Goal: Task Accomplishment & Management: Manage account settings

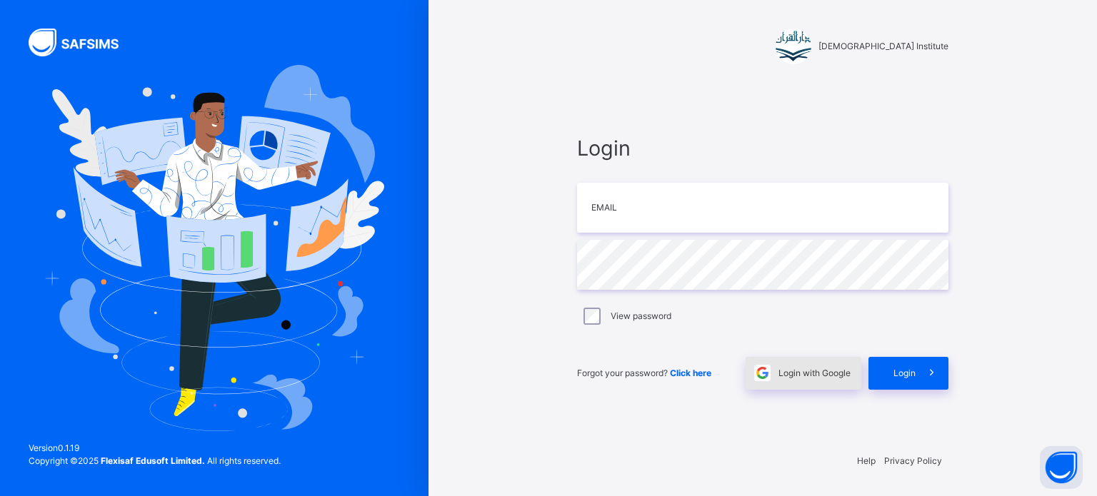
click at [803, 380] on div "Login with Google" at bounding box center [804, 373] width 116 height 33
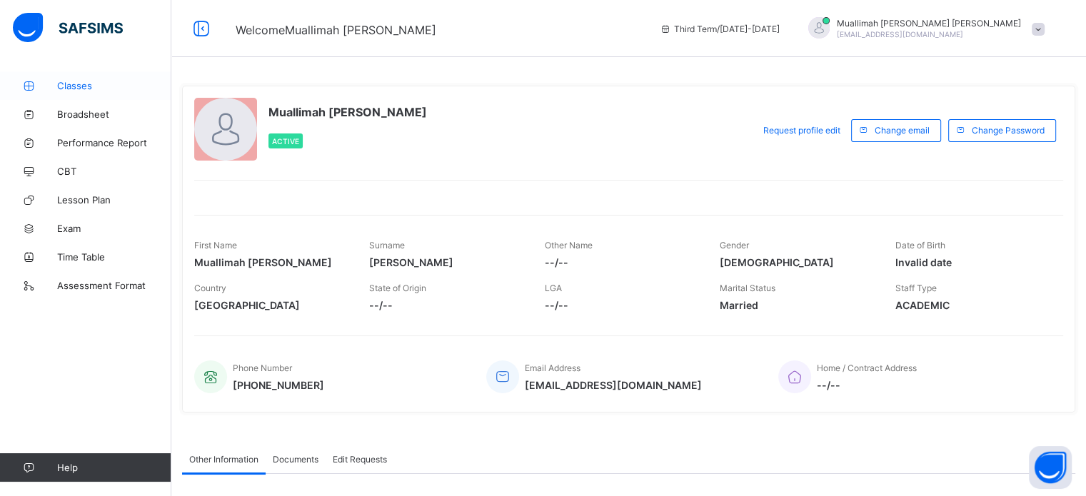
click at [63, 91] on span "Classes" at bounding box center [114, 85] width 114 height 11
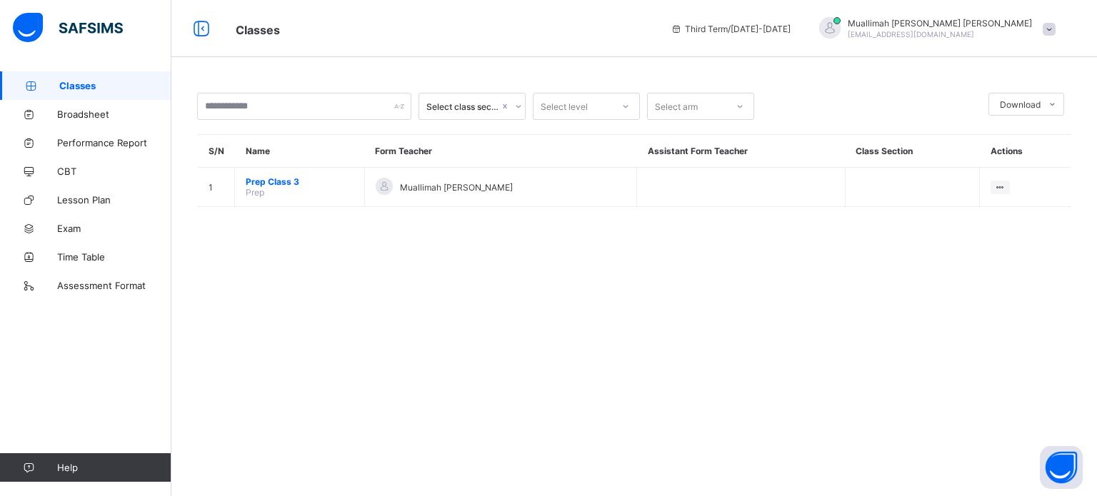
click at [247, 181] on span "Prep Class 3" at bounding box center [300, 181] width 108 height 11
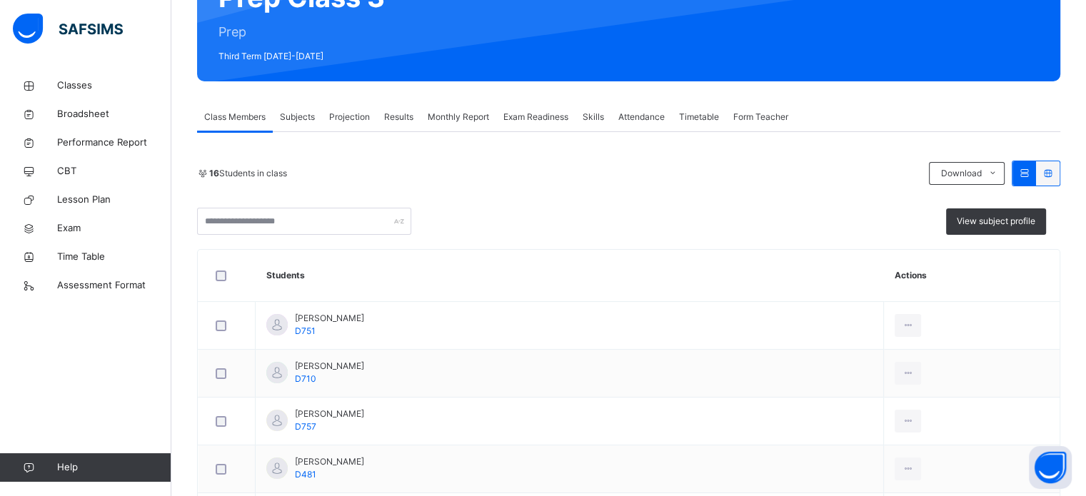
scroll to position [169, 0]
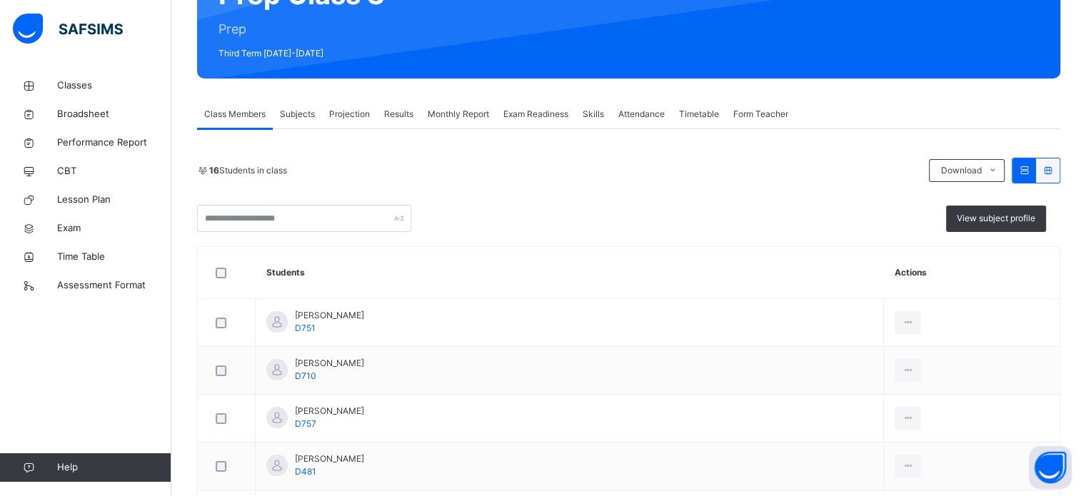
click at [654, 114] on span "Attendance" at bounding box center [641, 114] width 46 height 13
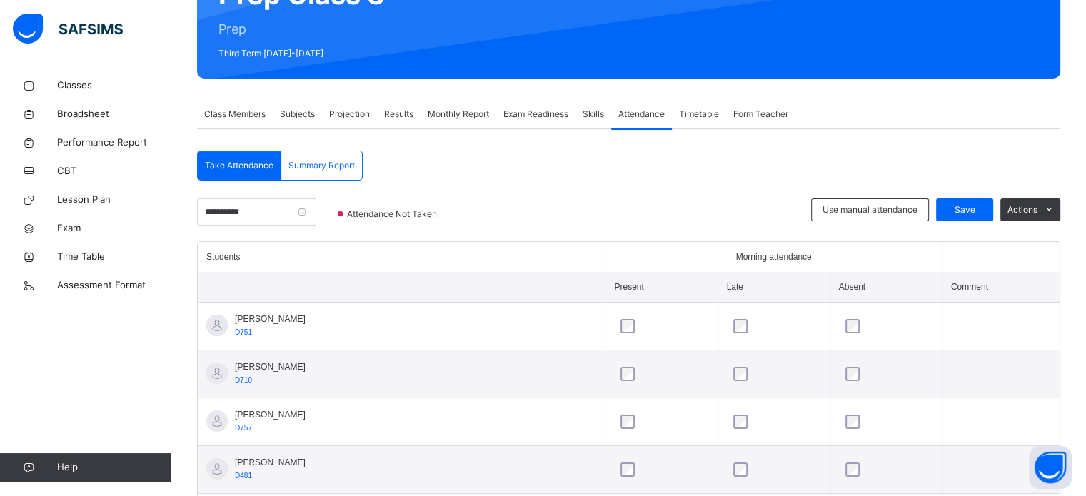
scroll to position [357, 0]
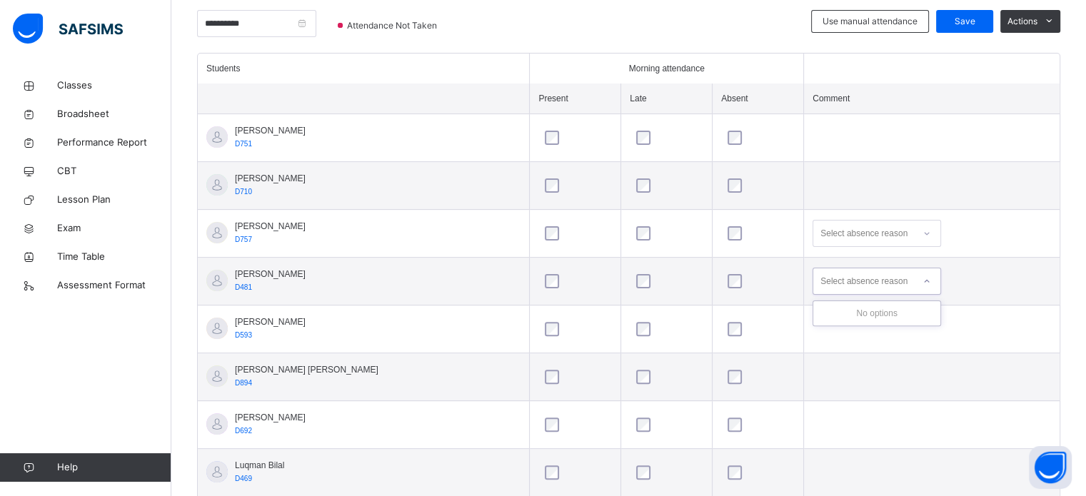
click at [893, 282] on div "Select absence reason" at bounding box center [864, 281] width 87 height 27
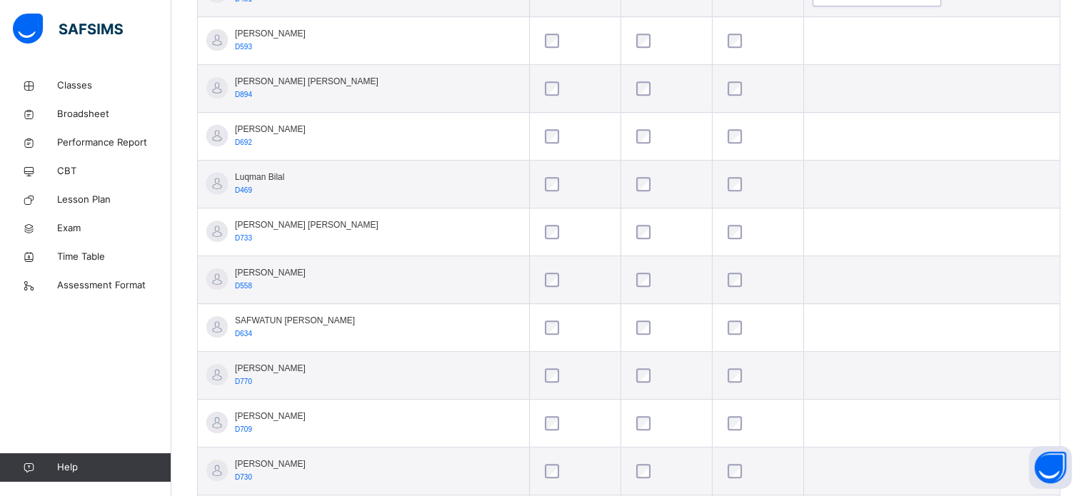
scroll to position [777, 0]
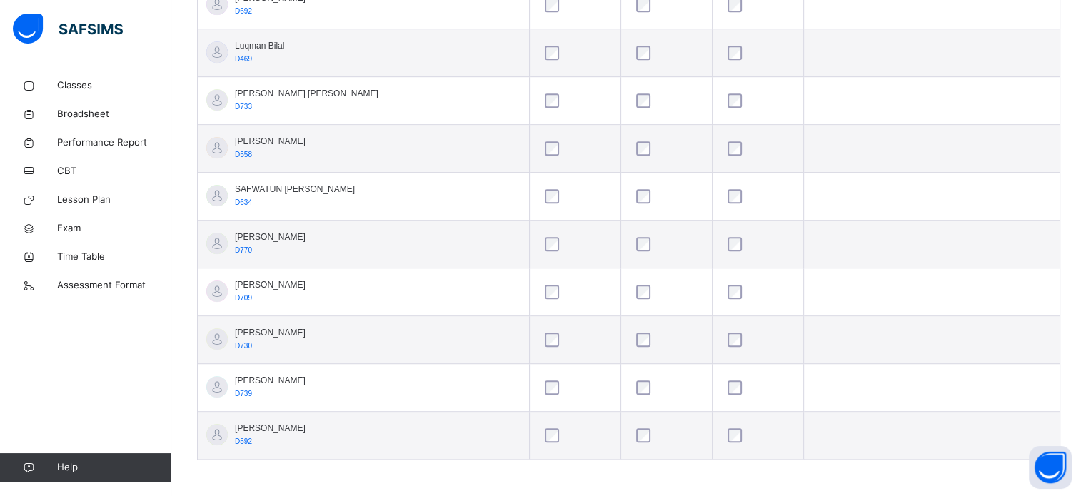
click at [725, 382] on div at bounding box center [758, 388] width 66 height 14
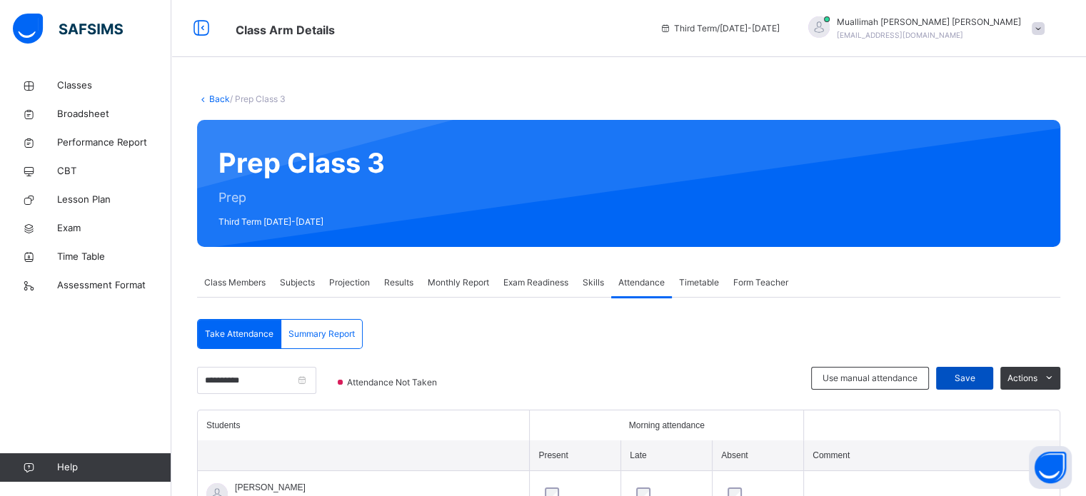
click at [983, 377] on span "Save" at bounding box center [965, 378] width 36 height 13
click at [983, 376] on span "Save" at bounding box center [965, 378] width 36 height 13
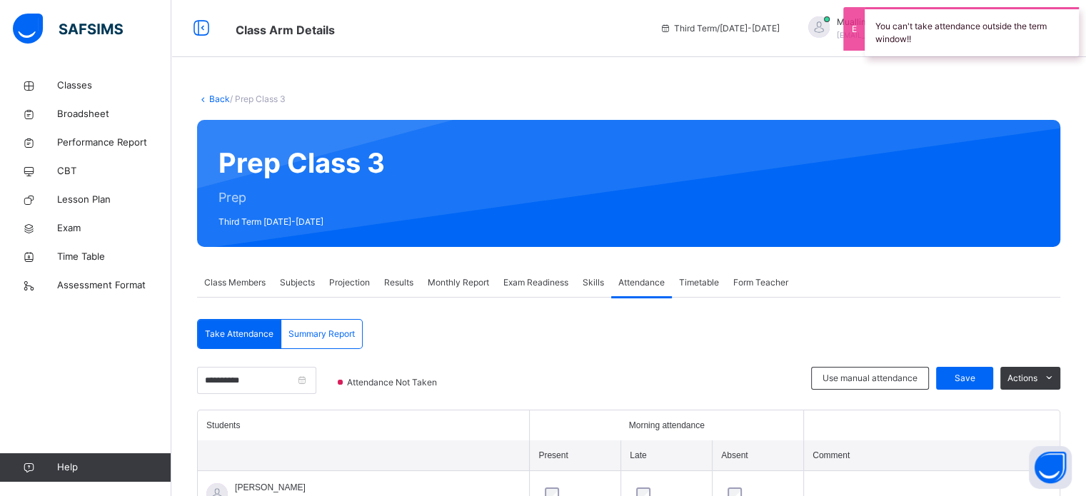
click at [344, 285] on span "Projection" at bounding box center [349, 282] width 41 height 13
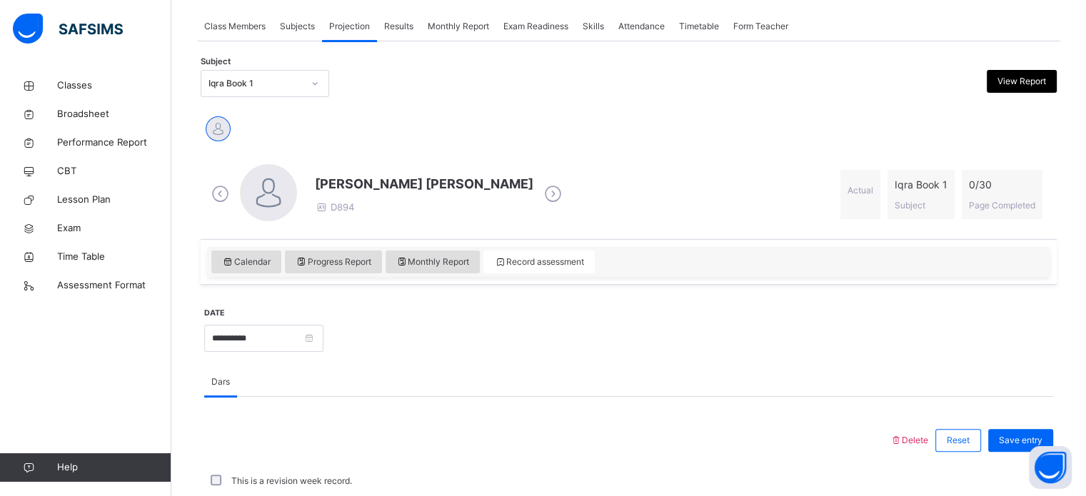
scroll to position [256, 0]
click at [264, 82] on div "Iqra Book 1" at bounding box center [256, 84] width 94 height 13
click at [267, 81] on div "Iqra Book 1" at bounding box center [256, 84] width 94 height 13
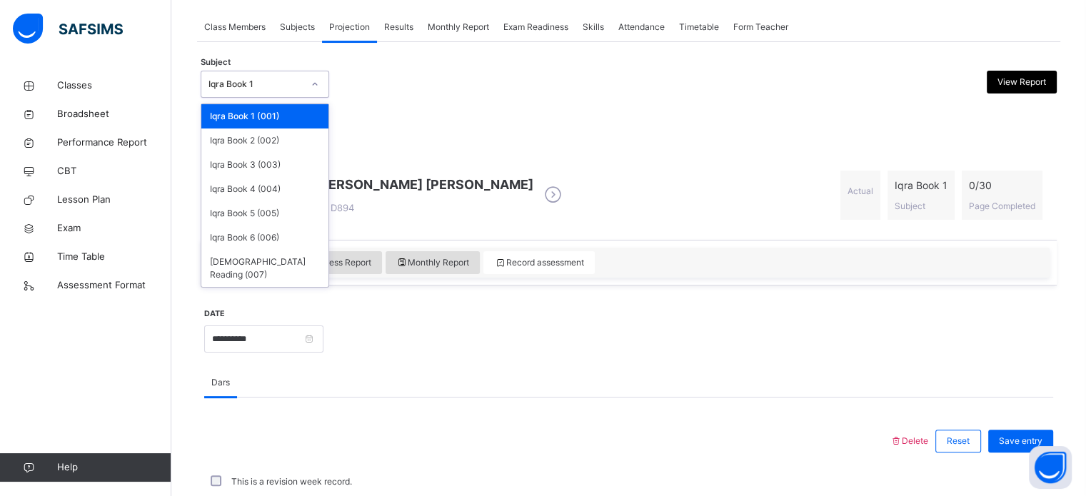
click at [541, 191] on span at bounding box center [553, 195] width 25 height 27
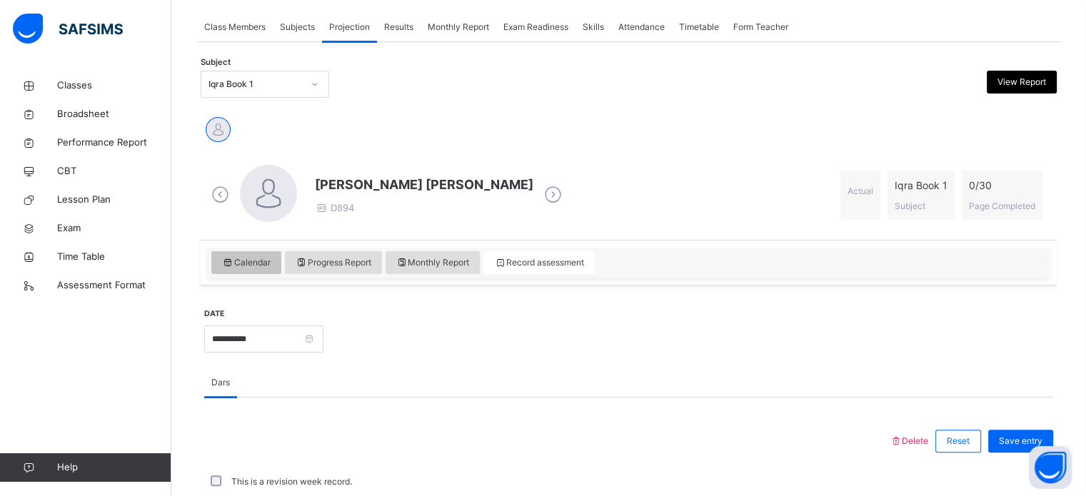
click at [262, 263] on span "Calendar" at bounding box center [246, 262] width 49 height 13
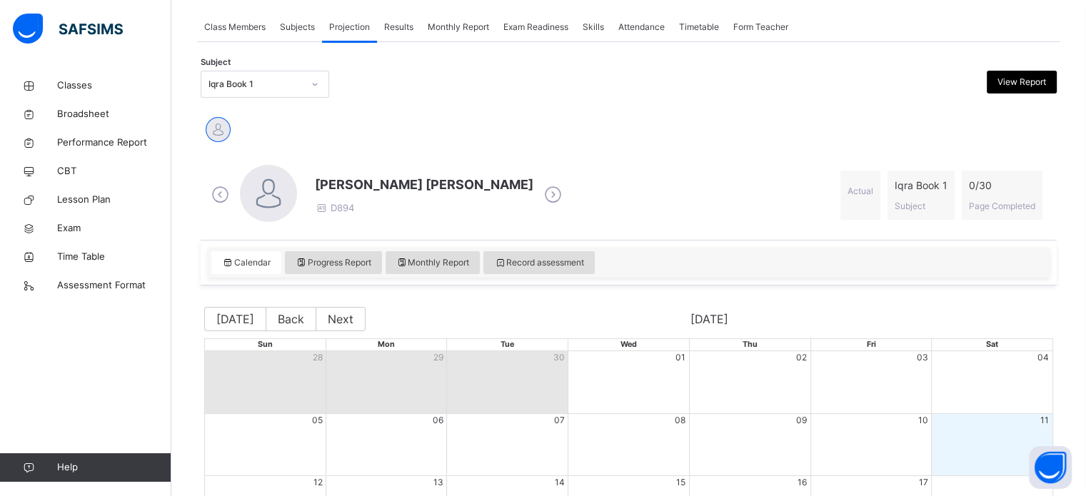
click at [648, 193] on div "Fatimah Abdullah Al haddad D894 Actual Iqra Book 1 Subject 0 / 30 Page Completed" at bounding box center [629, 195] width 842 height 61
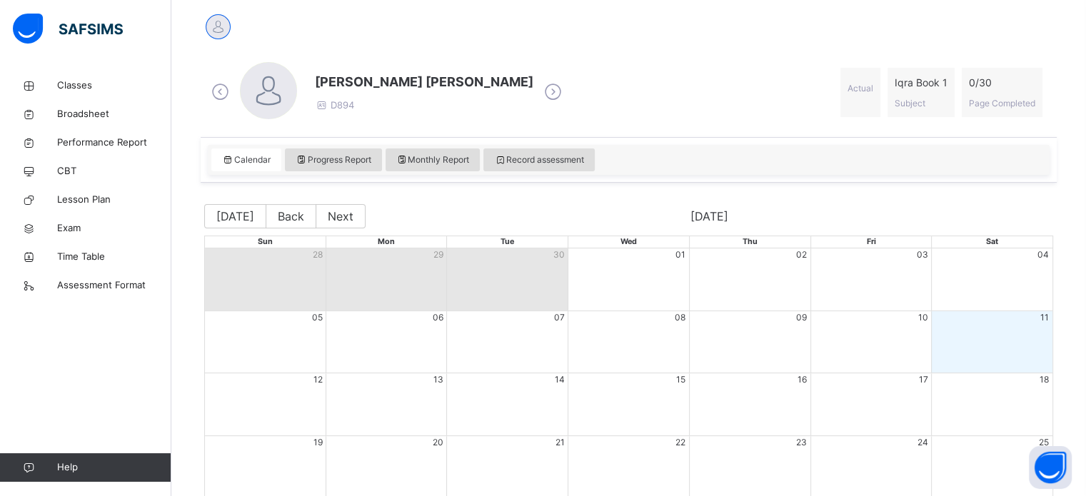
scroll to position [391, 0]
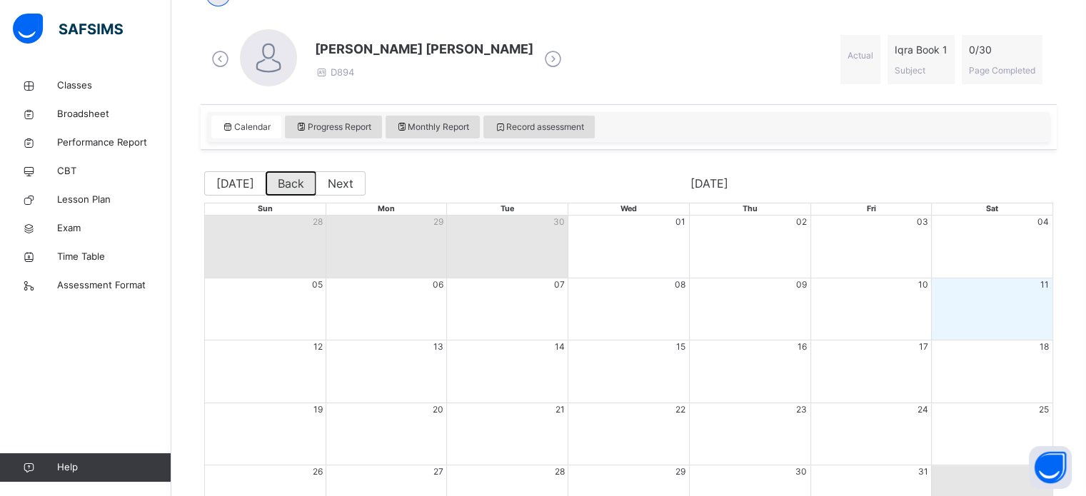
click at [293, 189] on button "Back" at bounding box center [291, 183] width 51 height 24
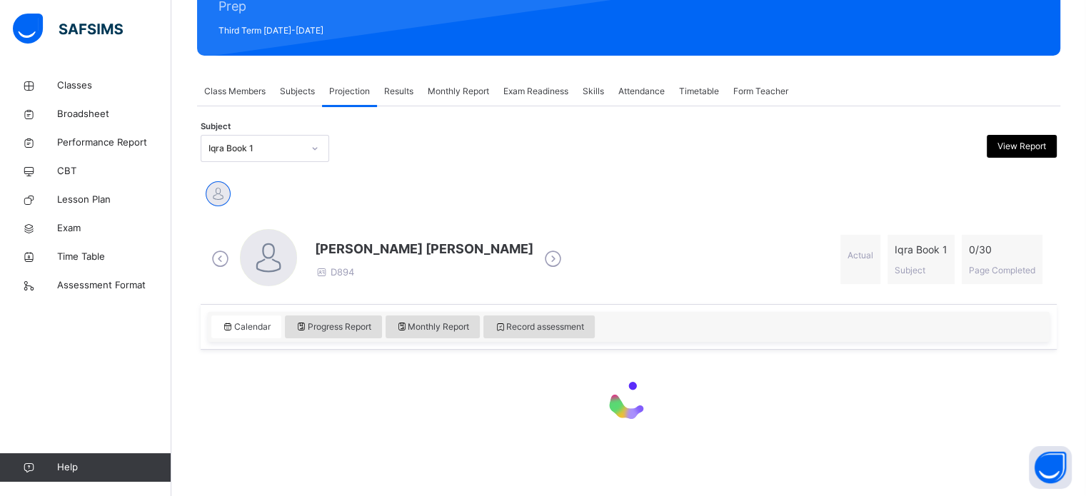
scroll to position [487, 0]
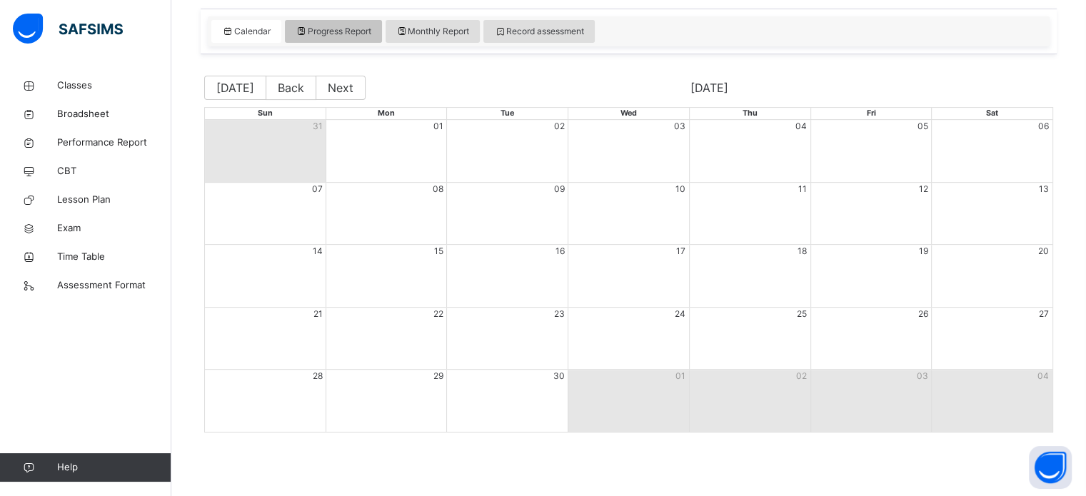
click at [349, 29] on span "Progress Report" at bounding box center [334, 31] width 76 height 13
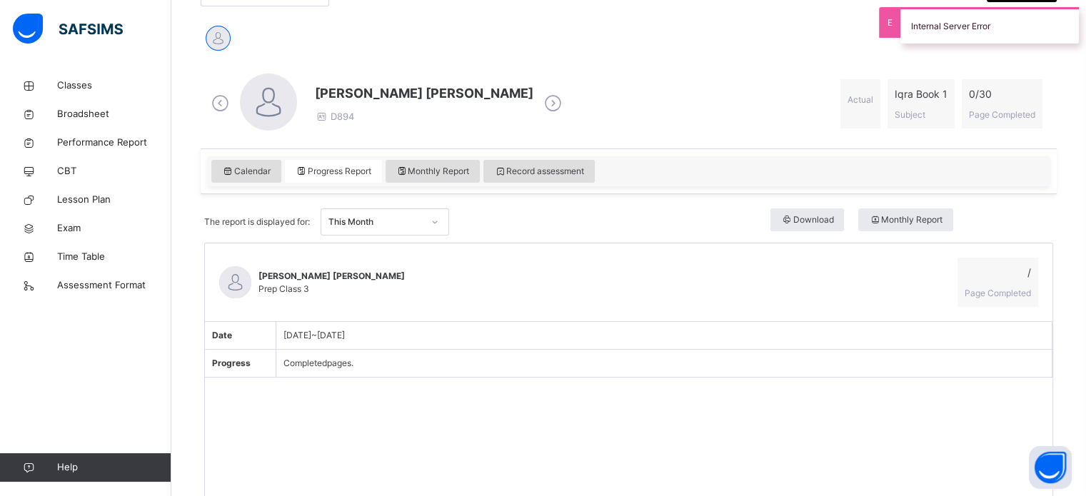
scroll to position [341, 0]
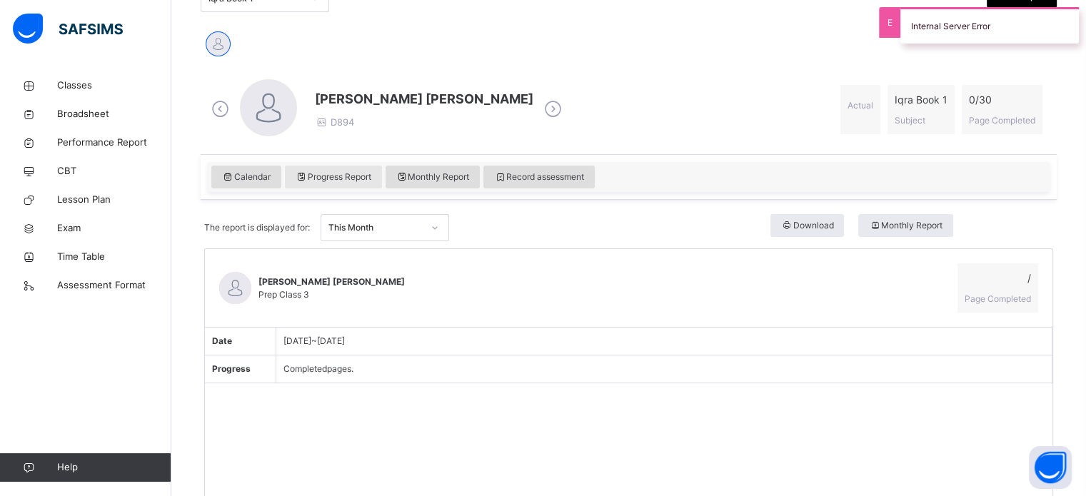
click at [336, 166] on div "Calendar Progress Report Monthly Report Record assessment" at bounding box center [628, 177] width 835 height 23
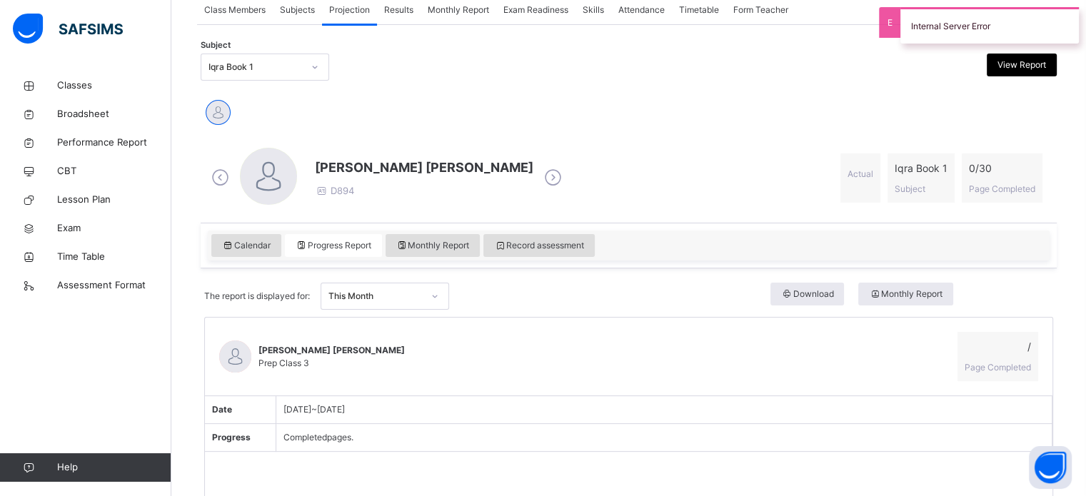
scroll to position [274, 0]
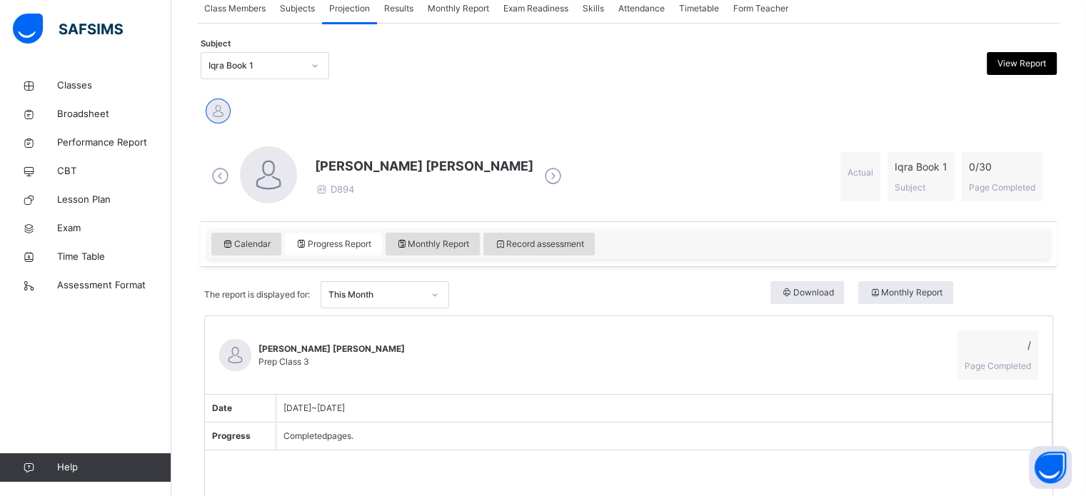
click at [363, 6] on span "Projection" at bounding box center [349, 8] width 41 height 13
click at [392, 14] on span "Results" at bounding box center [398, 8] width 29 height 13
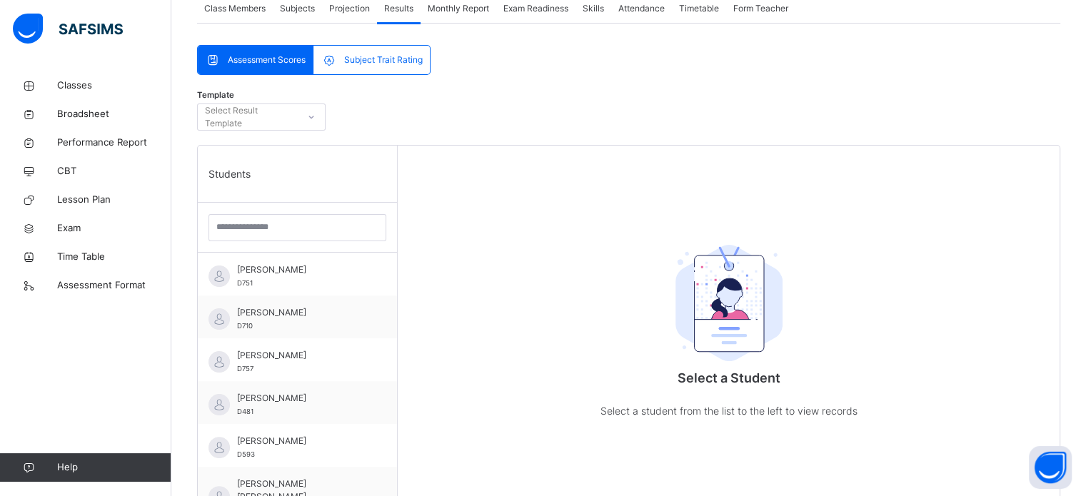
click at [351, 11] on span "Projection" at bounding box center [349, 8] width 41 height 13
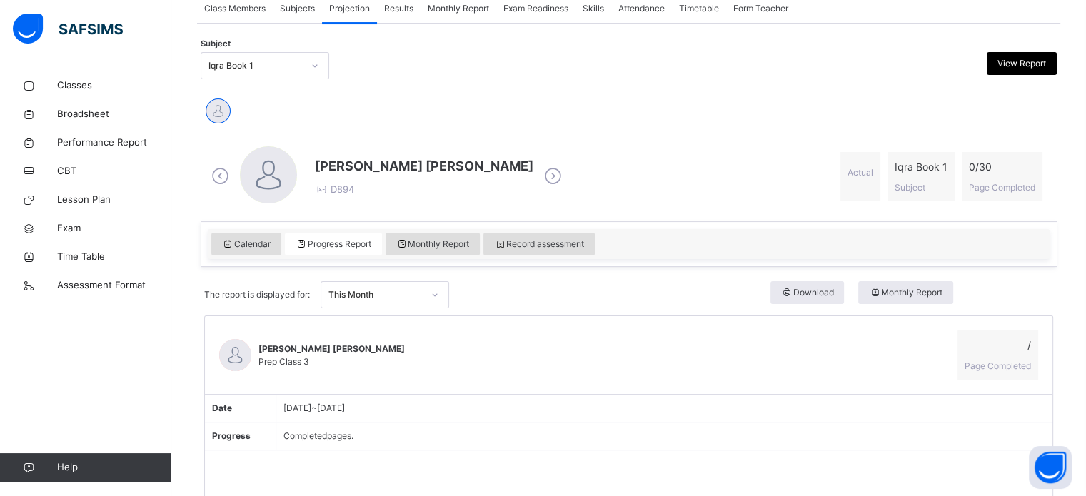
click at [217, 173] on icon at bounding box center [220, 176] width 25 height 21
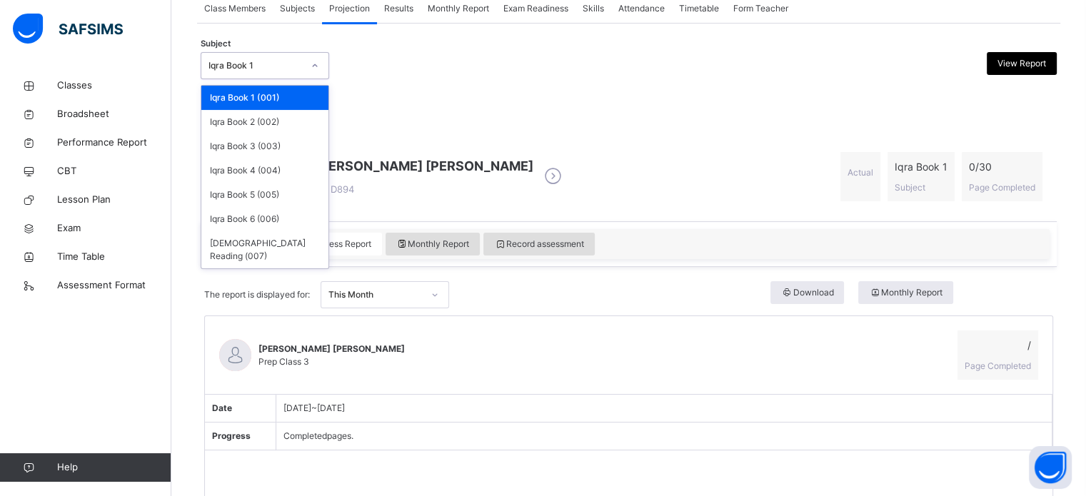
click at [299, 74] on div "Iqra Book 1" at bounding box center [251, 66] width 100 height 22
click at [276, 134] on div "Iqra Book 3 (003)" at bounding box center [264, 146] width 127 height 24
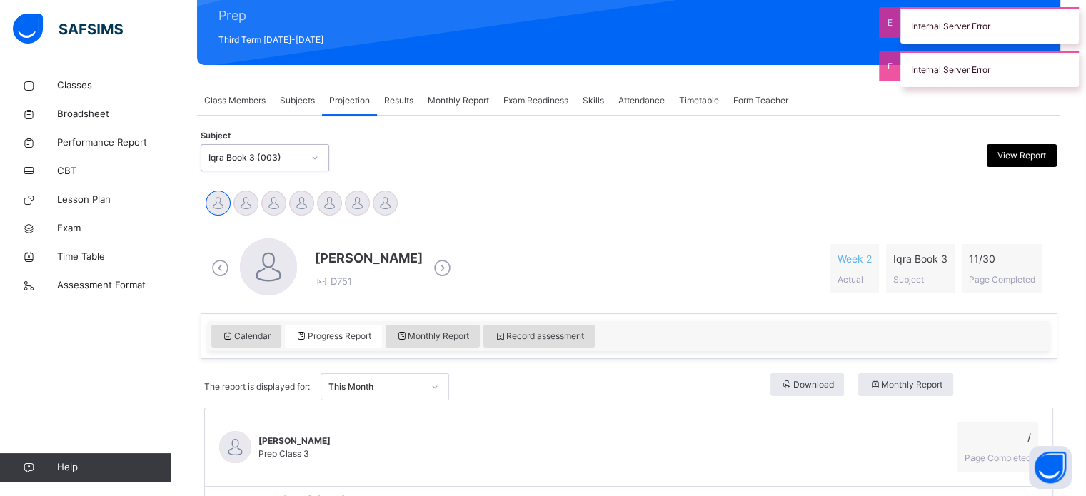
scroll to position [191, 0]
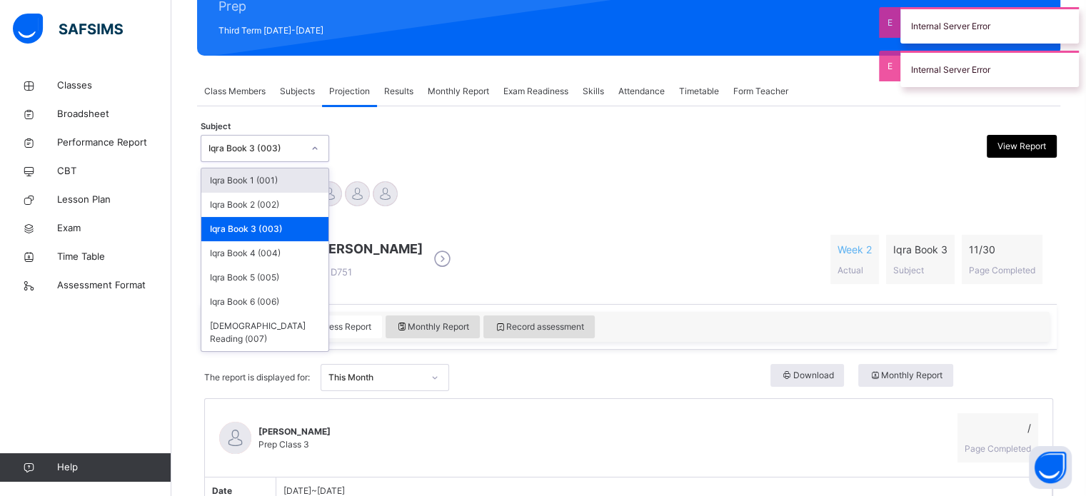
click at [296, 150] on div "Iqra Book 3 (003)" at bounding box center [256, 148] width 94 height 13
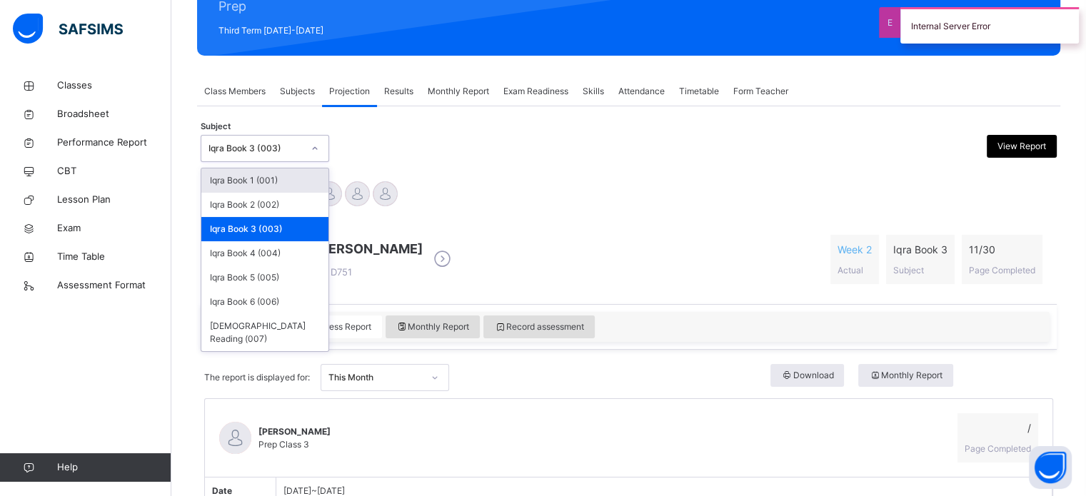
click at [274, 180] on div "Iqra Book 1 (001)" at bounding box center [264, 181] width 127 height 24
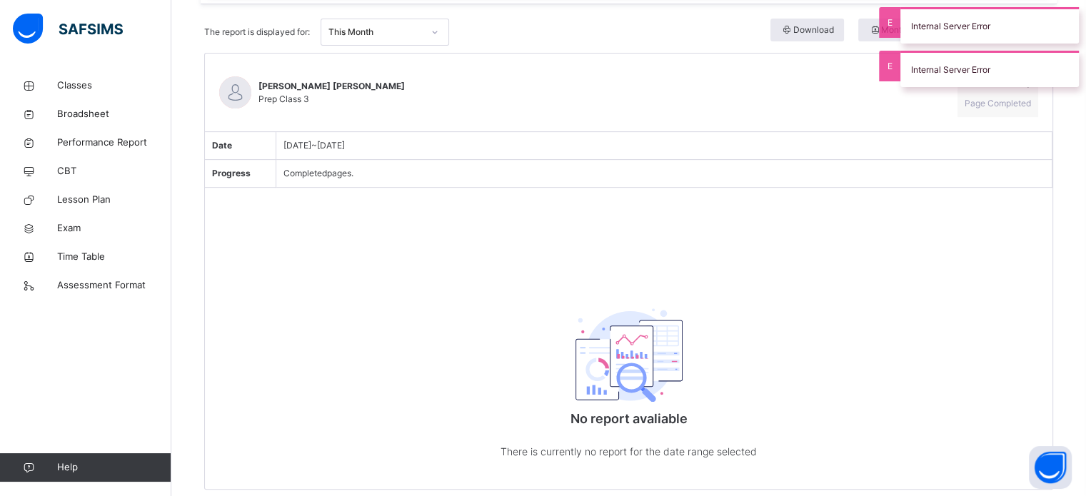
scroll to position [546, 0]
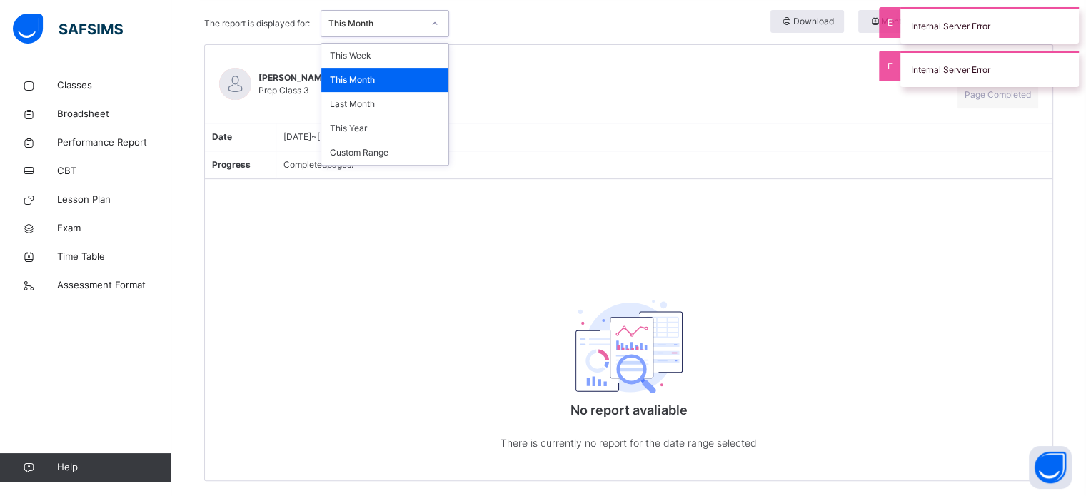
click at [409, 27] on div "This Month" at bounding box center [376, 23] width 94 height 13
click at [402, 54] on div "This Week" at bounding box center [384, 56] width 127 height 24
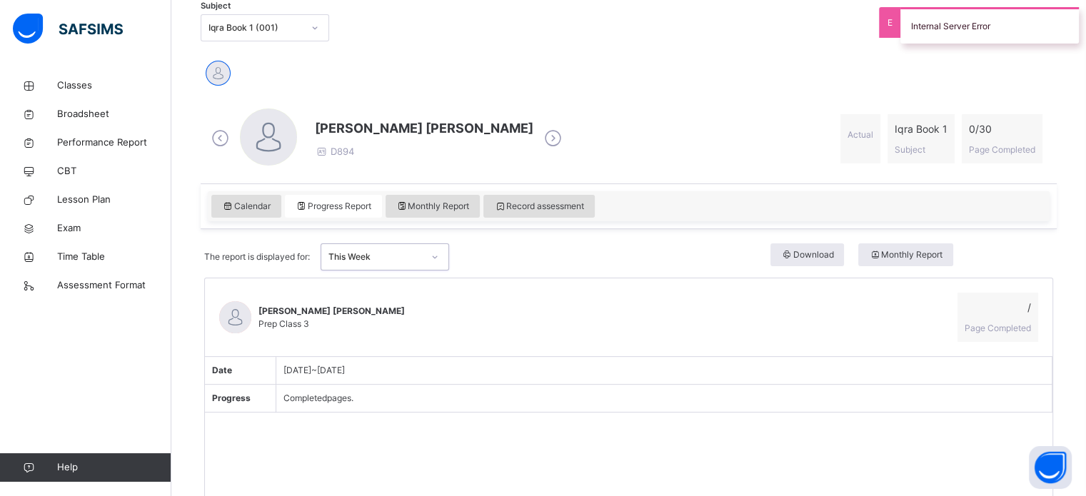
scroll to position [265, 0]
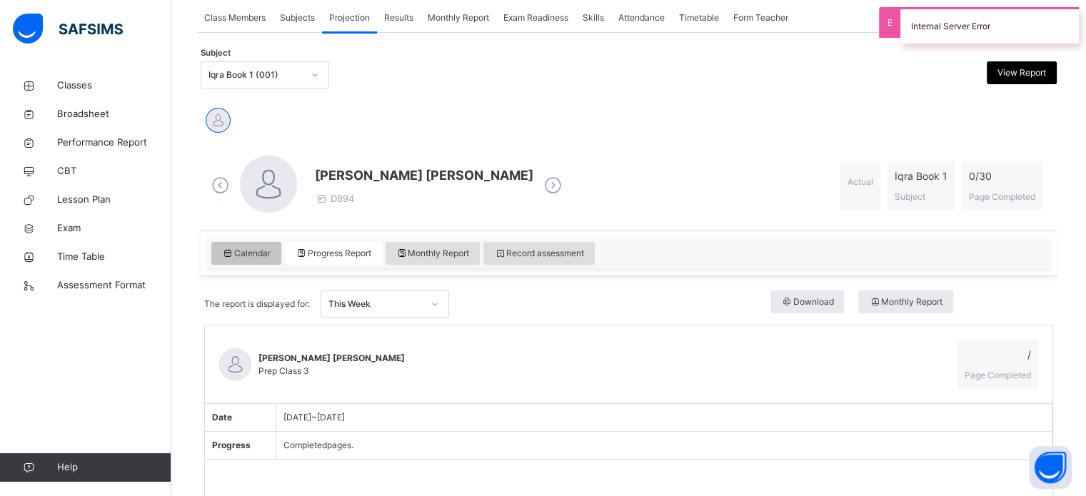
click at [239, 249] on span "Calendar" at bounding box center [246, 253] width 49 height 13
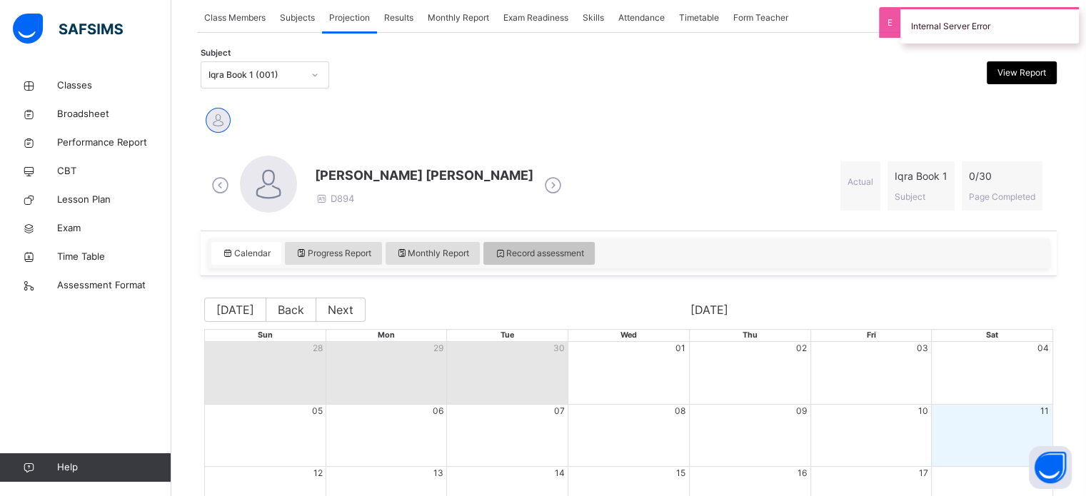
click at [526, 248] on span "Record assessment" at bounding box center [539, 253] width 90 height 13
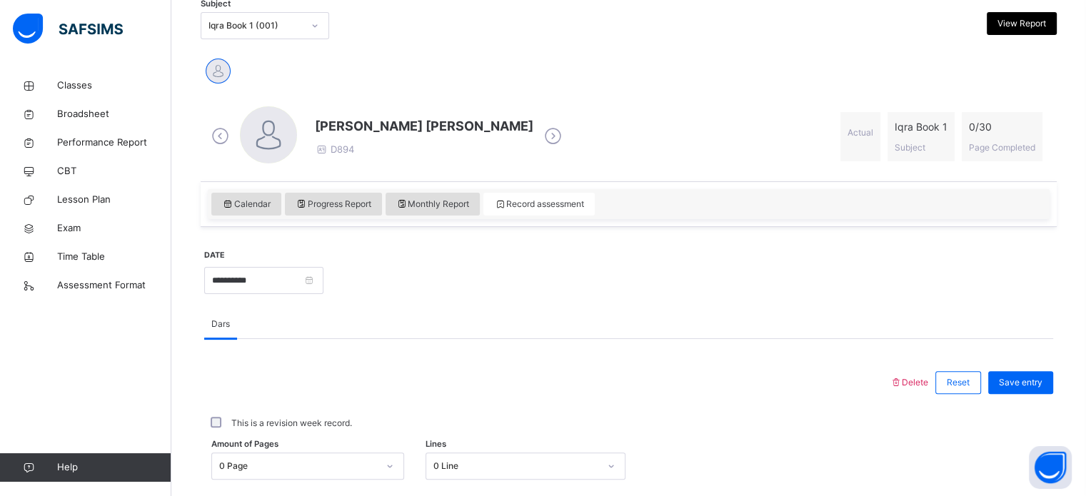
scroll to position [300, 0]
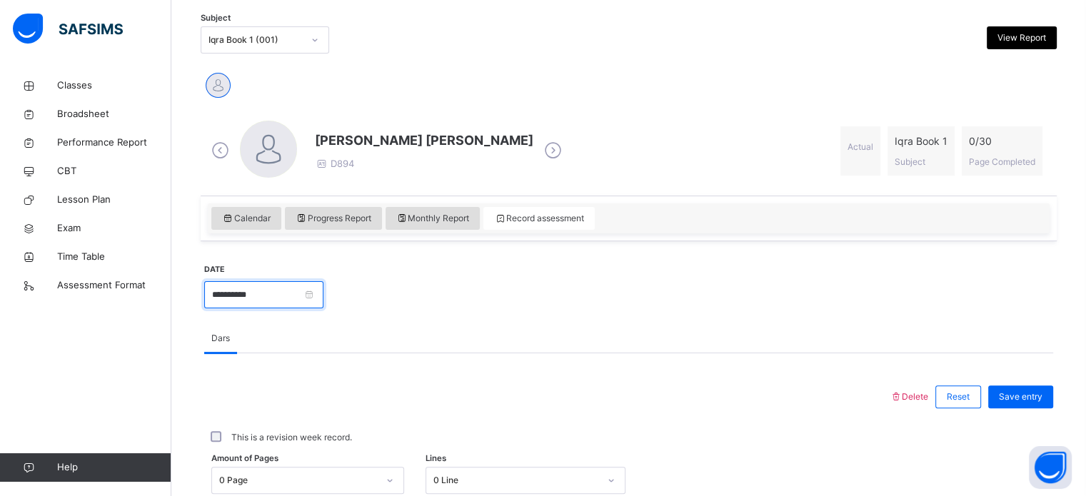
click at [324, 297] on input "**********" at bounding box center [263, 294] width 119 height 27
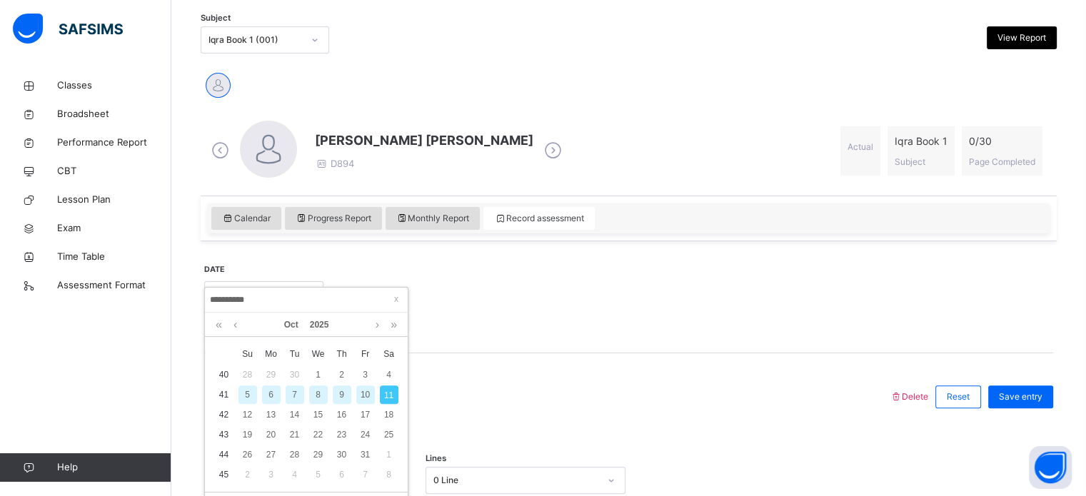
click at [242, 326] on div "Oct 2025" at bounding box center [306, 325] width 189 height 24
click at [239, 325] on link at bounding box center [235, 325] width 11 height 24
click at [251, 399] on div "7" at bounding box center [248, 395] width 19 height 19
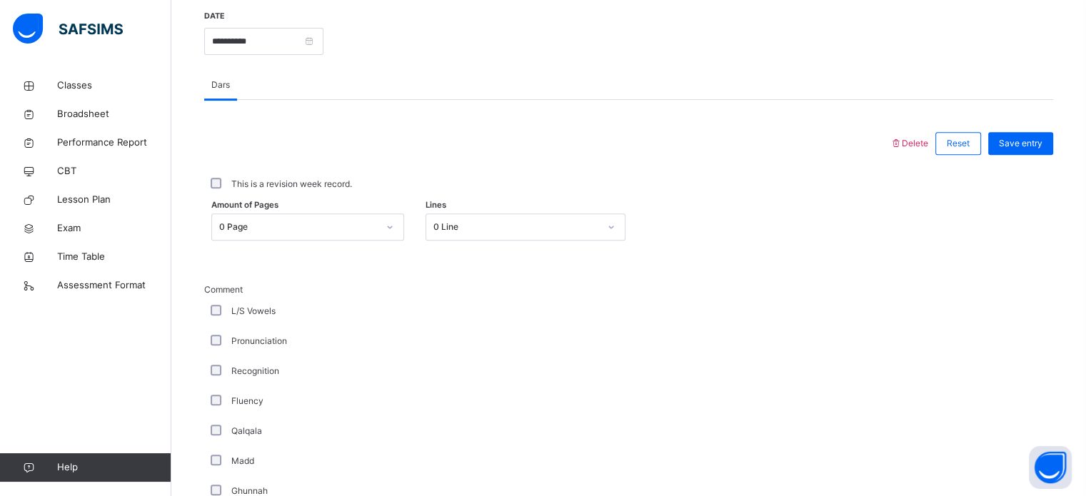
scroll to position [554, 0]
click at [324, 41] on input "**********" at bounding box center [263, 40] width 119 height 27
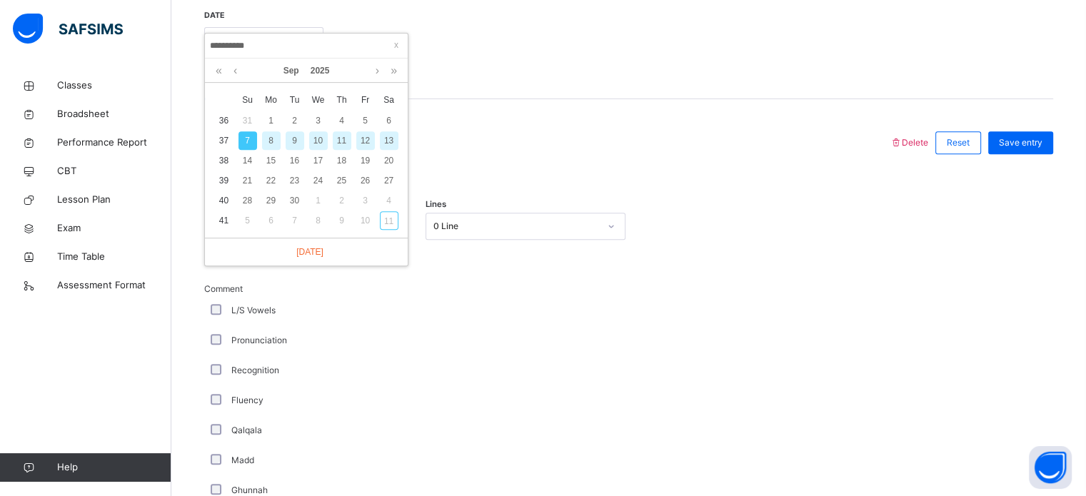
click at [393, 144] on div "13" at bounding box center [389, 140] width 19 height 19
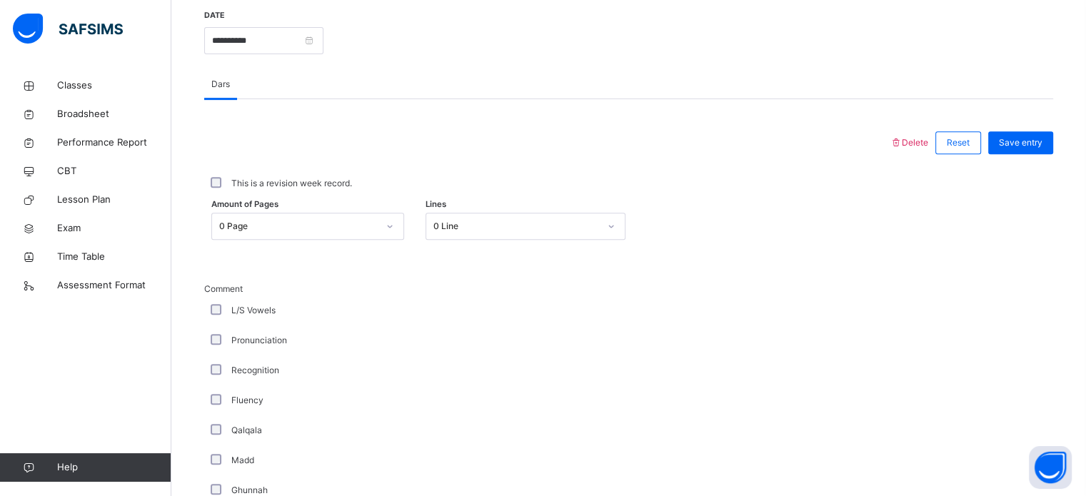
click at [351, 231] on div "0 Page" at bounding box center [298, 226] width 159 height 13
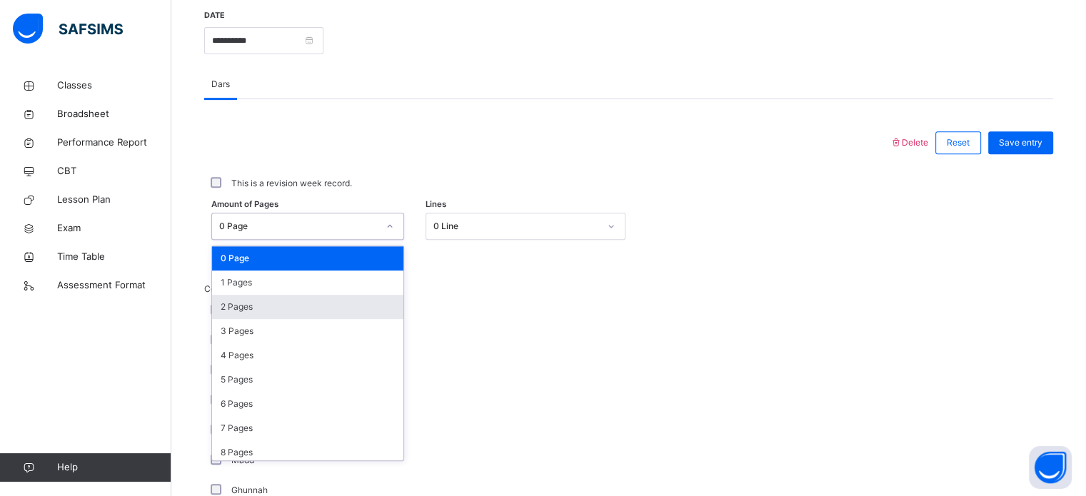
click at [313, 309] on div "2 Pages" at bounding box center [307, 307] width 191 height 24
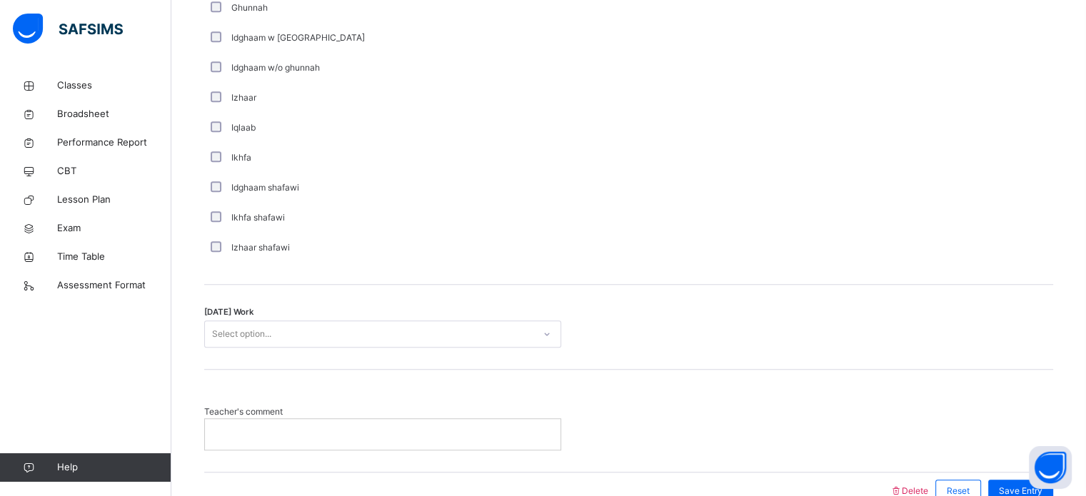
scroll to position [1113, 0]
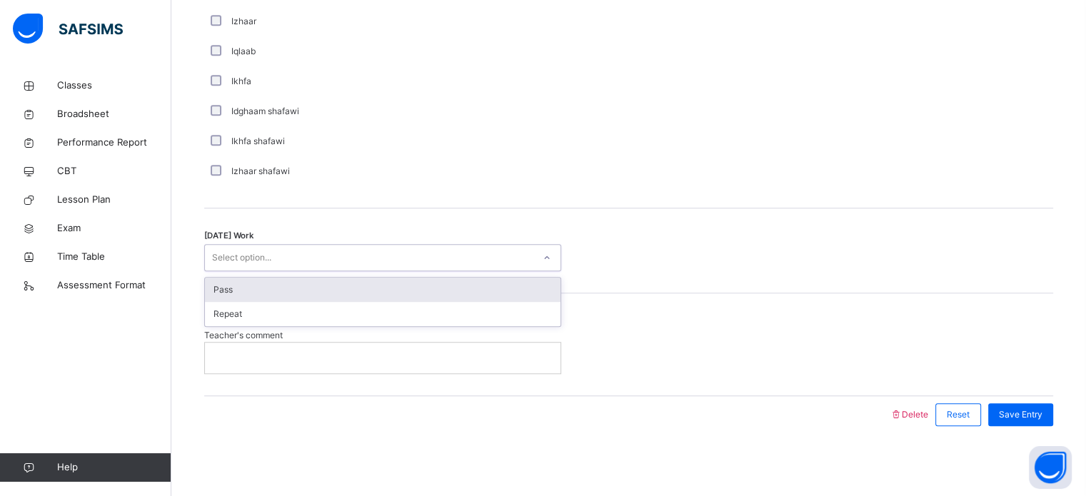
click at [464, 289] on div "Pass" at bounding box center [383, 290] width 356 height 24
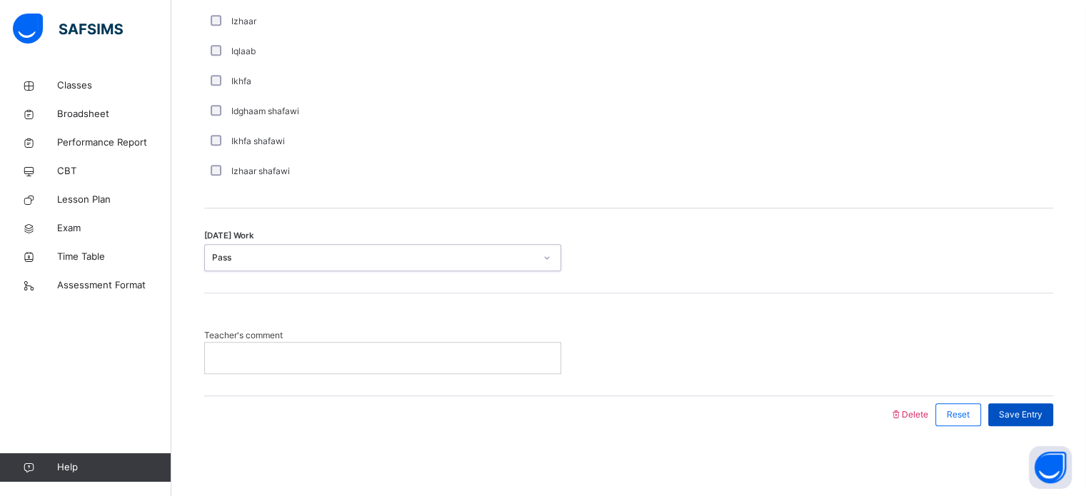
click at [1041, 415] on span "Save Entry" at bounding box center [1021, 415] width 44 height 13
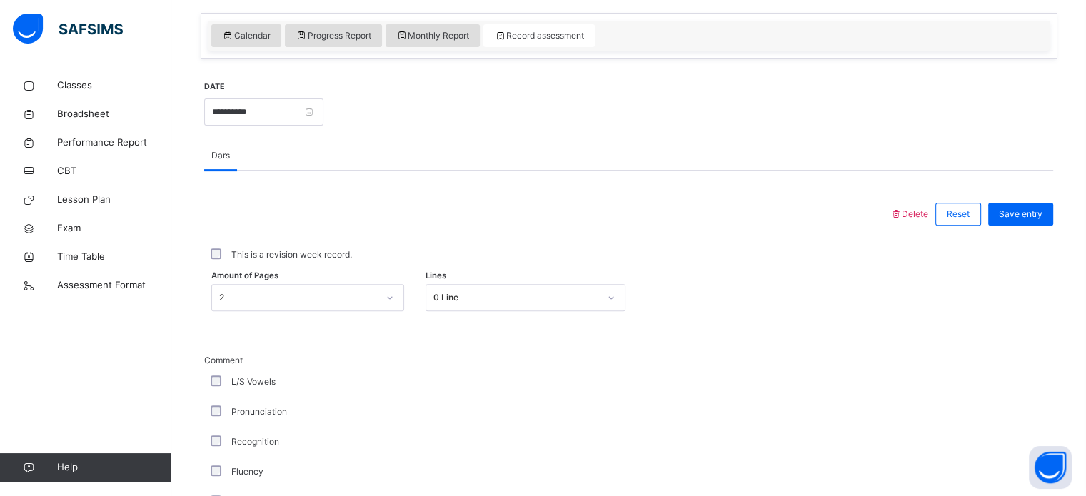
scroll to position [498, 0]
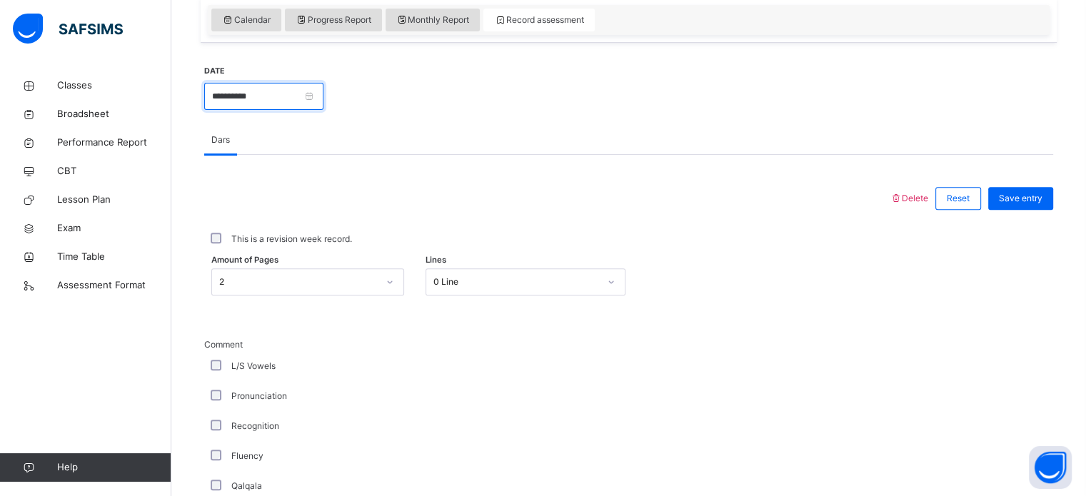
click at [324, 91] on input "**********" at bounding box center [263, 96] width 119 height 27
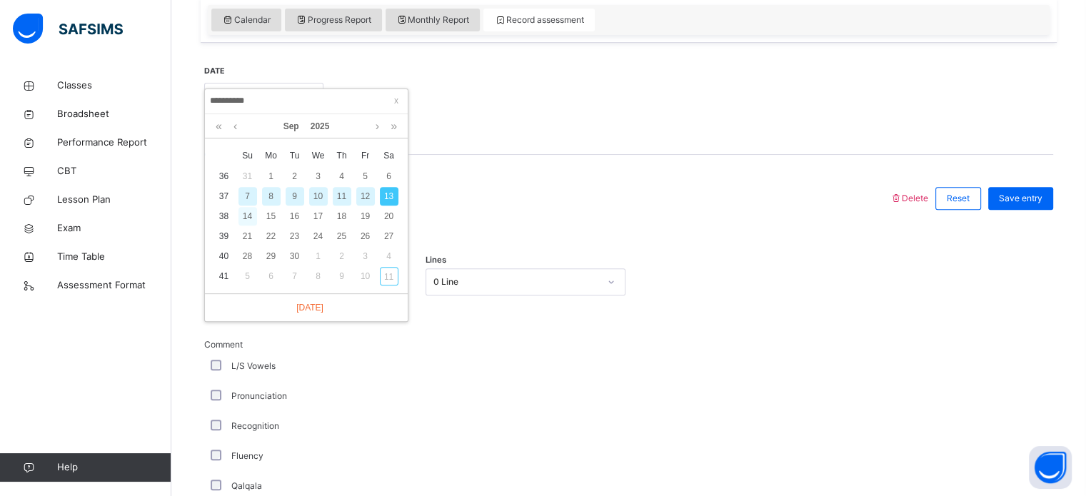
click at [245, 217] on div "14" at bounding box center [248, 216] width 19 height 19
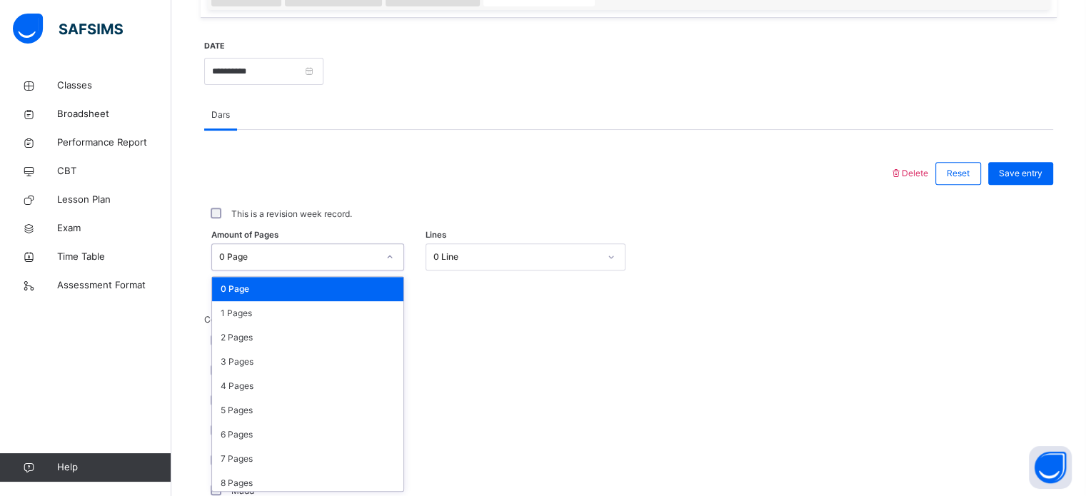
scroll to position [524, 0]
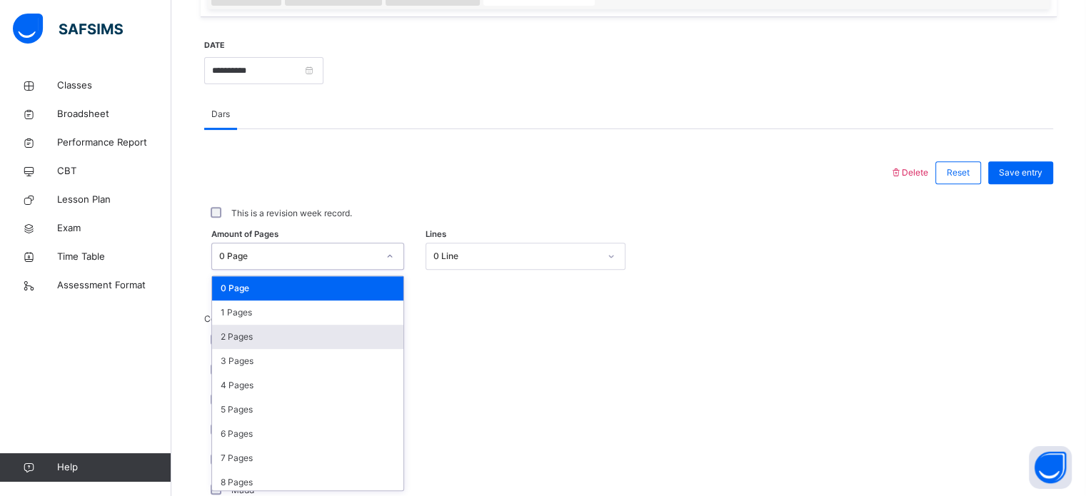
click at [355, 334] on div "2 Pages" at bounding box center [307, 337] width 191 height 24
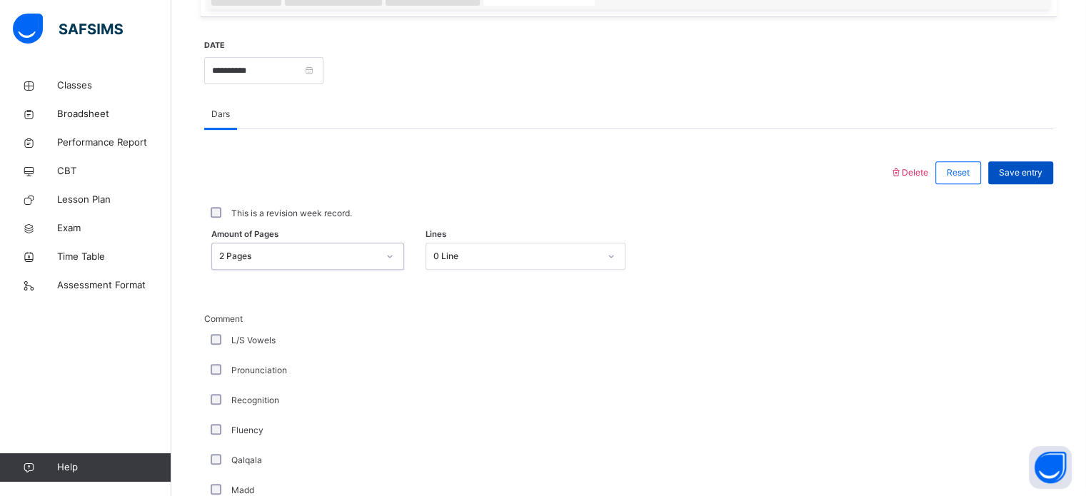
click at [1035, 171] on span "Save entry" at bounding box center [1021, 172] width 44 height 13
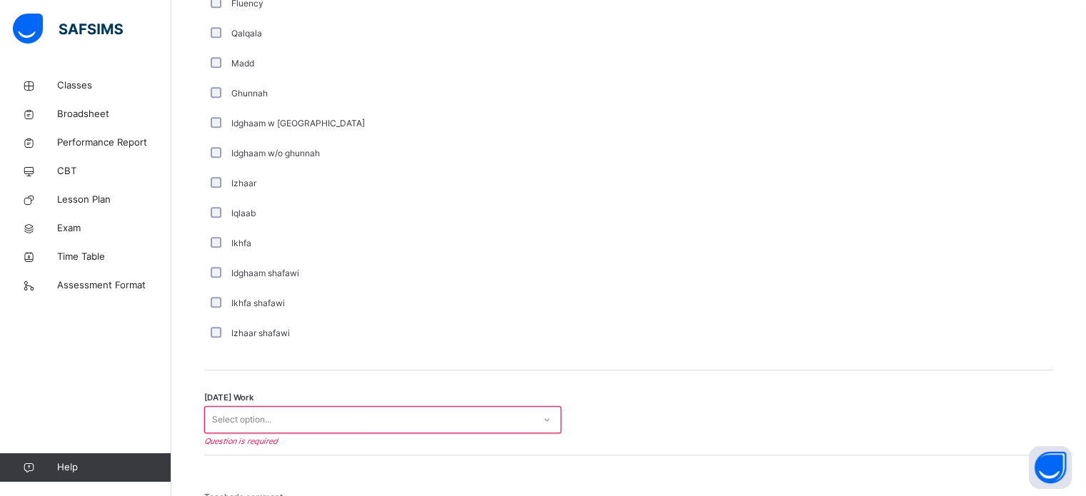
scroll to position [957, 0]
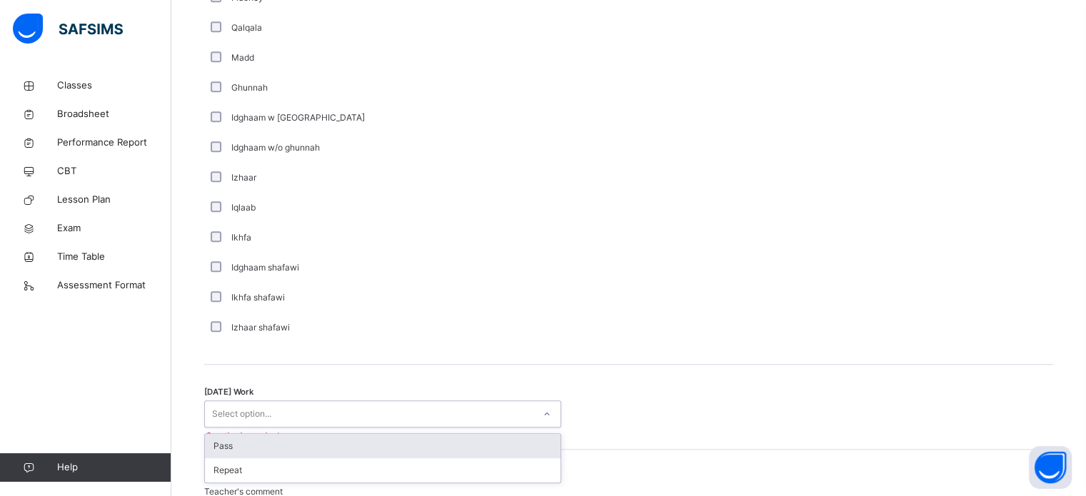
click at [468, 449] on div "Pass" at bounding box center [383, 446] width 356 height 24
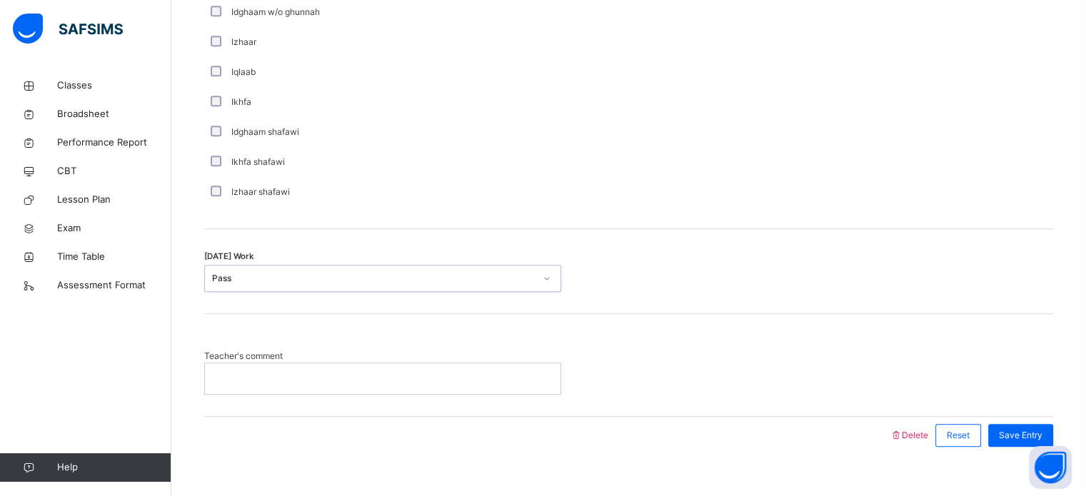
scroll to position [1094, 0]
click at [1020, 431] on span "Save Entry" at bounding box center [1021, 434] width 44 height 13
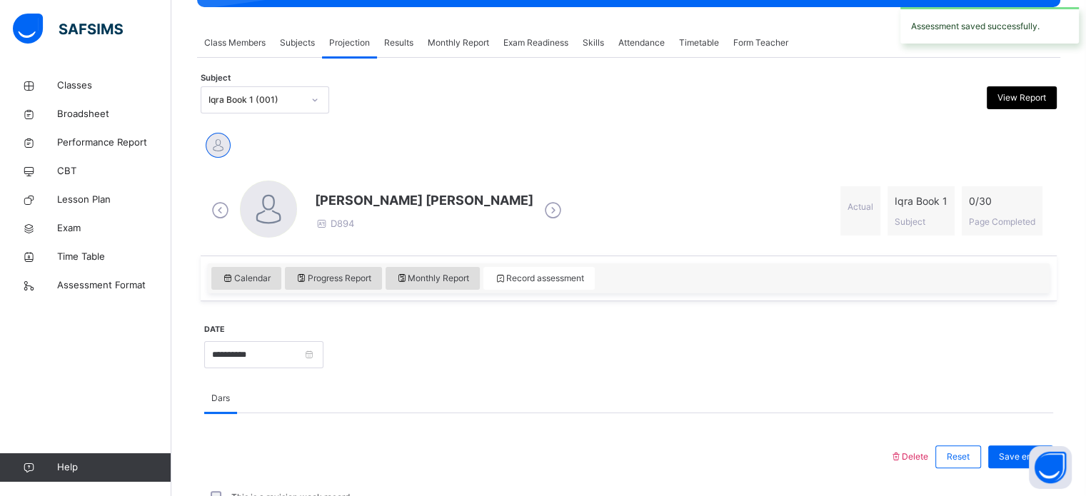
scroll to position [240, 0]
click at [324, 357] on input "**********" at bounding box center [263, 354] width 119 height 27
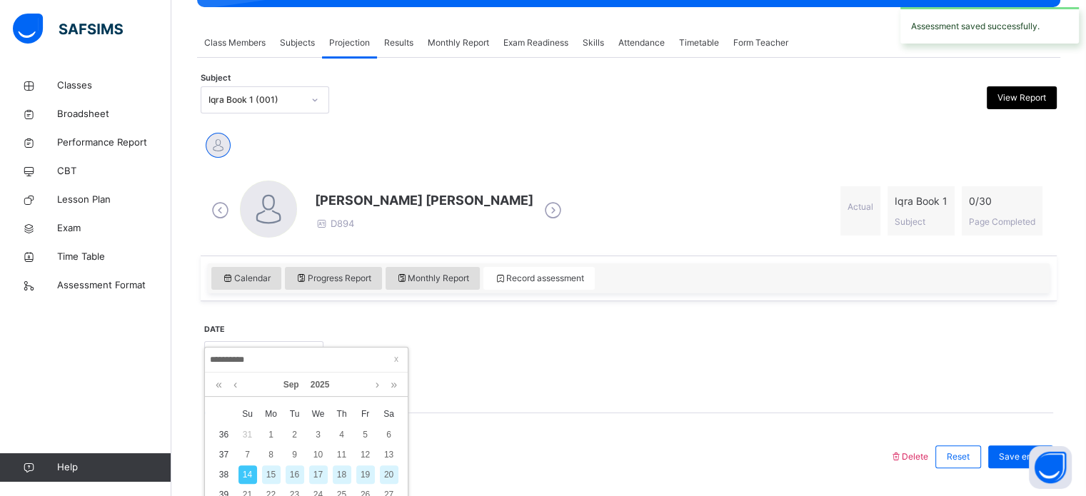
click at [389, 474] on div "20" at bounding box center [389, 475] width 19 height 19
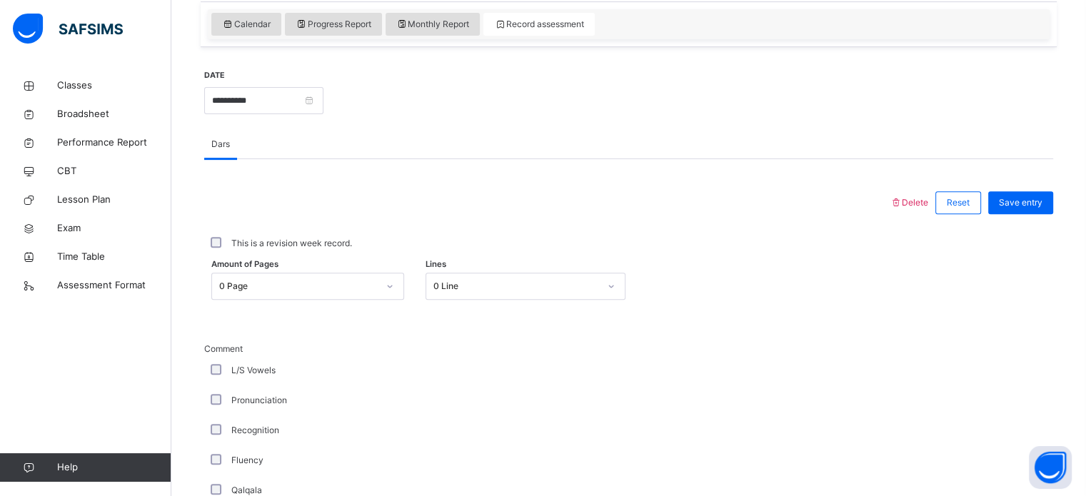
click at [540, 378] on div "L/S Vowels" at bounding box center [382, 371] width 357 height 30
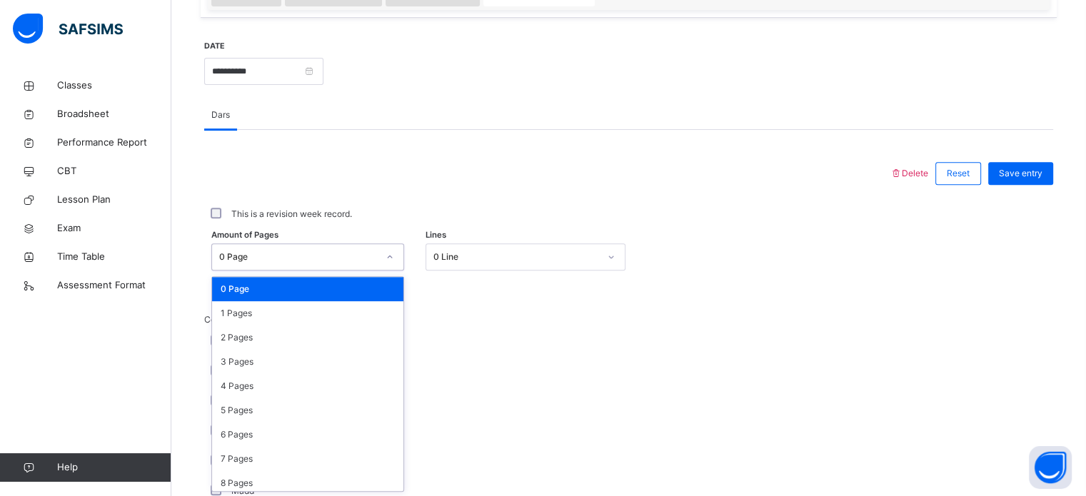
scroll to position [524, 0]
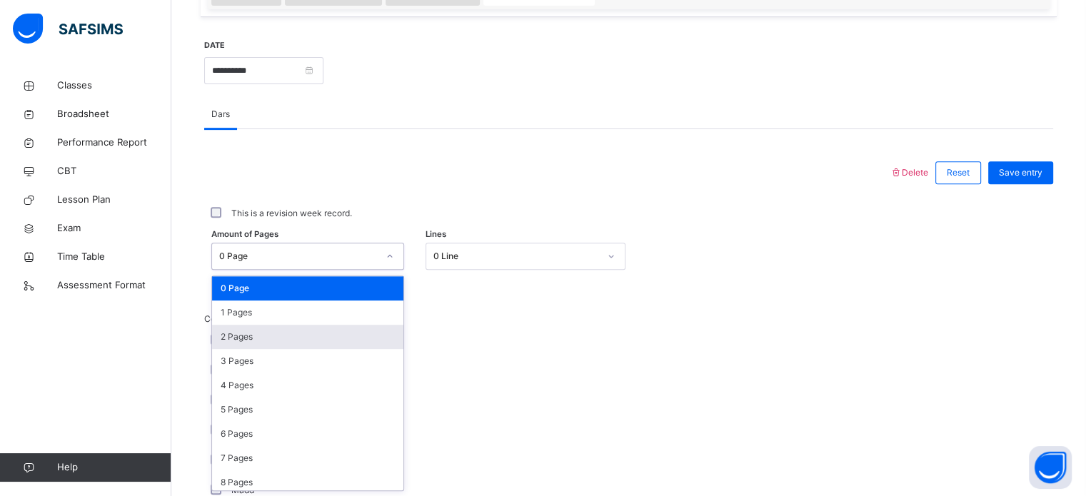
click at [353, 338] on div "2 Pages" at bounding box center [307, 337] width 191 height 24
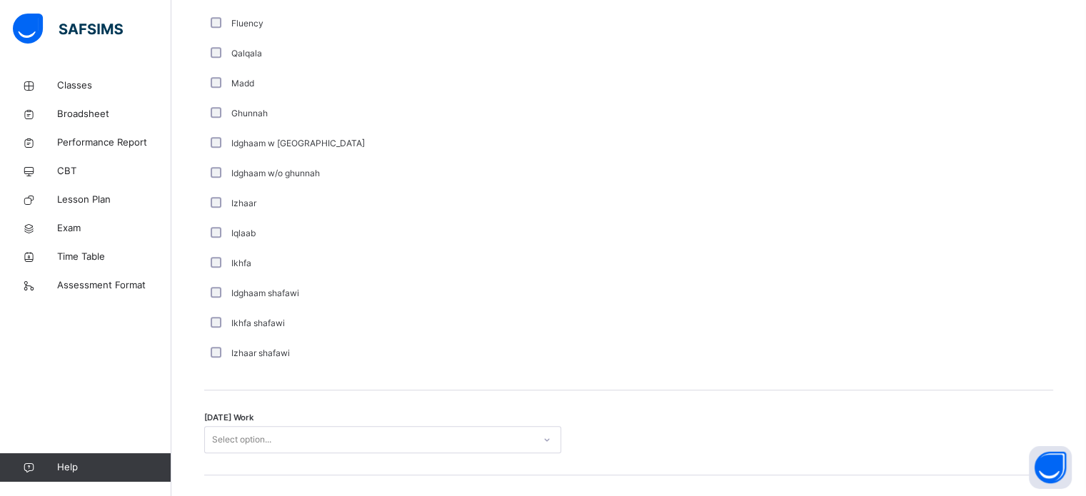
scroll to position [1113, 0]
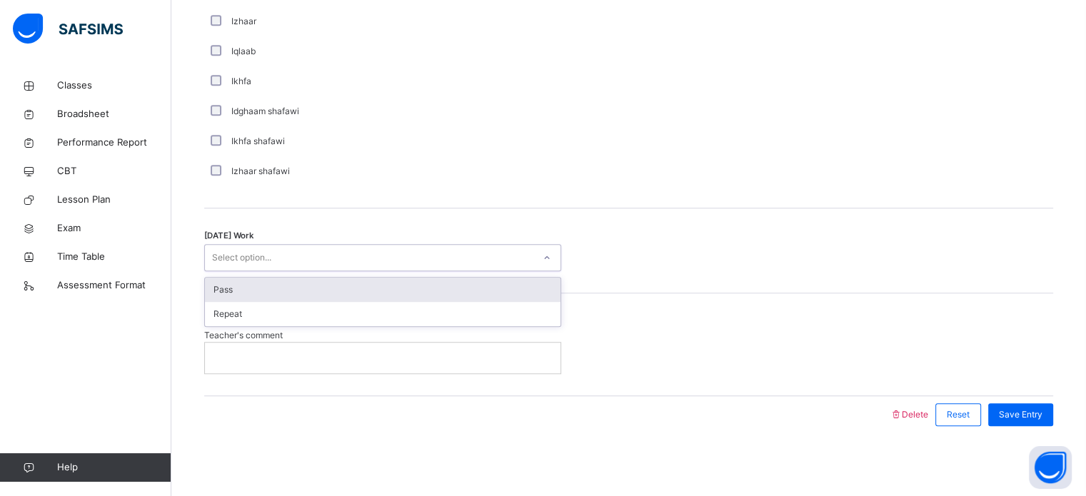
click at [464, 289] on div "Pass" at bounding box center [383, 290] width 356 height 24
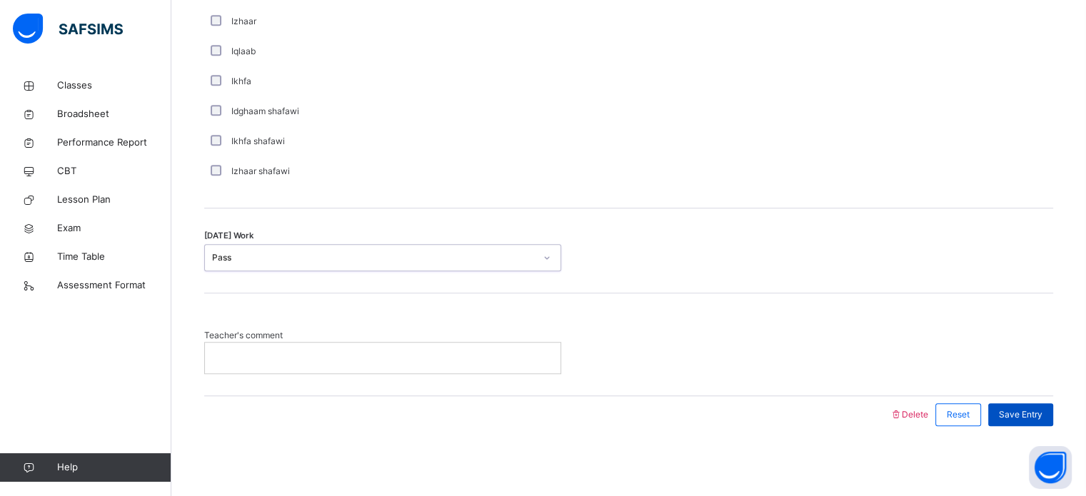
click at [1042, 413] on span "Save Entry" at bounding box center [1021, 415] width 44 height 13
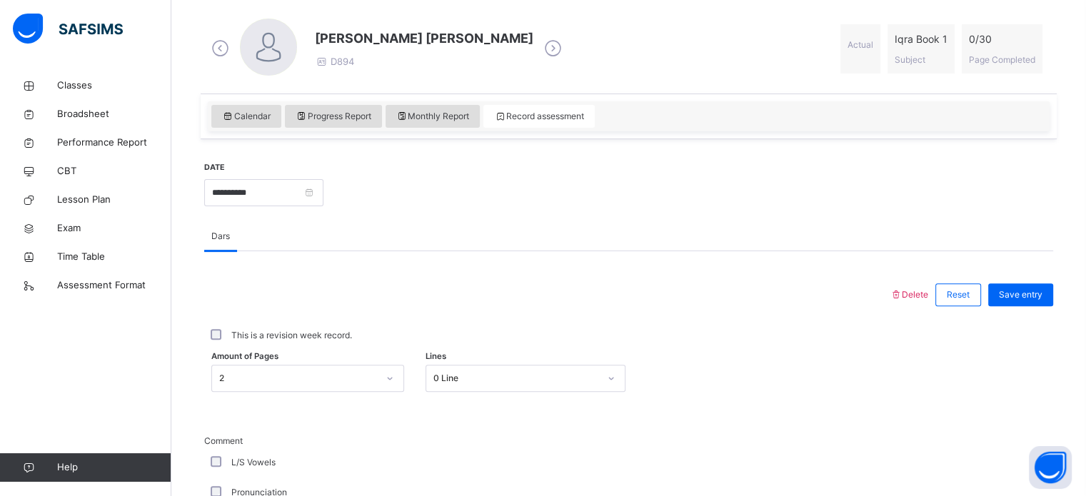
scroll to position [401, 0]
click at [324, 191] on input "**********" at bounding box center [263, 193] width 119 height 27
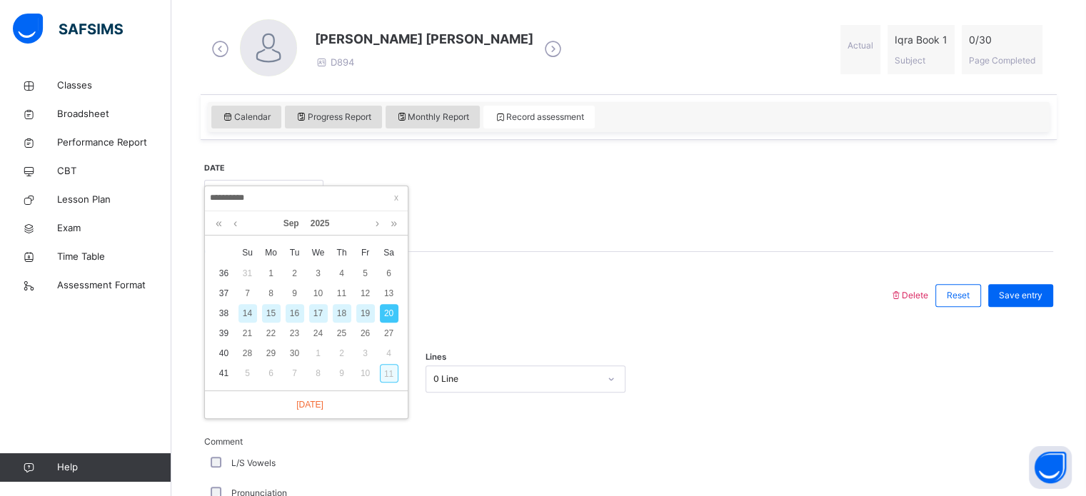
click at [389, 372] on div "11" at bounding box center [389, 373] width 19 height 19
type input "**********"
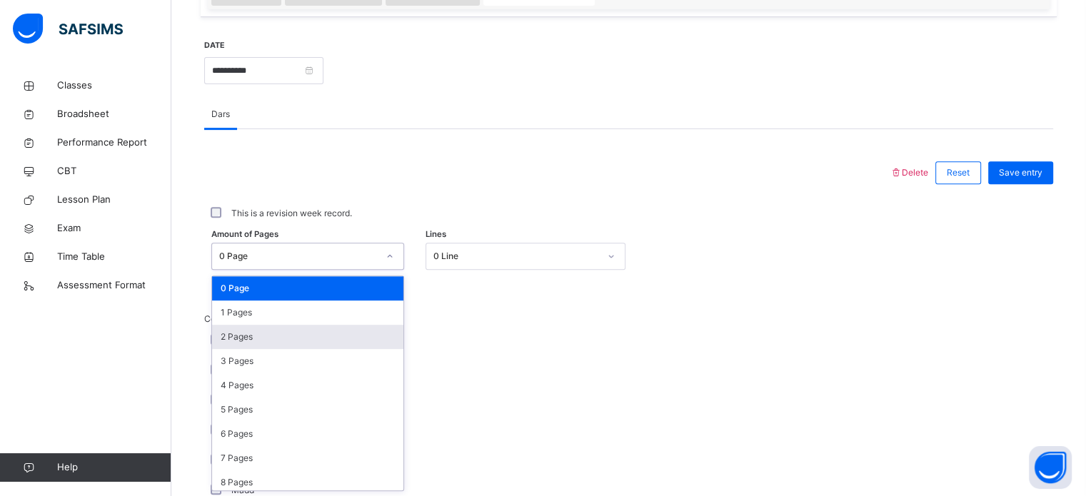
click at [357, 336] on div "2 Pages" at bounding box center [307, 337] width 191 height 24
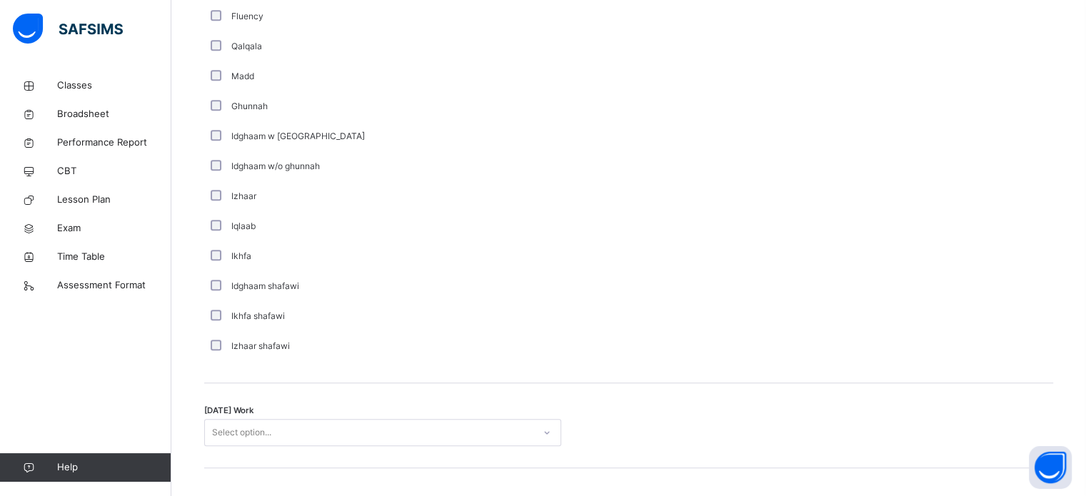
scroll to position [1113, 0]
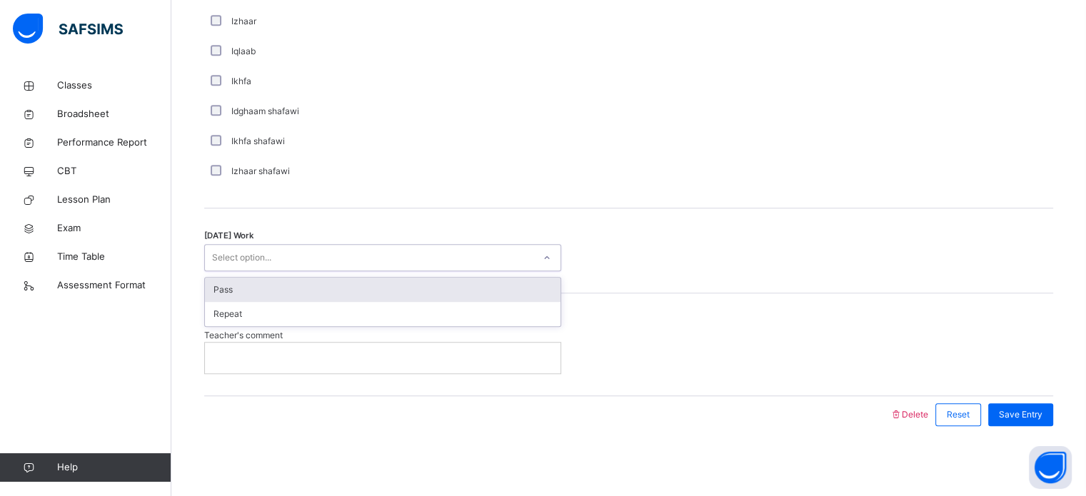
click at [446, 291] on div "Pass" at bounding box center [383, 290] width 356 height 24
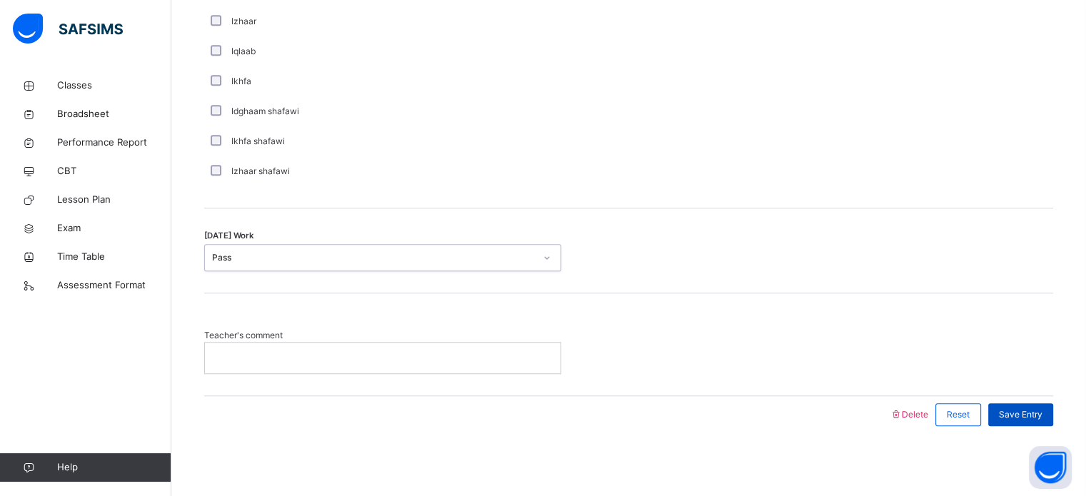
click at [1043, 418] on span "Save Entry" at bounding box center [1021, 415] width 44 height 13
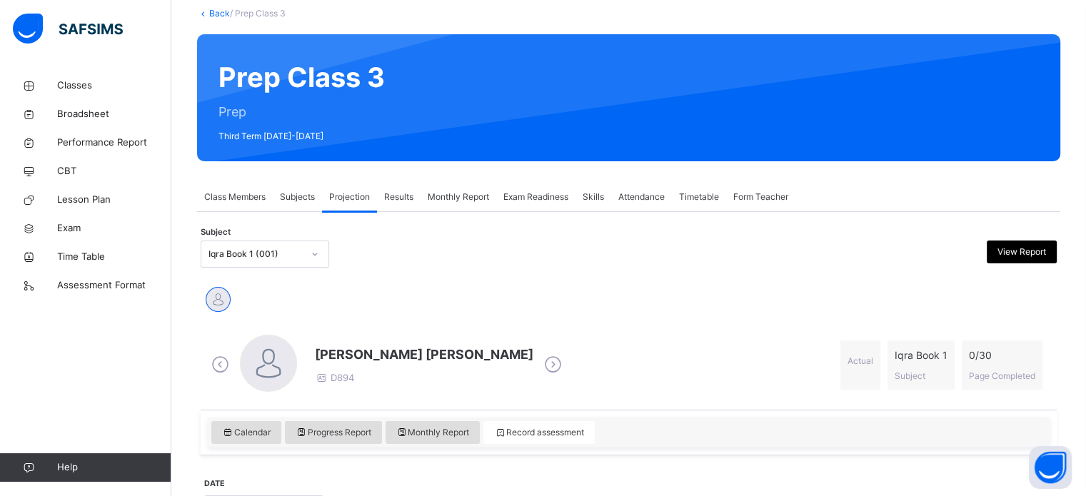
scroll to position [96, 0]
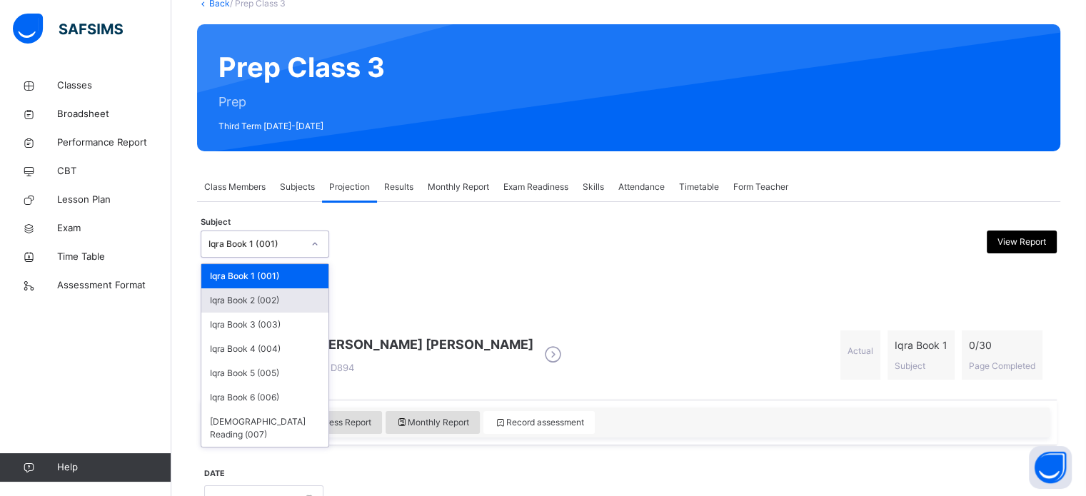
click at [304, 306] on div "Iqra Book 2 (002)" at bounding box center [264, 301] width 127 height 24
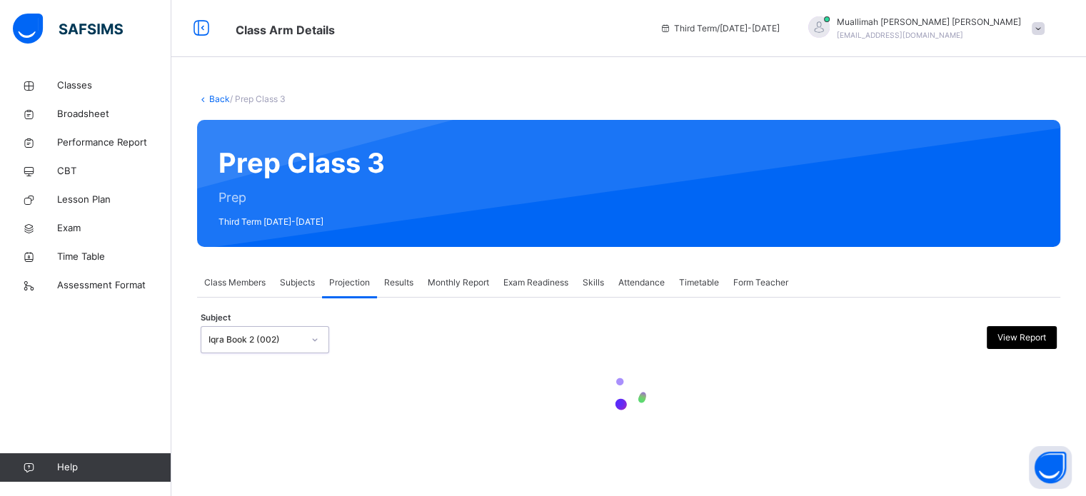
scroll to position [0, 0]
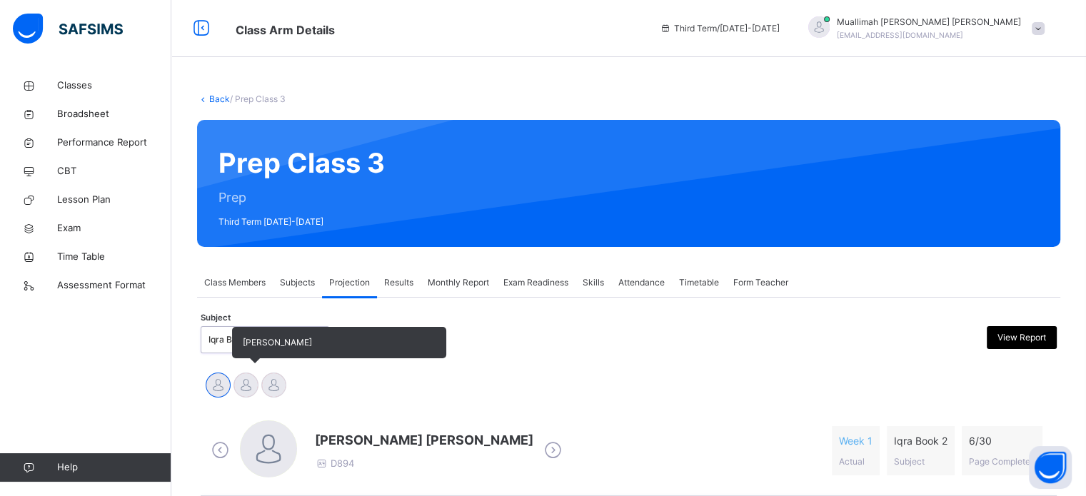
click at [234, 389] on div at bounding box center [246, 385] width 25 height 25
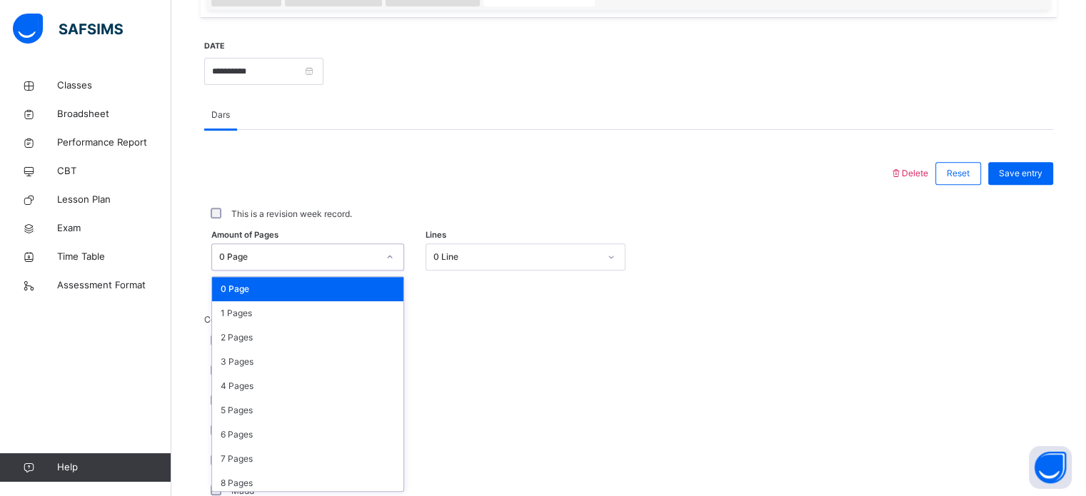
scroll to position [524, 0]
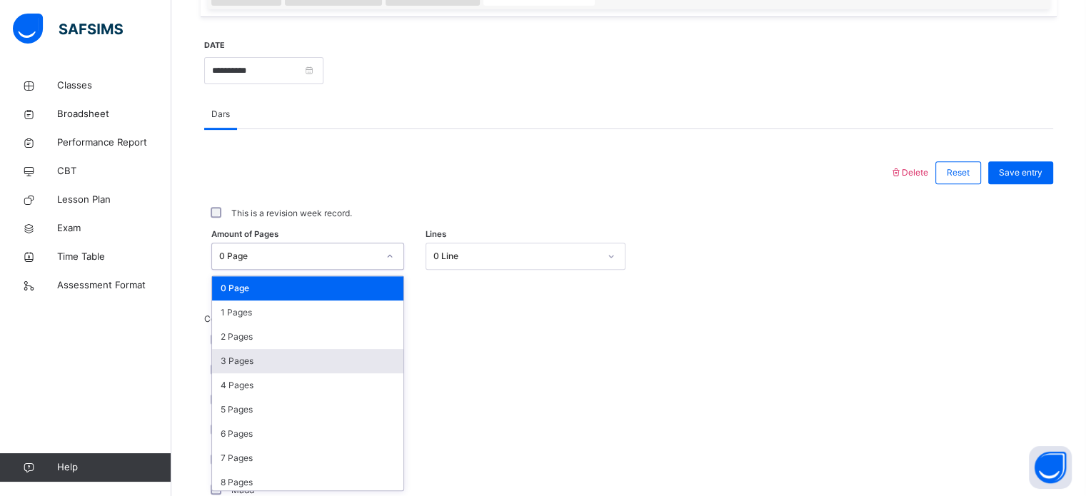
click at [344, 360] on div "3 Pages" at bounding box center [307, 361] width 191 height 24
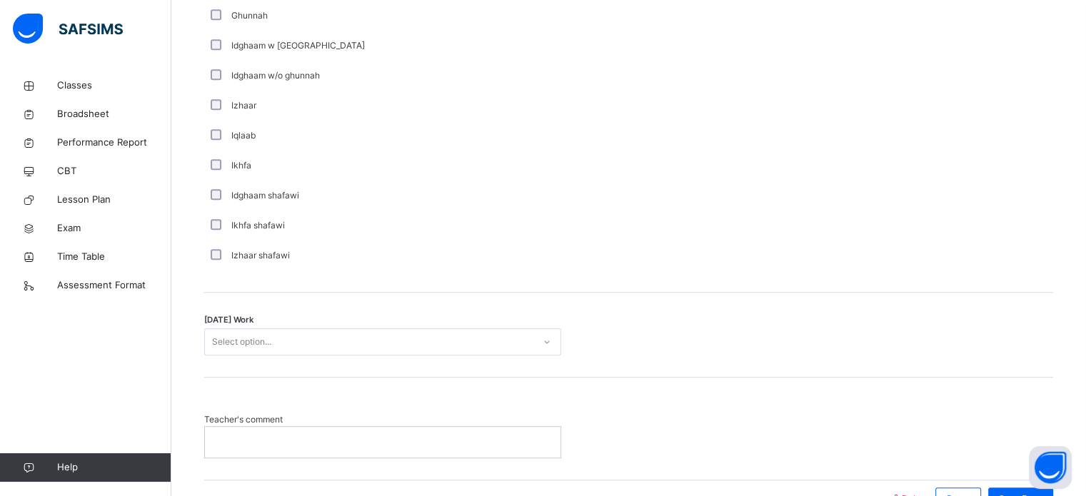
scroll to position [1113, 0]
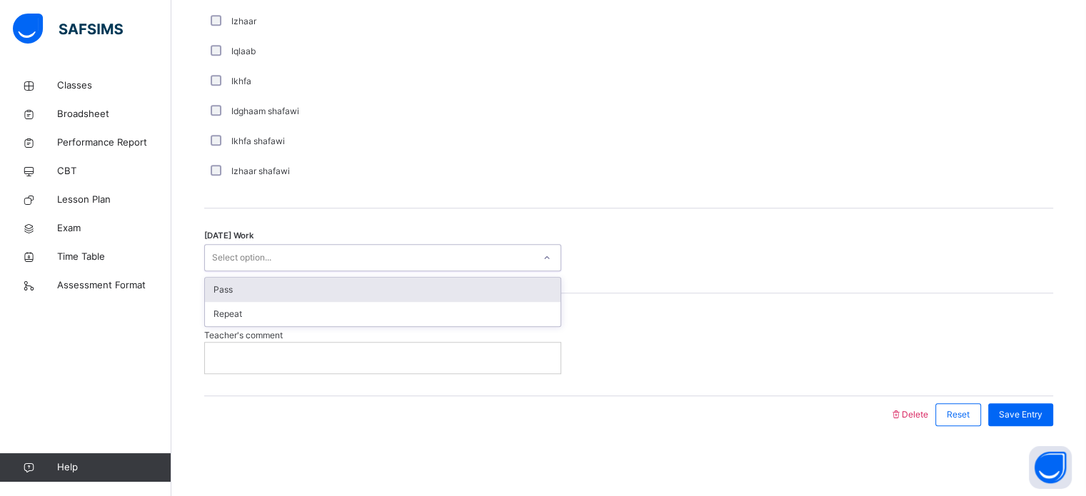
click at [463, 291] on div "Pass" at bounding box center [383, 290] width 356 height 24
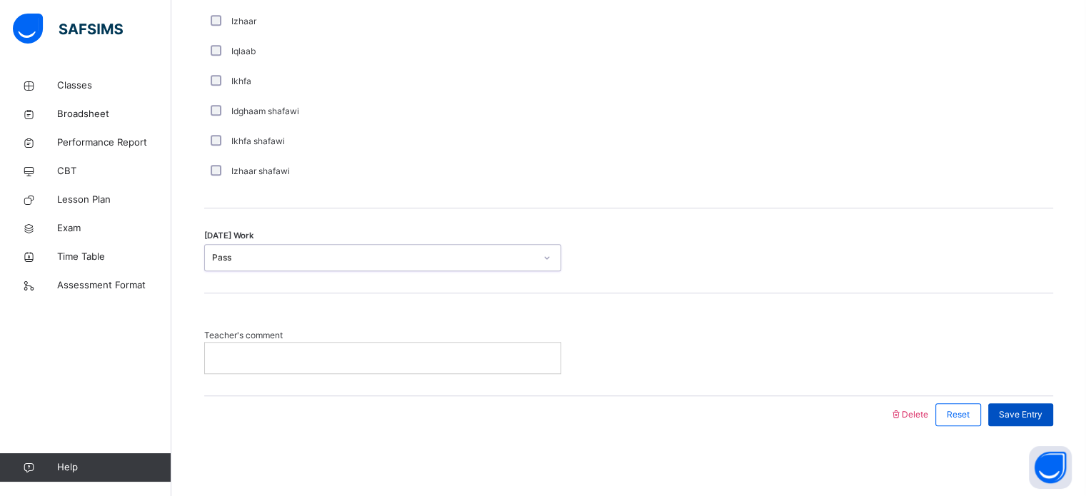
click at [1035, 415] on span "Save Entry" at bounding box center [1021, 415] width 44 height 13
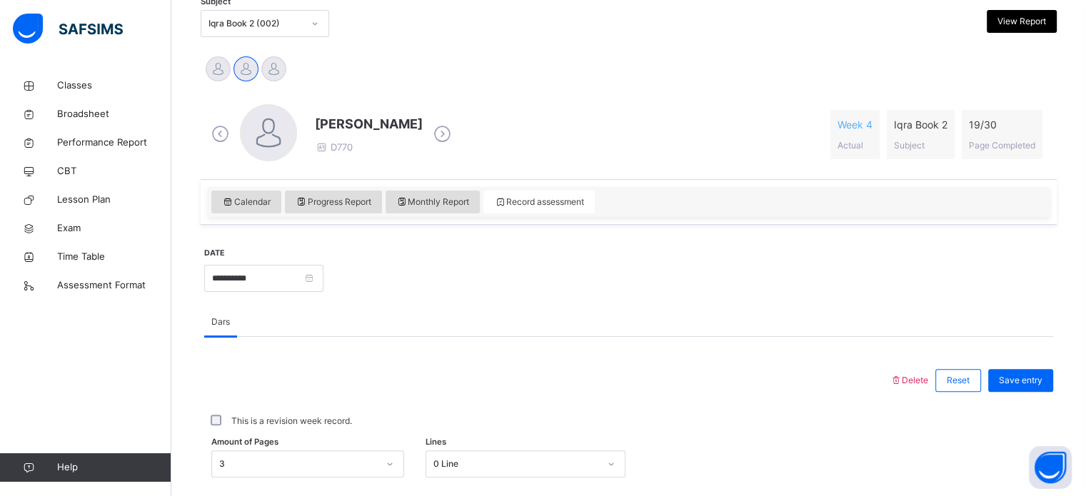
scroll to position [314, 0]
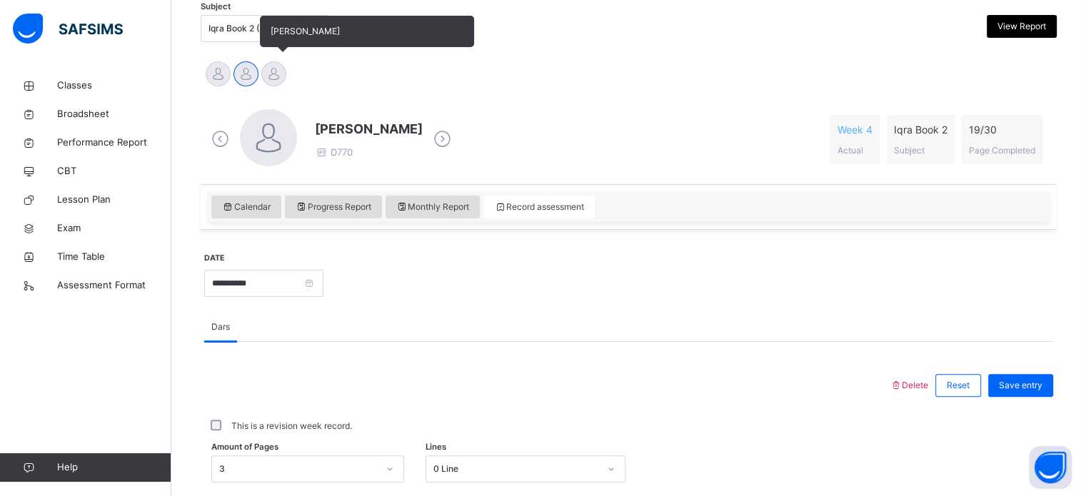
click at [280, 71] on div at bounding box center [273, 73] width 25 height 25
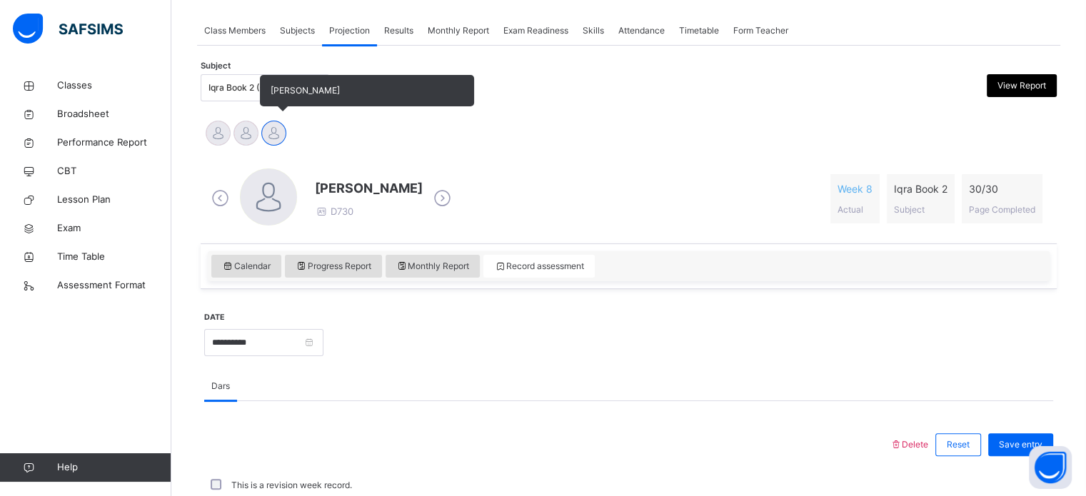
scroll to position [311, 0]
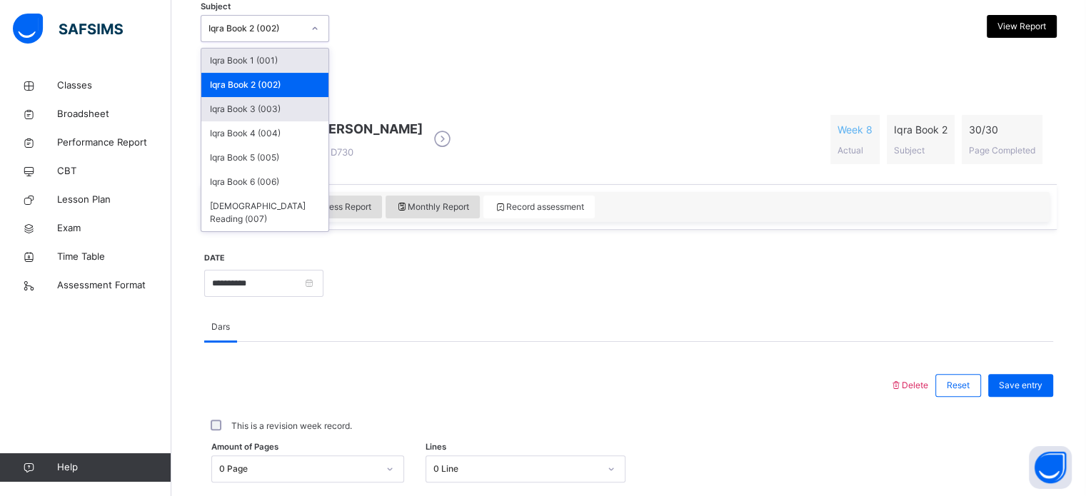
click at [297, 113] on div "Iqra Book 3 (003)" at bounding box center [264, 109] width 127 height 24
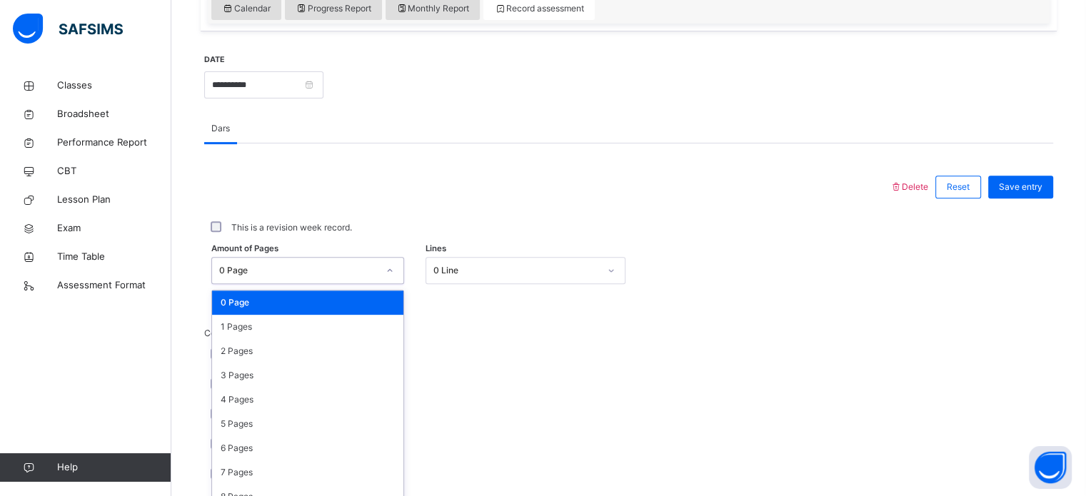
scroll to position [524, 0]
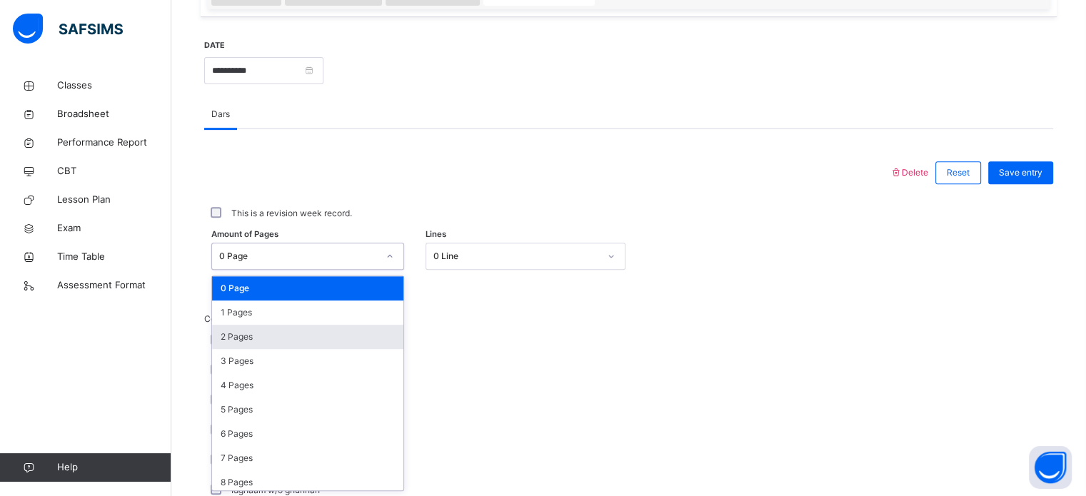
click at [349, 336] on div "2 Pages" at bounding box center [307, 337] width 191 height 24
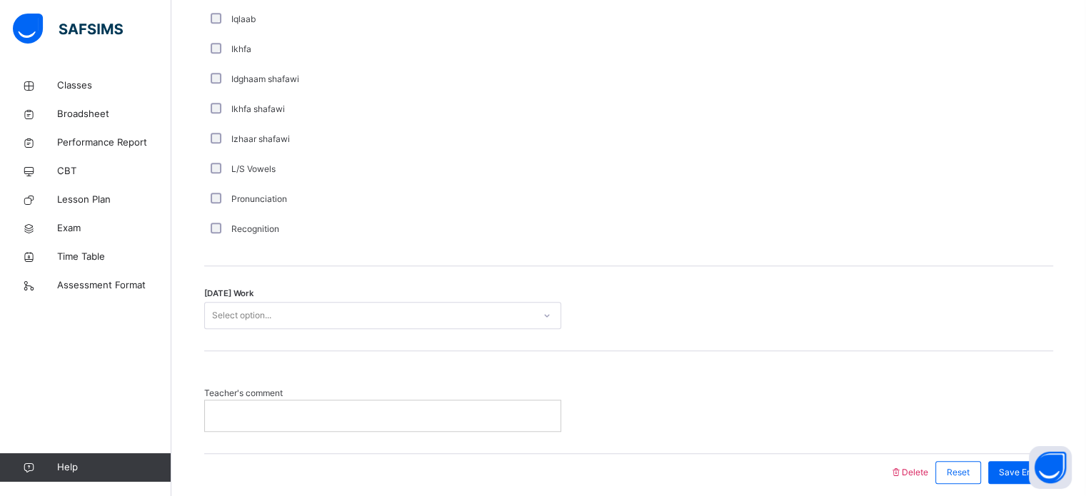
scroll to position [1113, 0]
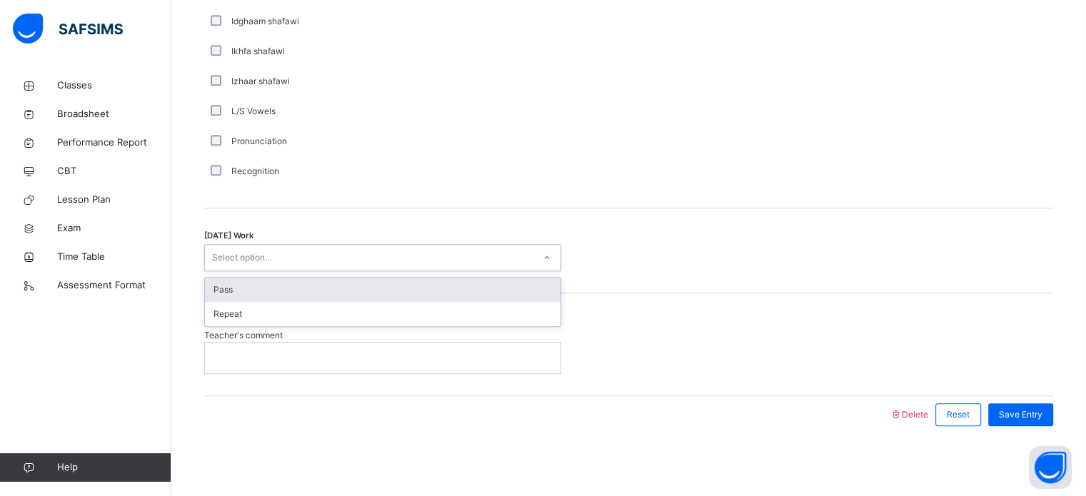
click at [484, 291] on div "Pass" at bounding box center [383, 290] width 356 height 24
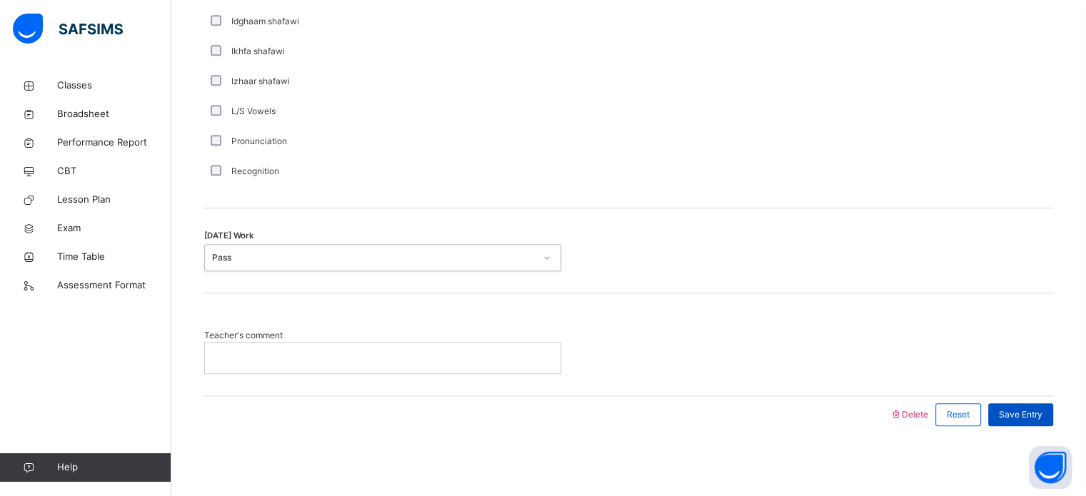
click at [1035, 414] on span "Save Entry" at bounding box center [1021, 415] width 44 height 13
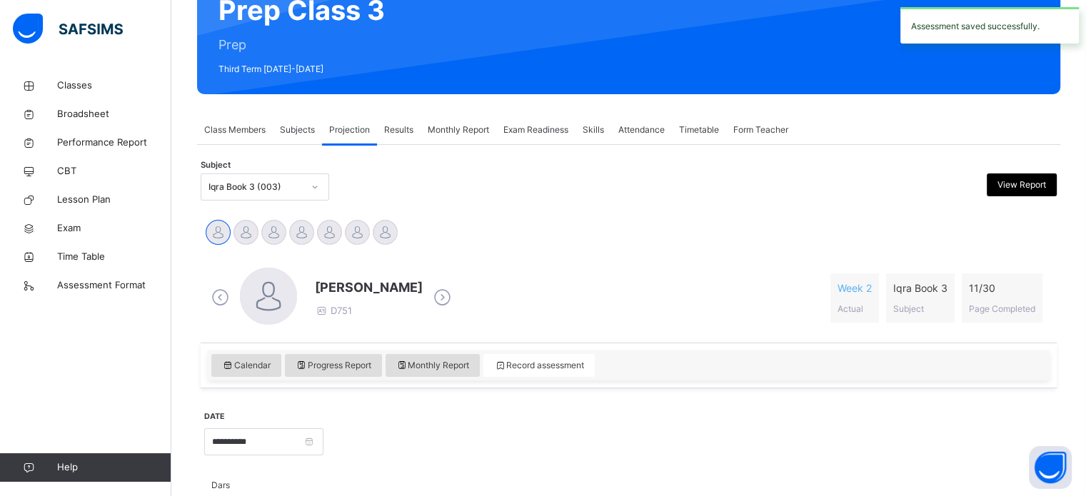
scroll to position [156, 0]
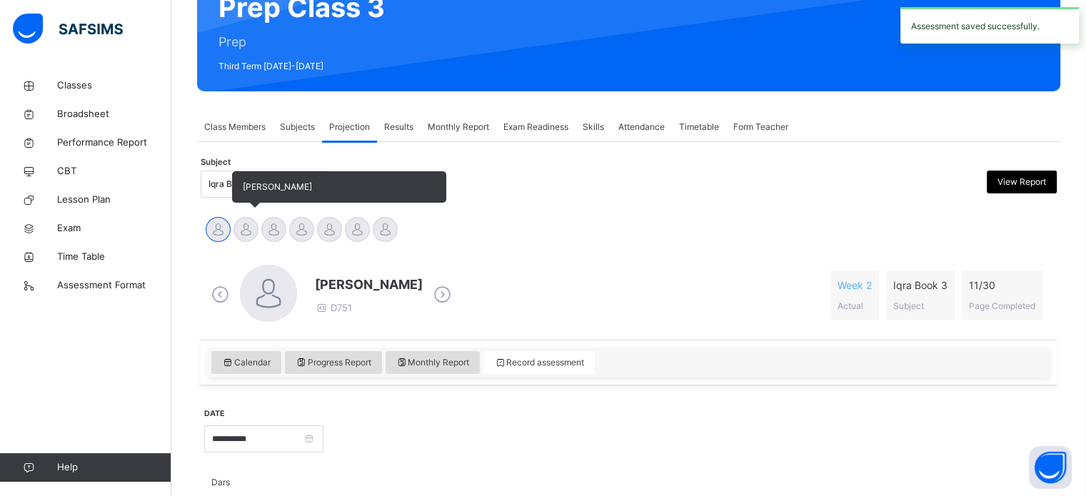
click at [245, 231] on div at bounding box center [246, 229] width 25 height 25
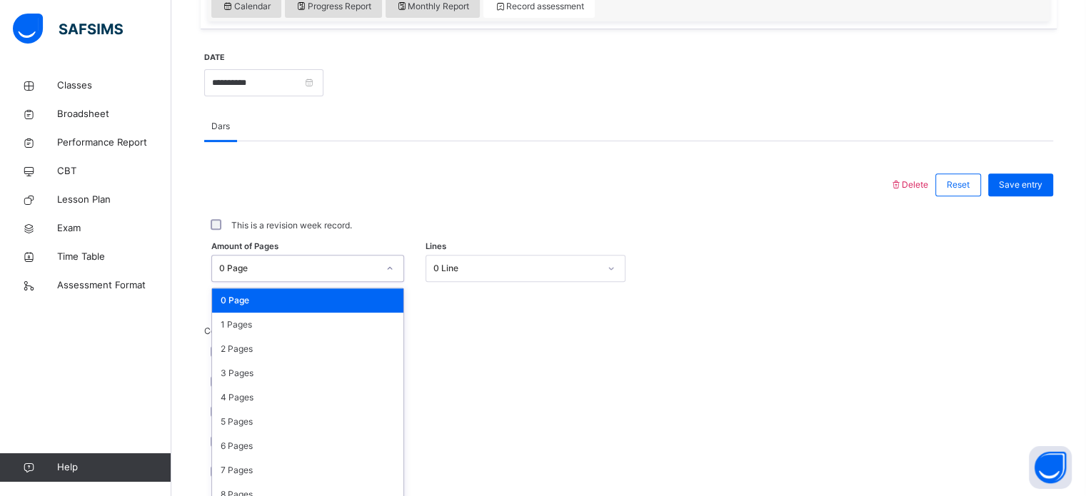
scroll to position [524, 0]
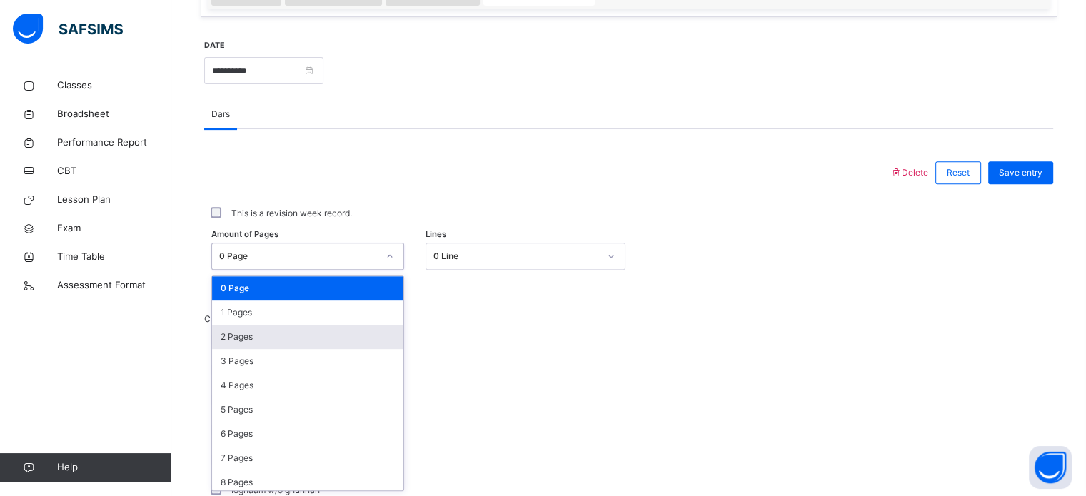
click at [371, 343] on div "2 Pages" at bounding box center [307, 337] width 191 height 24
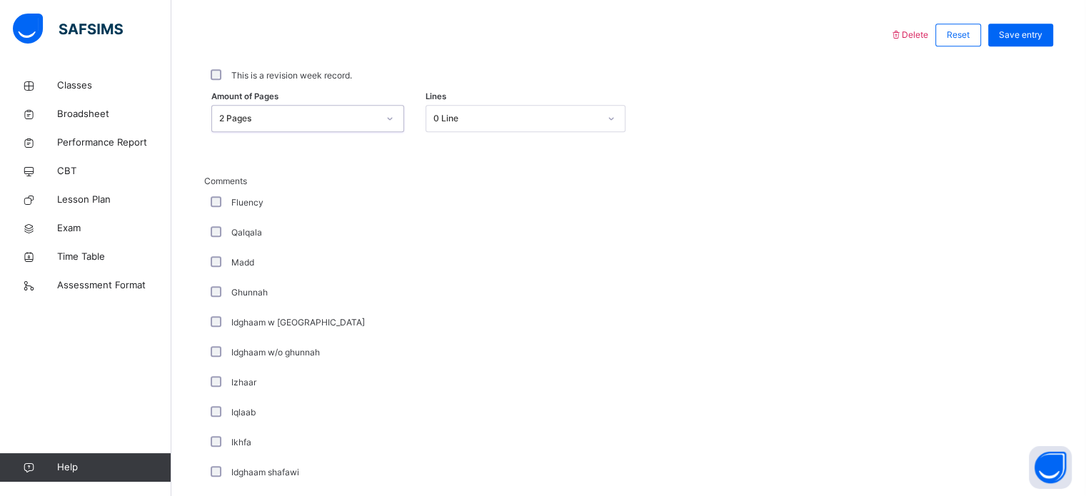
scroll to position [1113, 0]
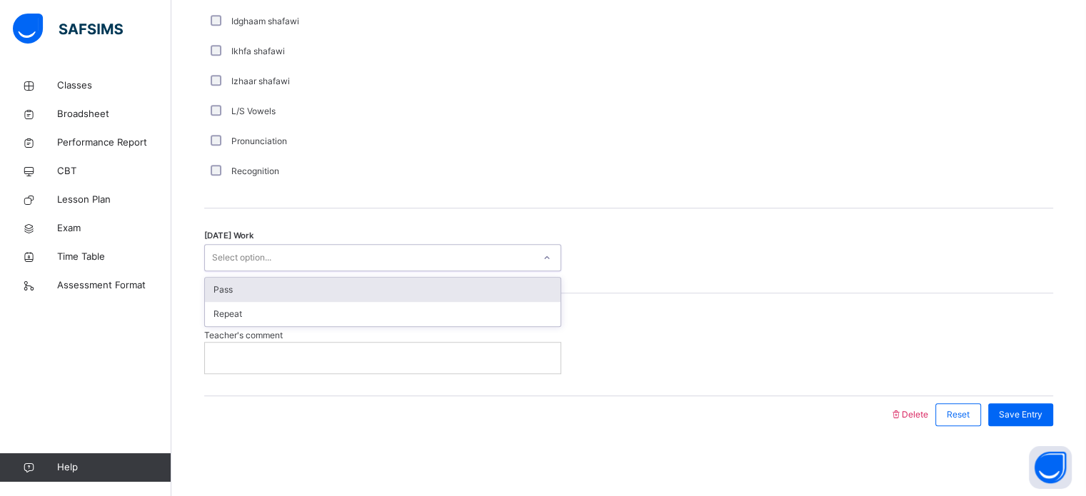
click at [498, 284] on div "Pass" at bounding box center [383, 290] width 356 height 24
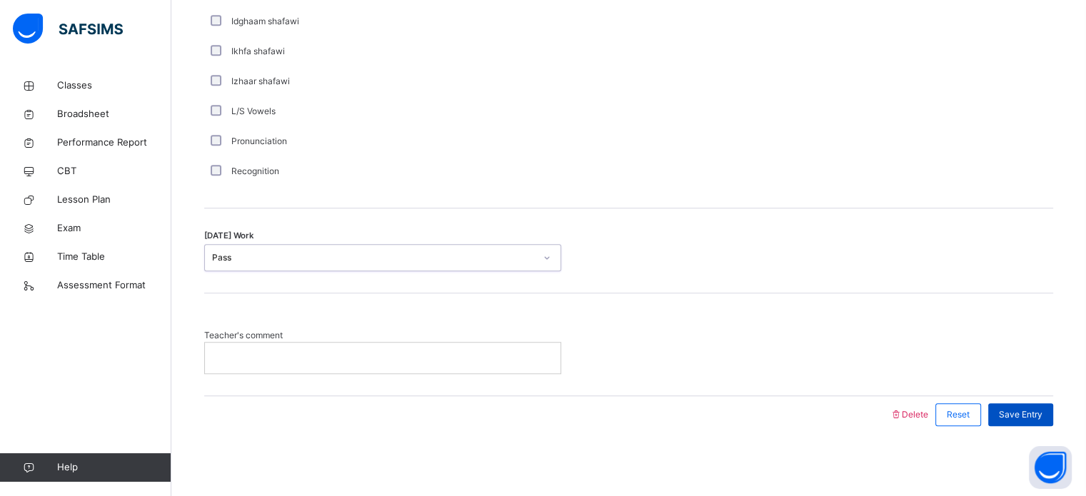
click at [1029, 418] on span "Save Entry" at bounding box center [1021, 415] width 44 height 13
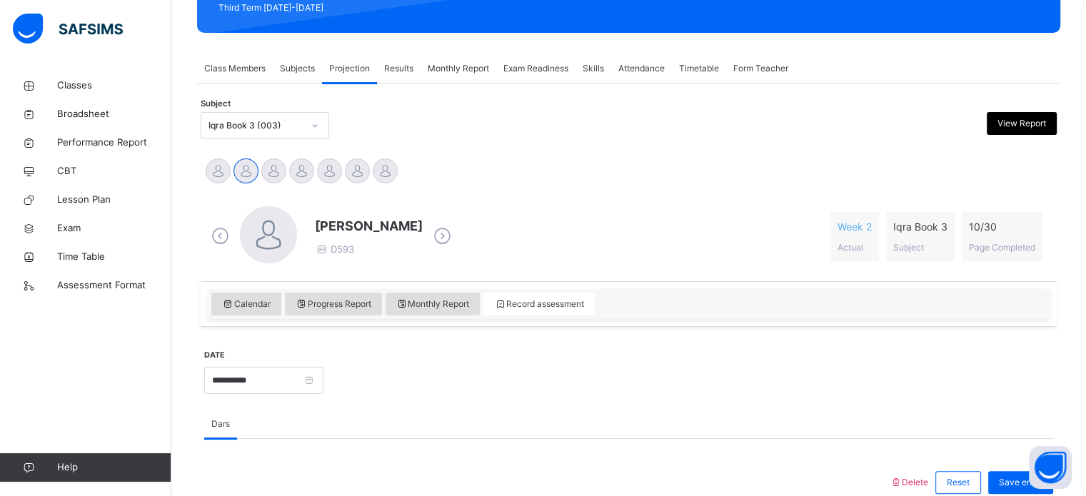
scroll to position [0, 0]
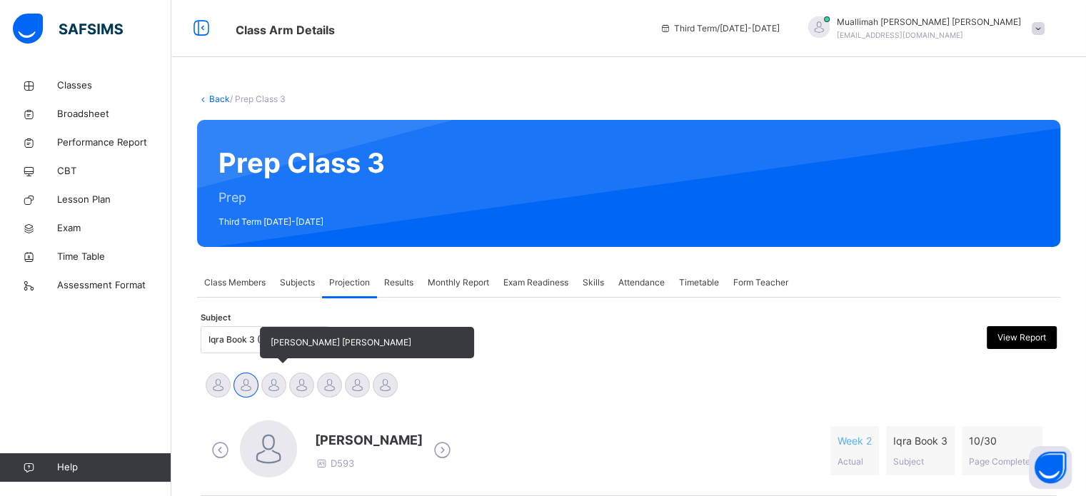
click at [270, 383] on div at bounding box center [273, 385] width 25 height 25
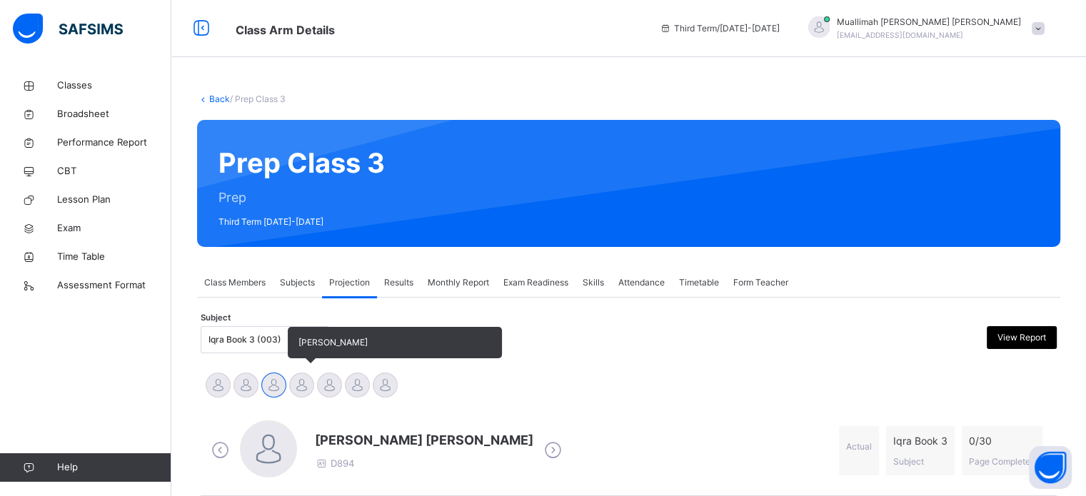
click at [301, 385] on div at bounding box center [301, 385] width 25 height 25
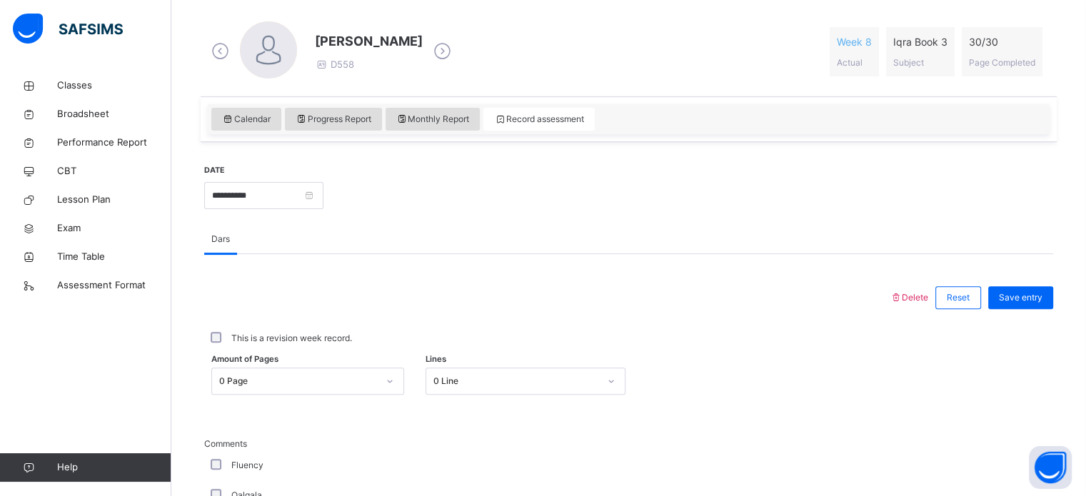
click at [331, 340] on label "This is a revision week record." at bounding box center [291, 338] width 121 height 13
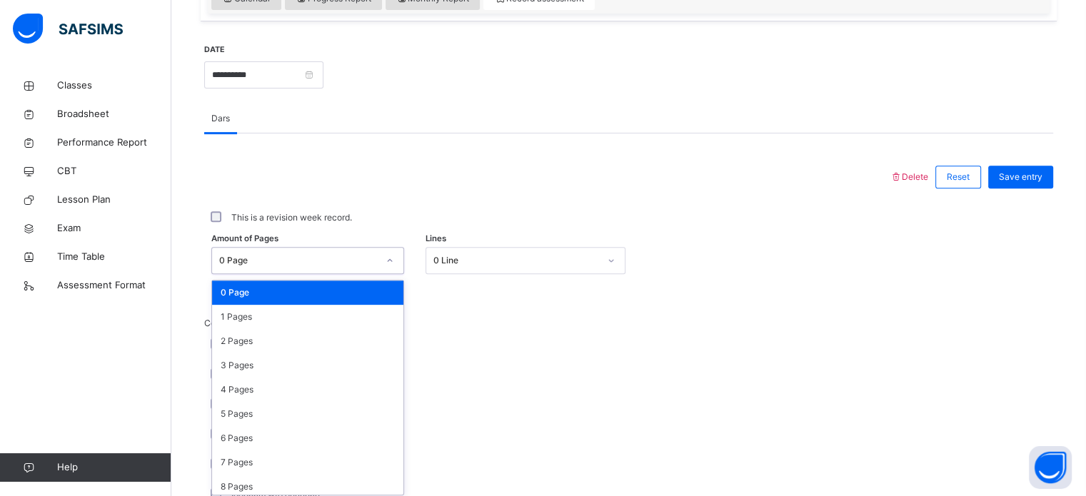
scroll to position [524, 0]
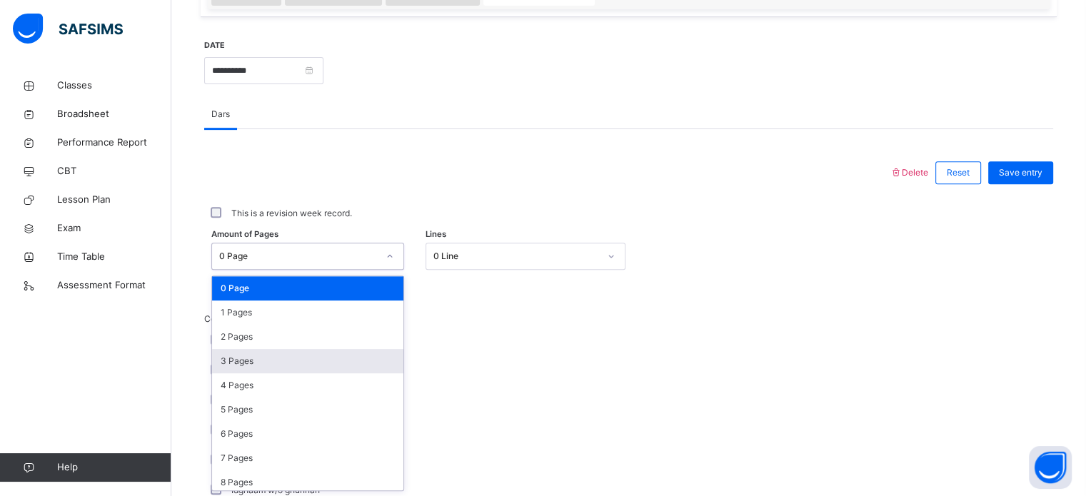
click at [338, 371] on div "3 Pages" at bounding box center [307, 361] width 191 height 24
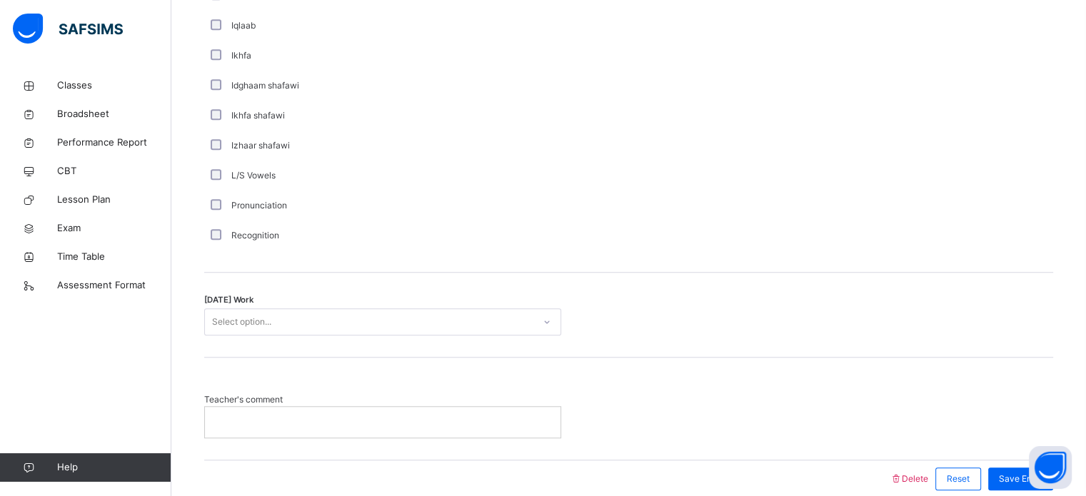
scroll to position [1113, 0]
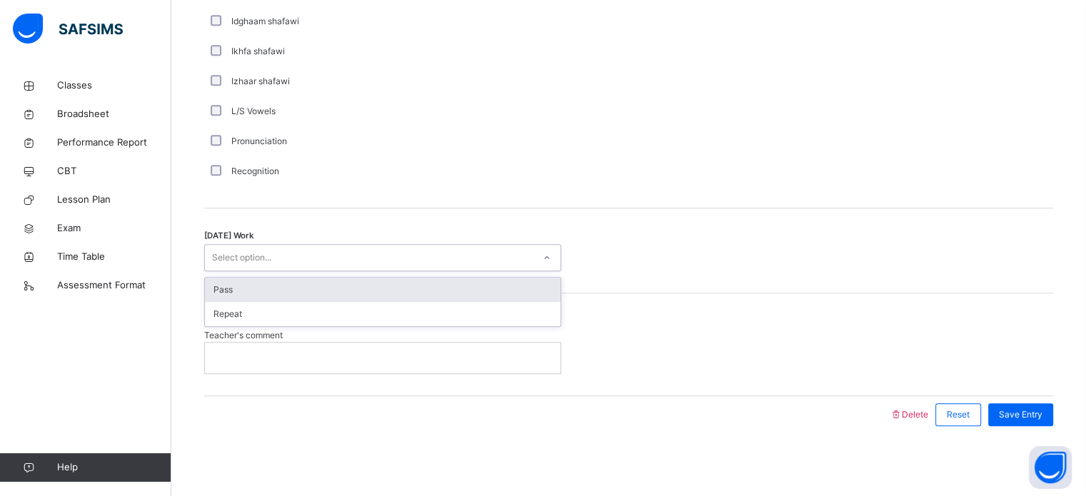
click at [463, 293] on div "Pass" at bounding box center [383, 290] width 356 height 24
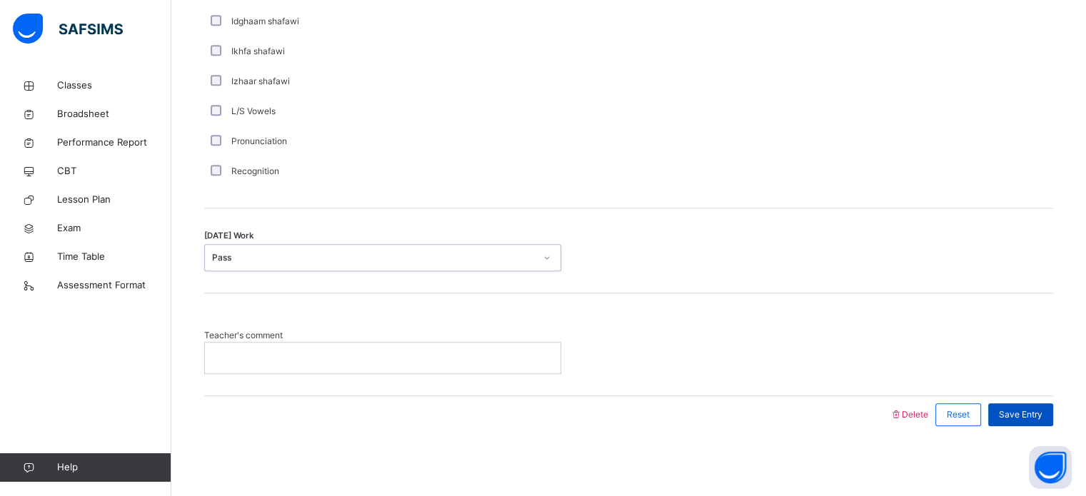
click at [1043, 417] on span "Save Entry" at bounding box center [1021, 415] width 44 height 13
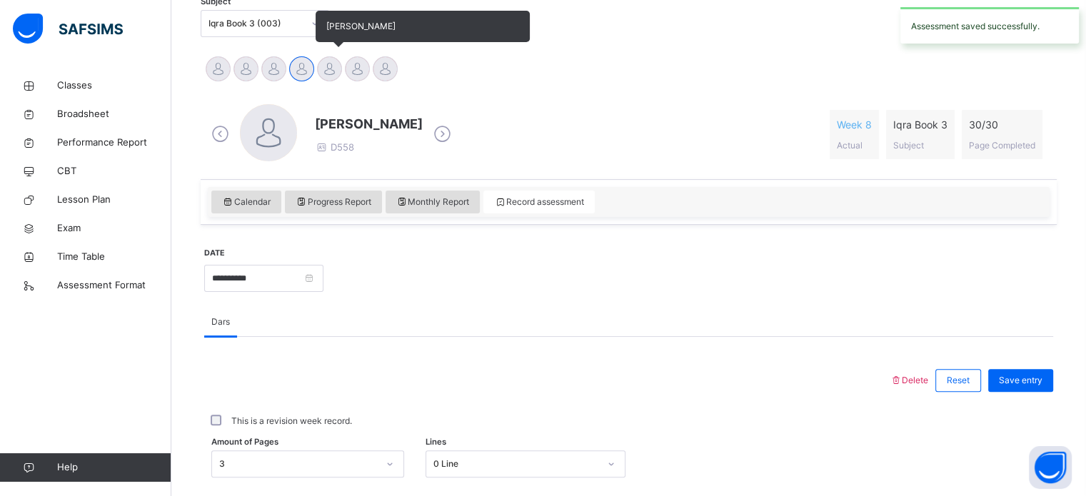
click at [340, 67] on div at bounding box center [329, 68] width 25 height 25
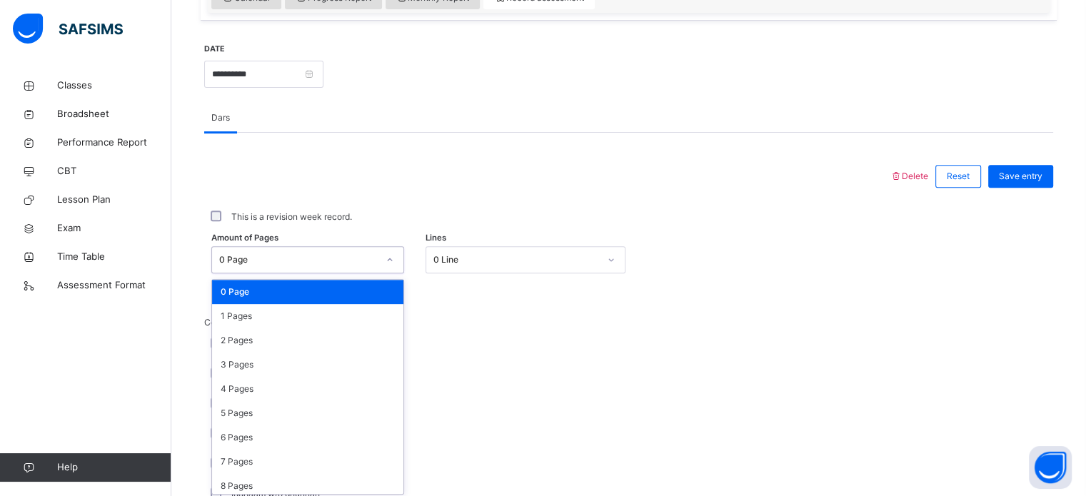
scroll to position [524, 0]
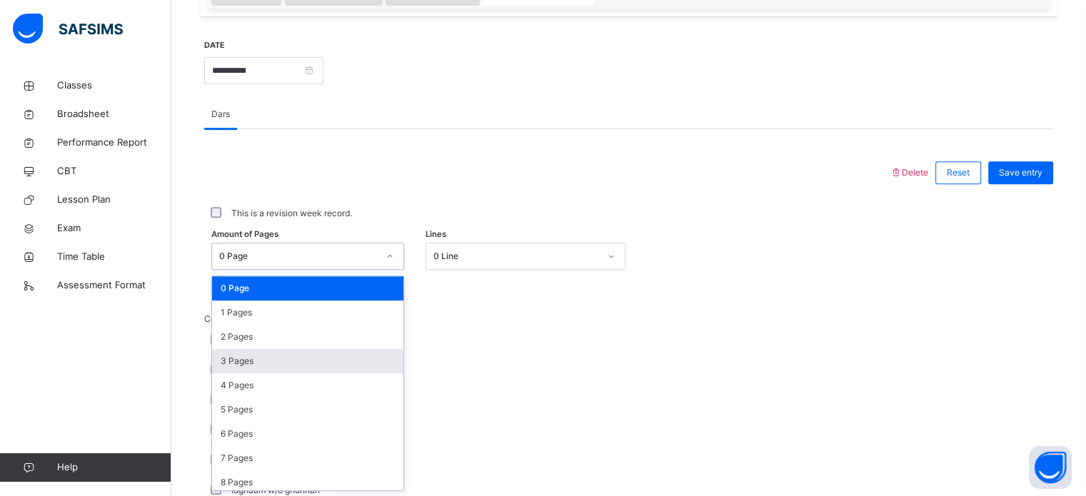
click at [345, 352] on div "3 Pages" at bounding box center [307, 361] width 191 height 24
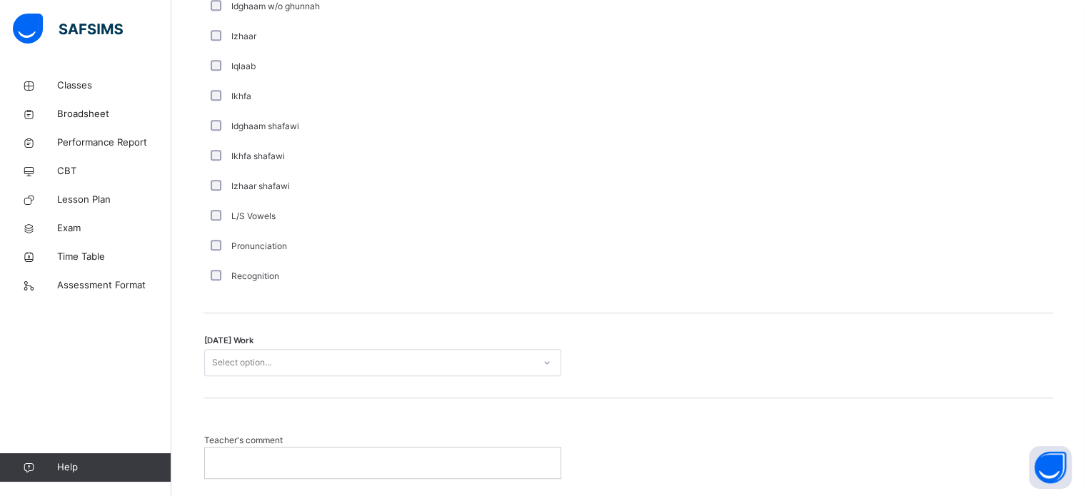
scroll to position [1113, 0]
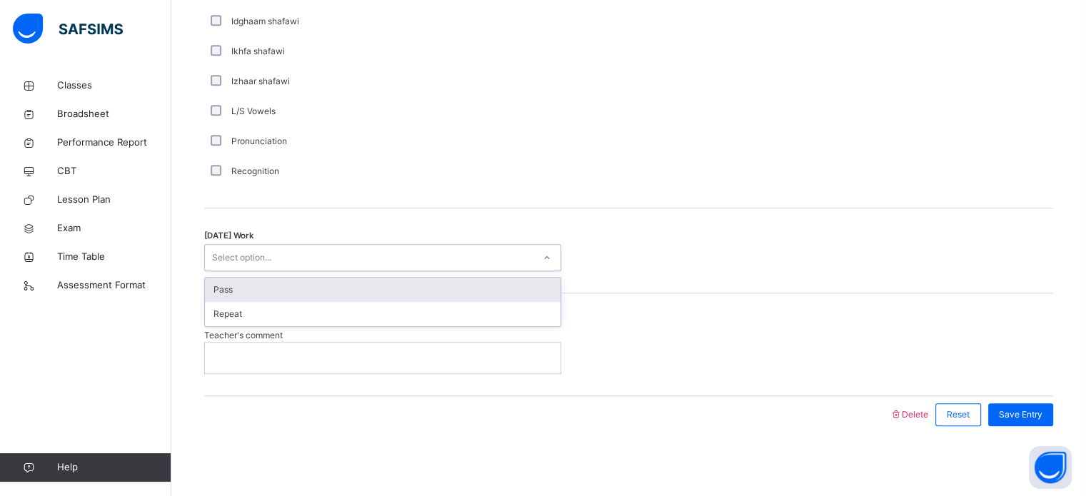
click at [441, 285] on div "Pass" at bounding box center [383, 290] width 356 height 24
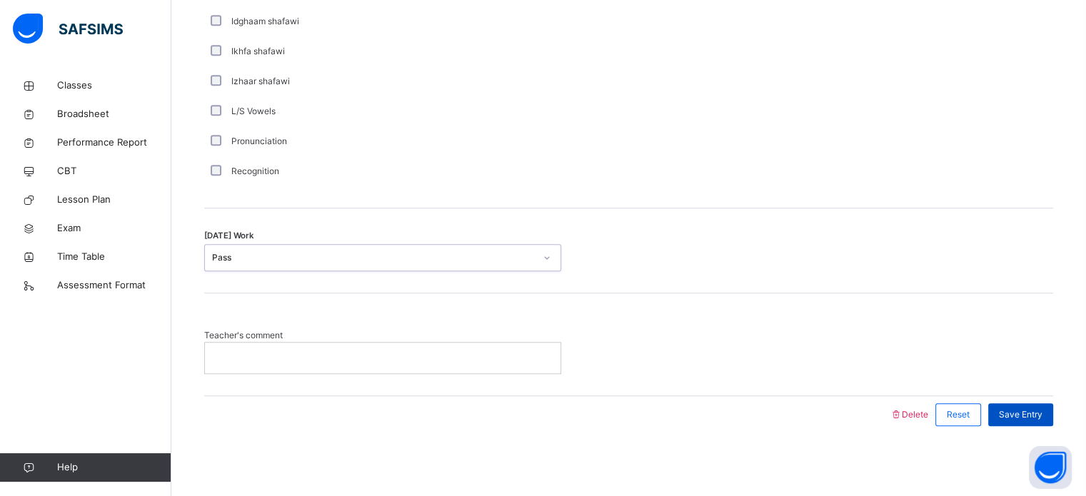
click at [1031, 413] on span "Save Entry" at bounding box center [1021, 415] width 44 height 13
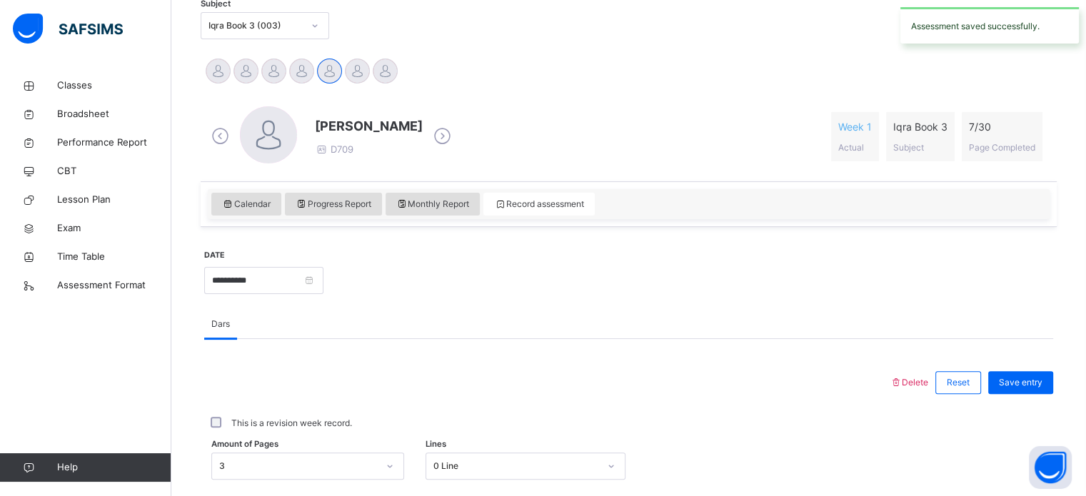
scroll to position [0, 0]
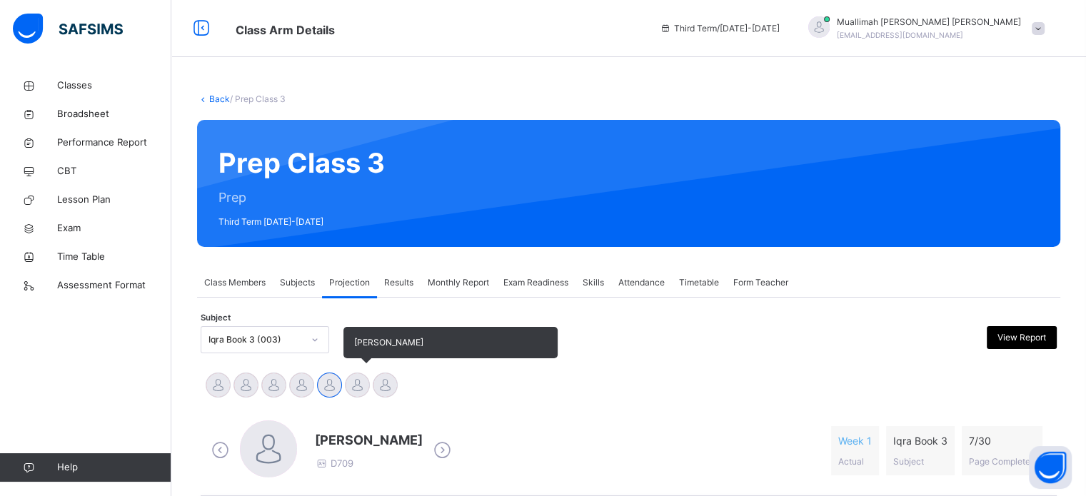
click at [359, 391] on div at bounding box center [357, 385] width 25 height 25
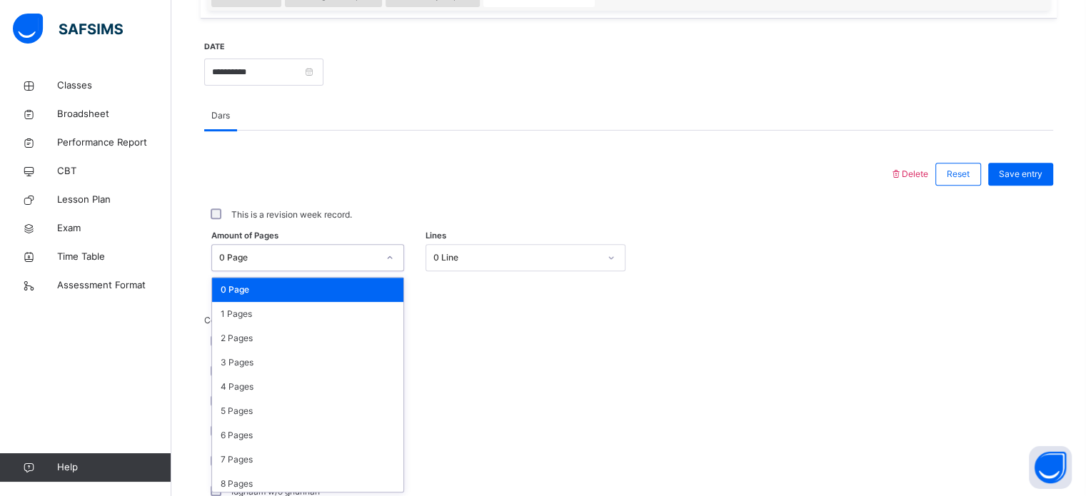
scroll to position [524, 0]
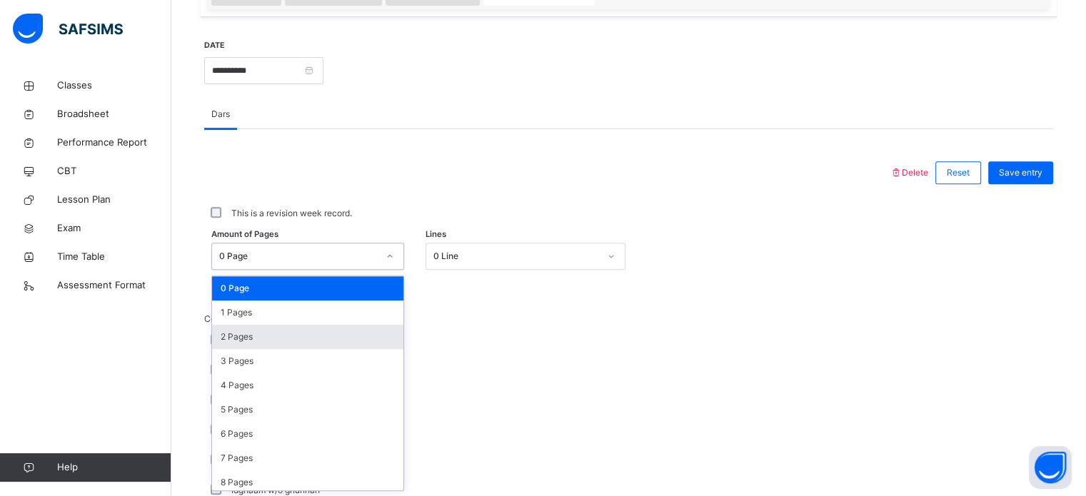
click at [365, 339] on div "2 Pages" at bounding box center [307, 337] width 191 height 24
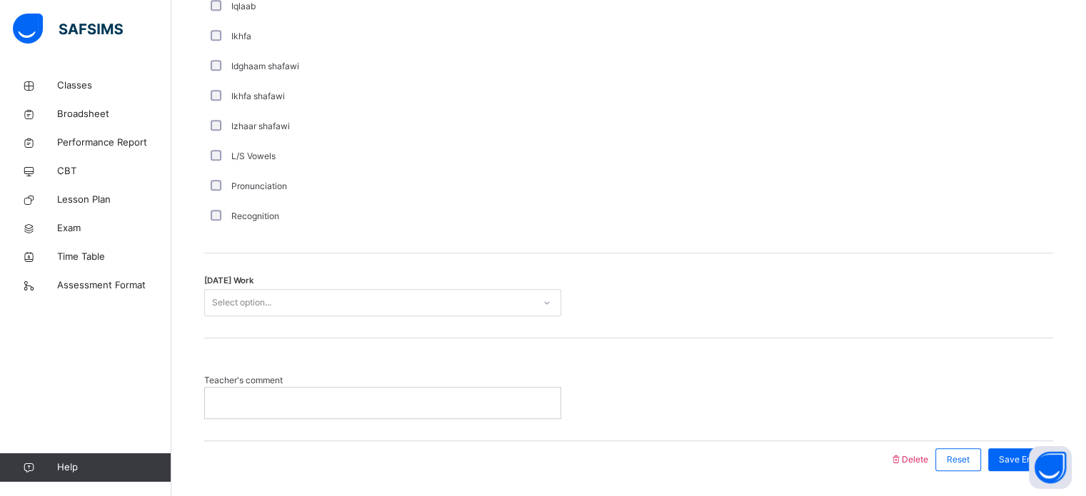
scroll to position [1069, 0]
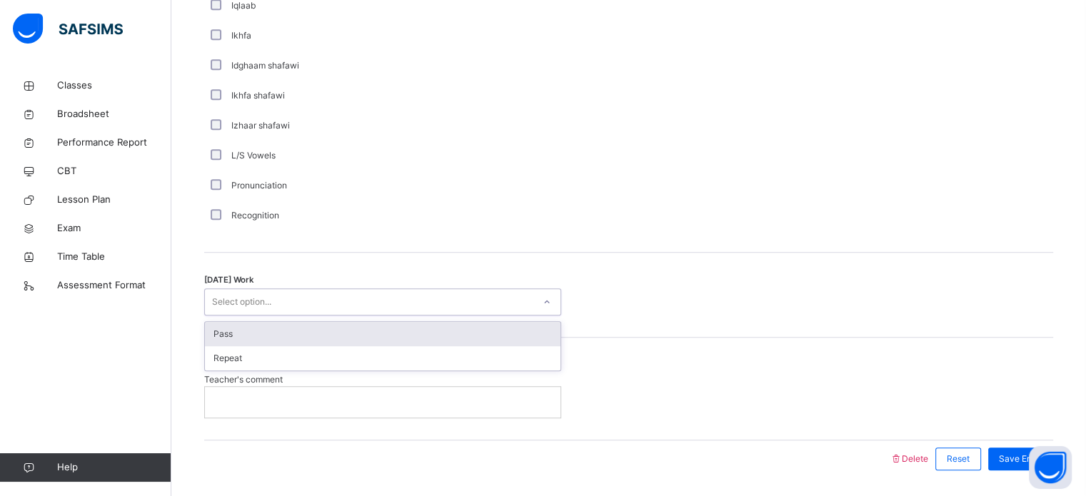
click at [474, 335] on div "Pass" at bounding box center [383, 334] width 356 height 24
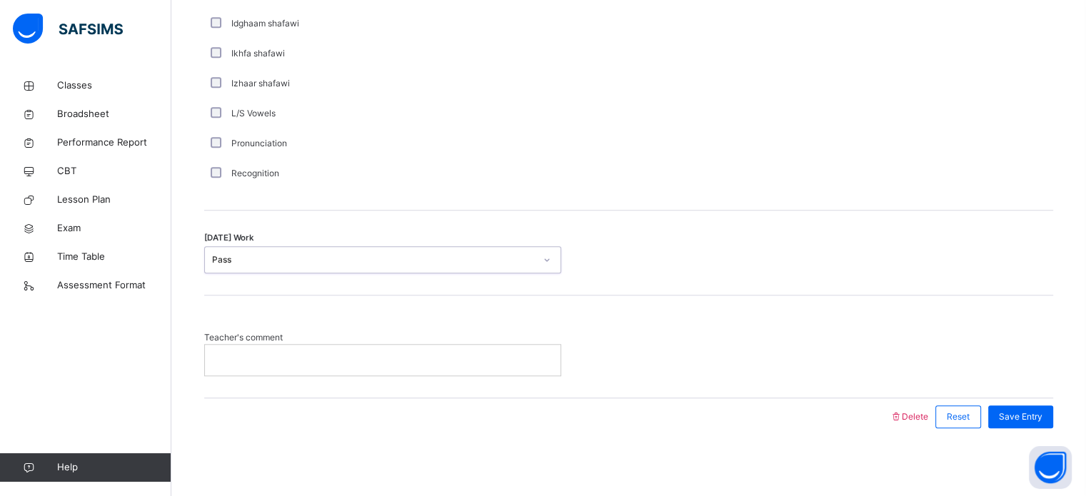
scroll to position [1113, 0]
click at [1037, 409] on span "Save Entry" at bounding box center [1021, 415] width 44 height 13
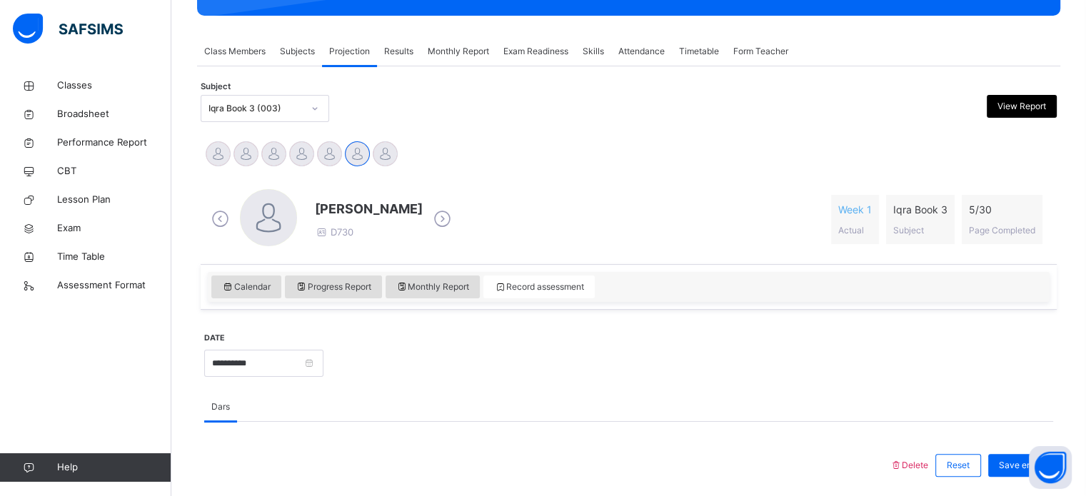
scroll to position [231, 0]
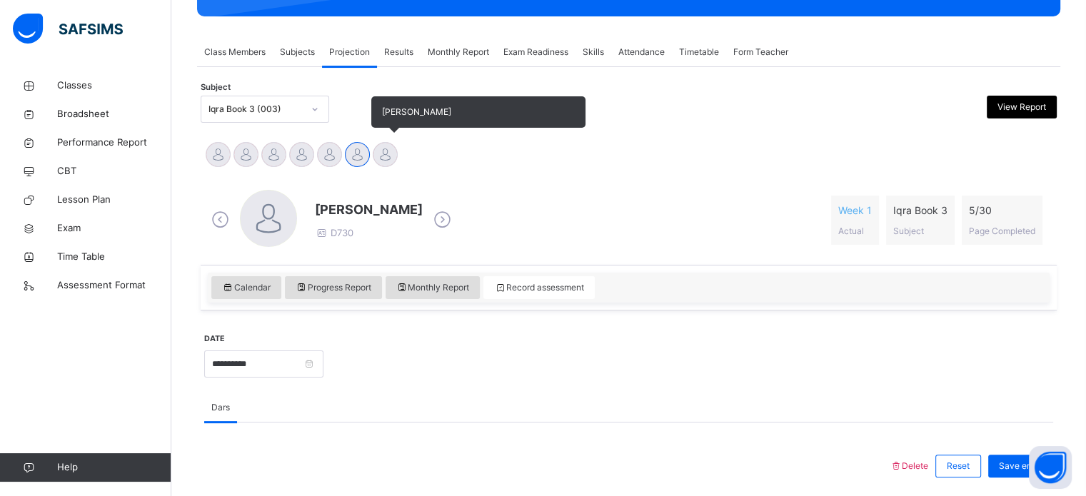
click at [394, 157] on div at bounding box center [385, 154] width 25 height 25
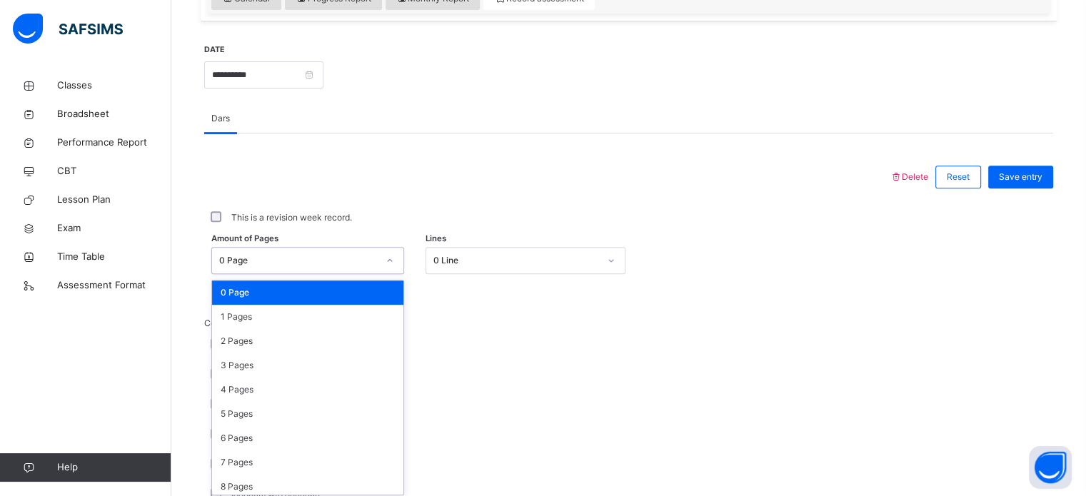
scroll to position [524, 0]
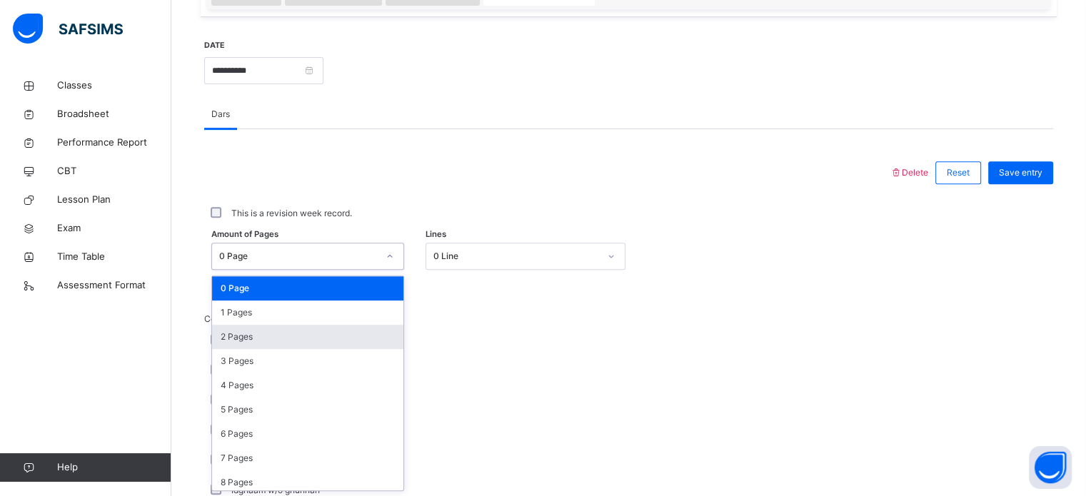
click at [329, 343] on div "2 Pages" at bounding box center [307, 337] width 191 height 24
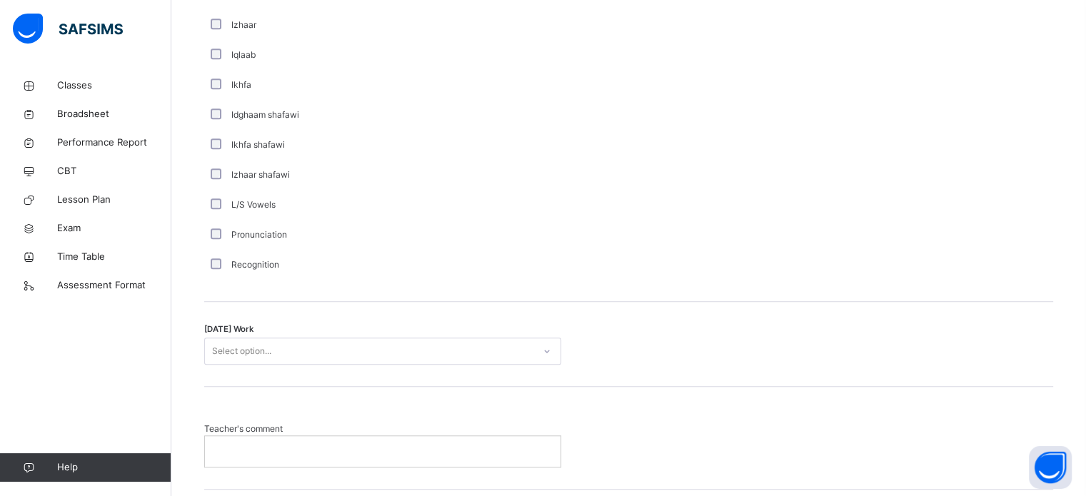
scroll to position [1113, 0]
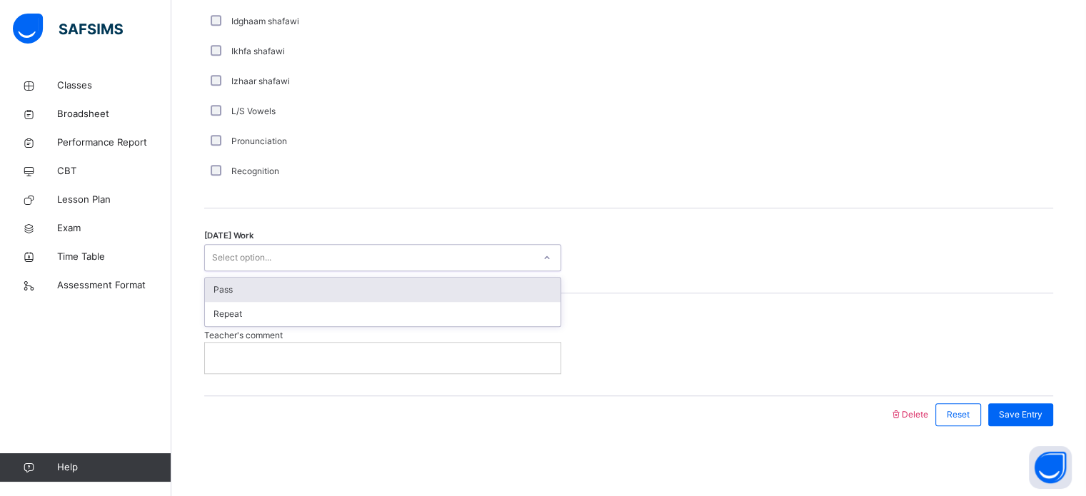
click at [498, 295] on div "Pass" at bounding box center [383, 290] width 356 height 24
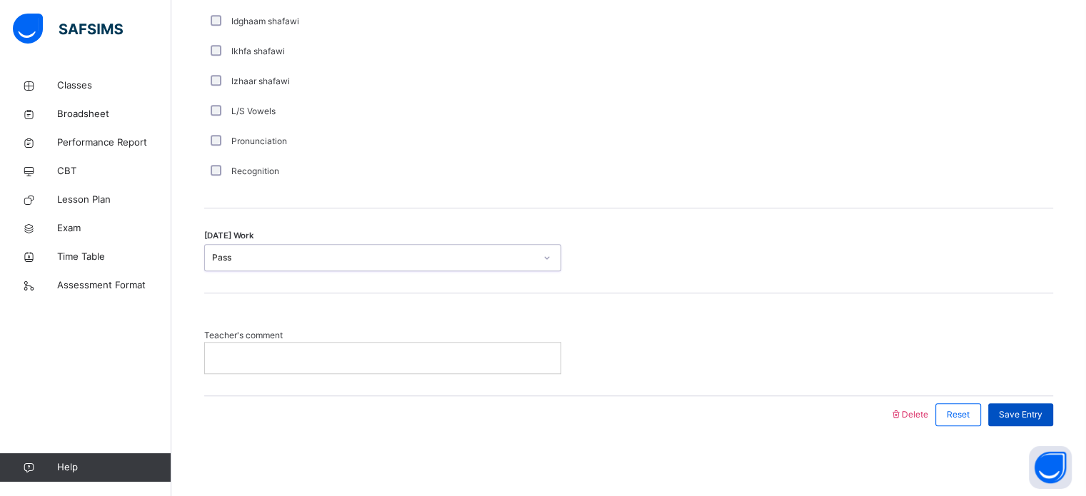
click at [1033, 415] on span "Save Entry" at bounding box center [1021, 415] width 44 height 13
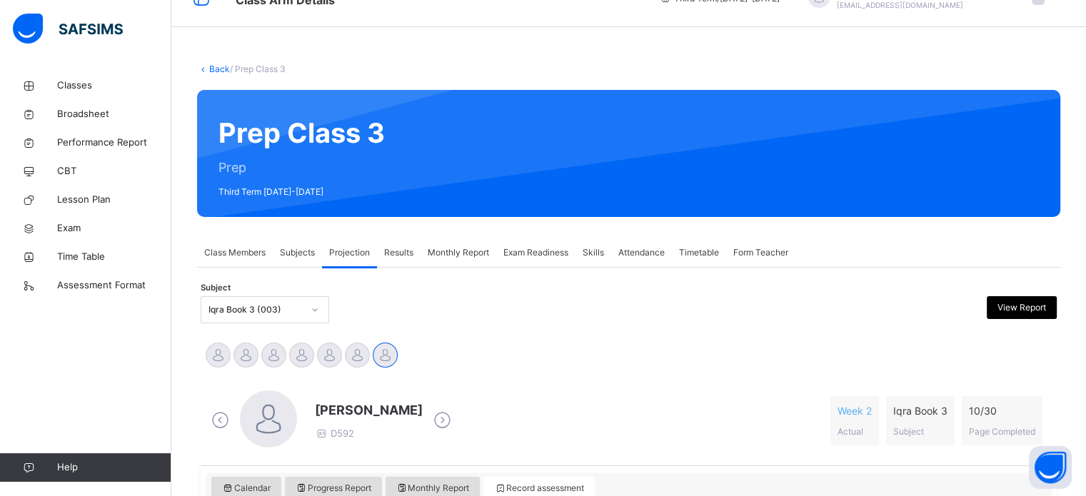
scroll to position [39, 0]
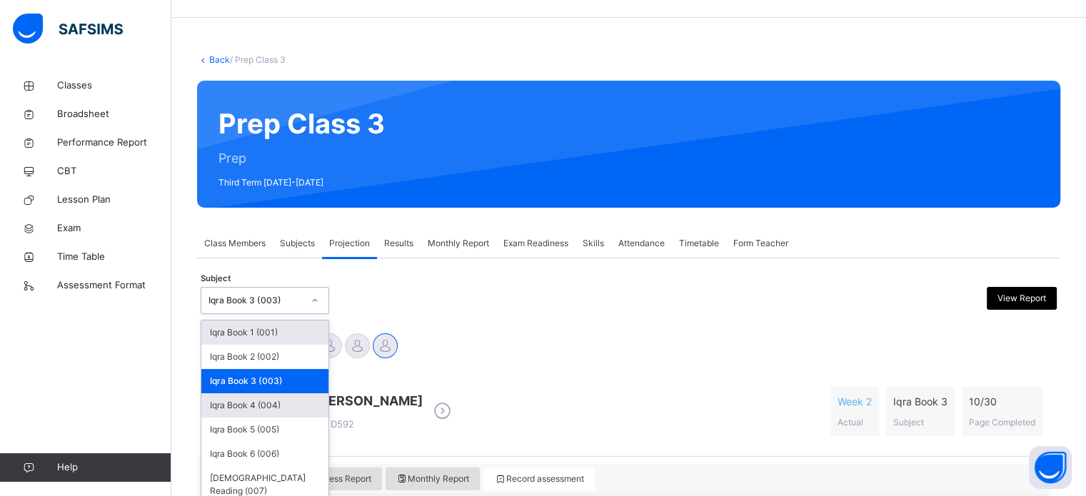
click at [300, 406] on div "Iqra Book 4 (004)" at bounding box center [264, 406] width 127 height 24
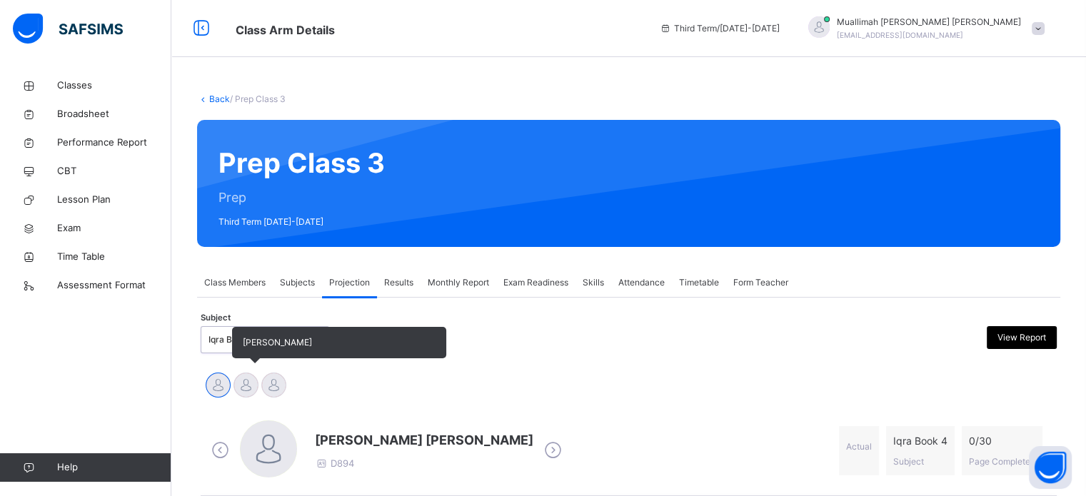
click at [234, 389] on div at bounding box center [246, 385] width 25 height 25
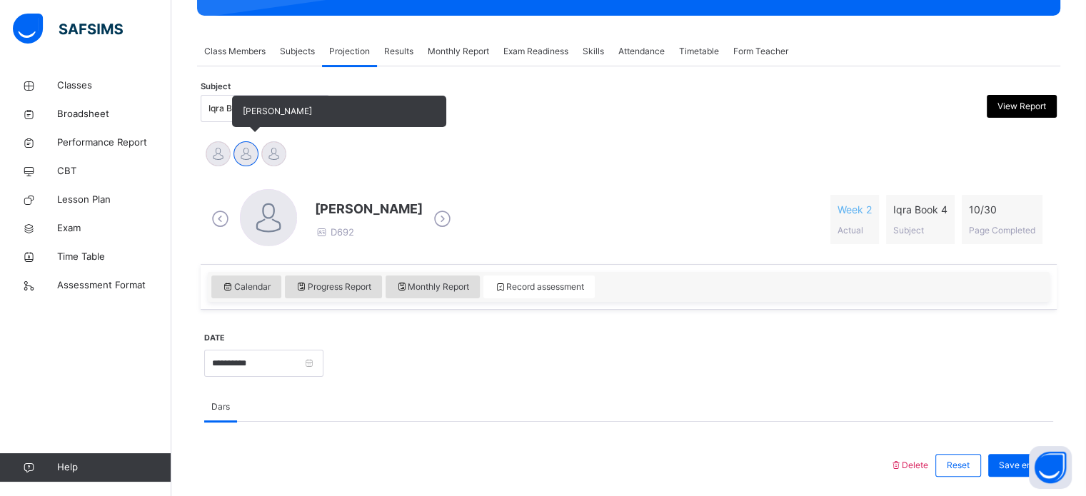
scroll to position [231, 0]
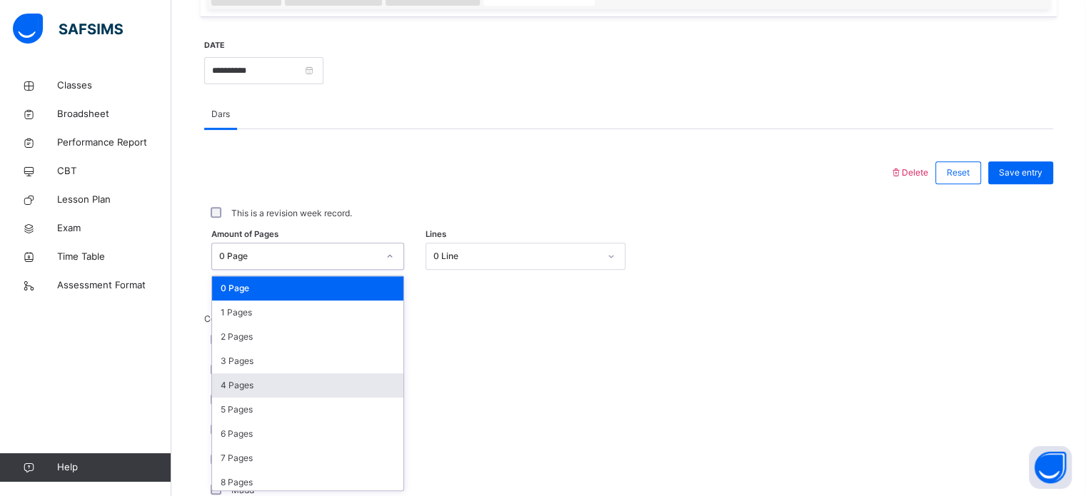
click at [304, 389] on div "4 Pages" at bounding box center [307, 386] width 191 height 24
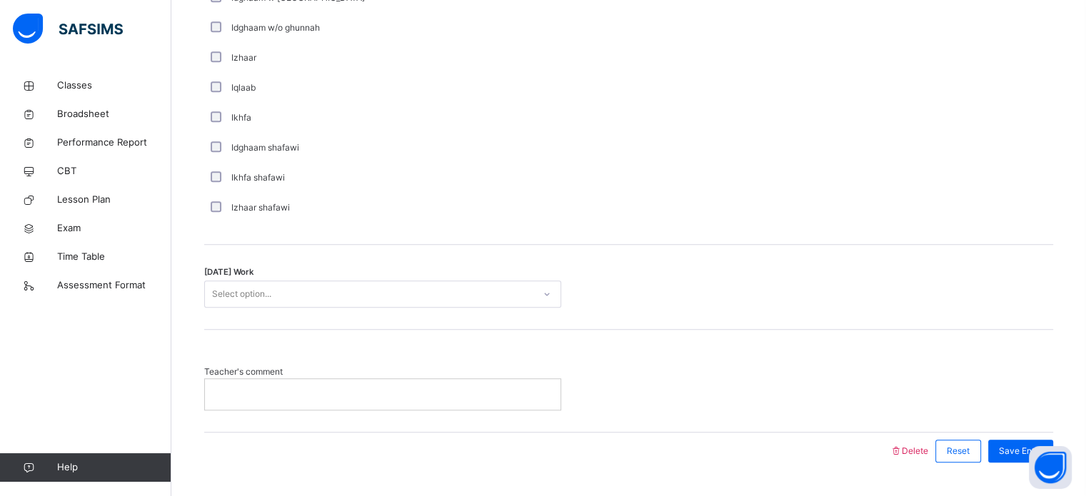
scroll to position [1113, 0]
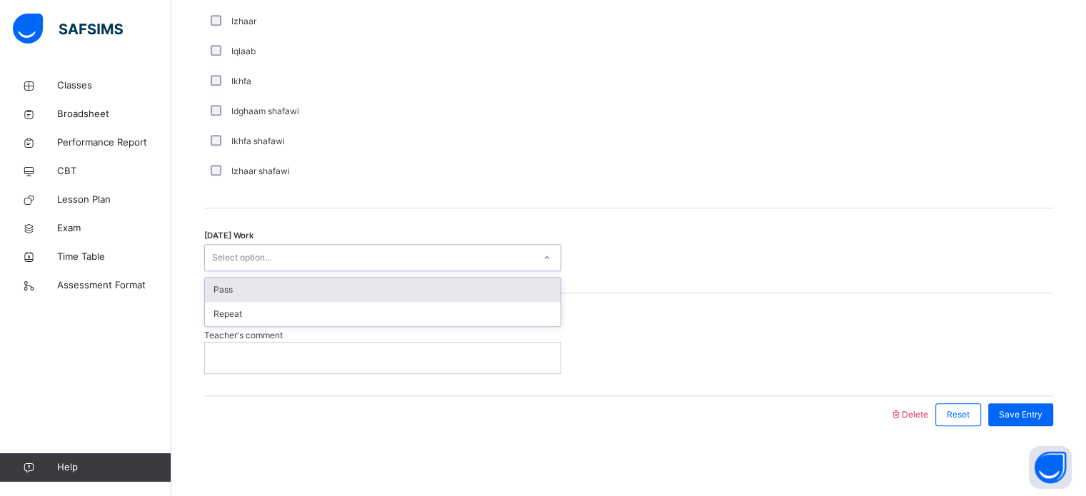
click at [340, 296] on div "Pass" at bounding box center [383, 290] width 356 height 24
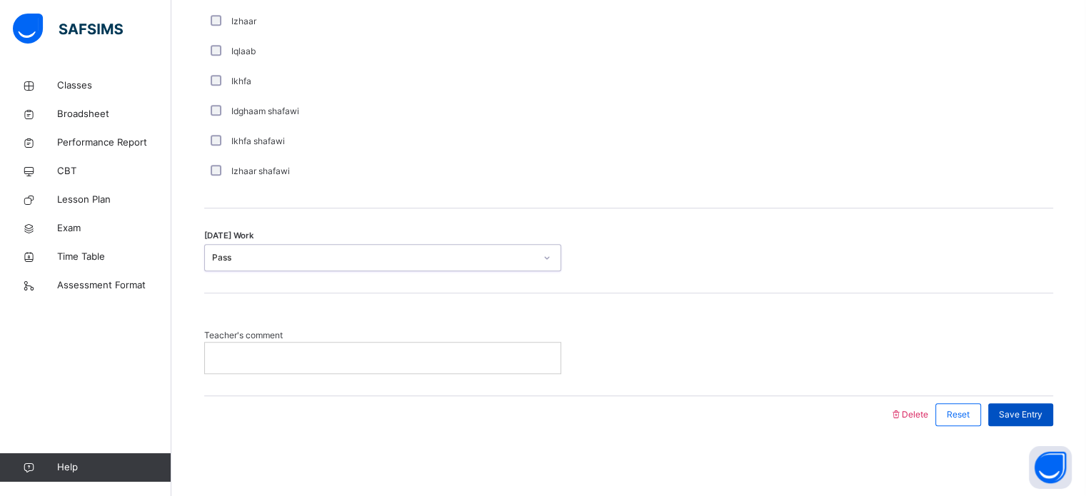
click at [1043, 419] on span "Save Entry" at bounding box center [1021, 415] width 44 height 13
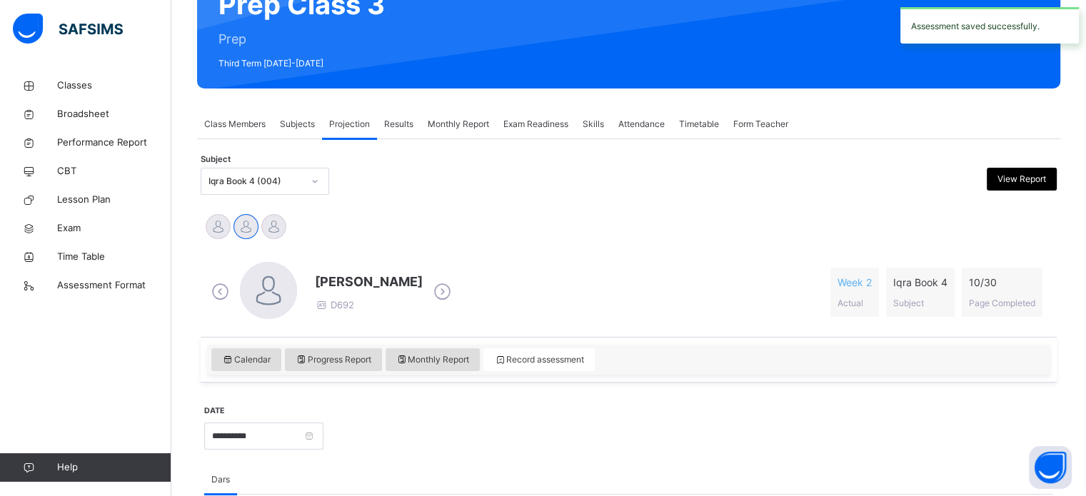
scroll to position [158, 0]
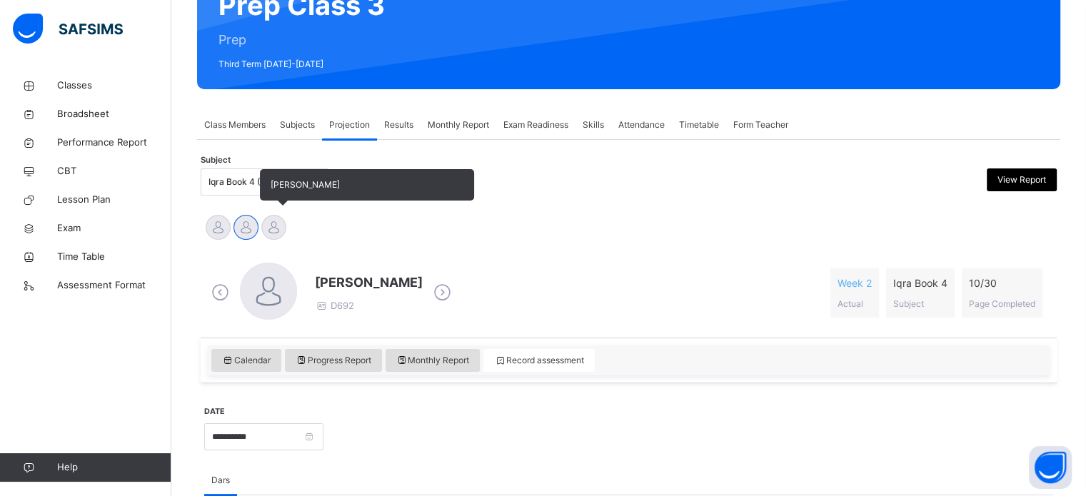
click at [284, 228] on div at bounding box center [273, 227] width 25 height 25
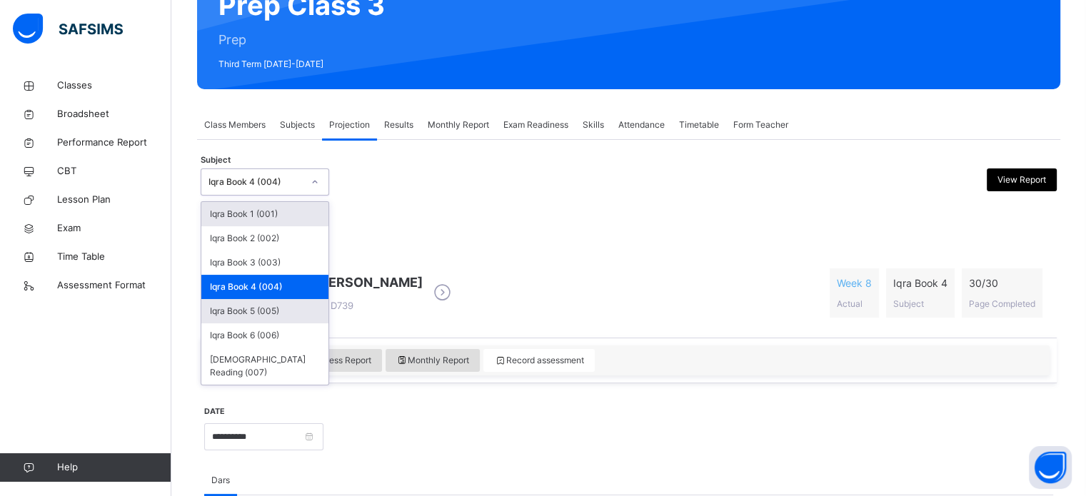
click at [298, 314] on div "Iqra Book 5 (005)" at bounding box center [264, 311] width 127 height 24
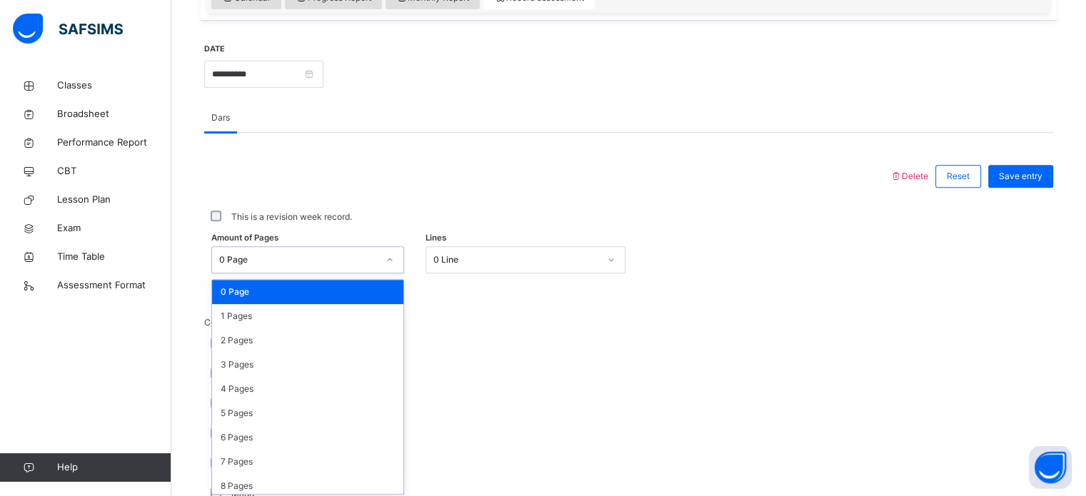
scroll to position [524, 0]
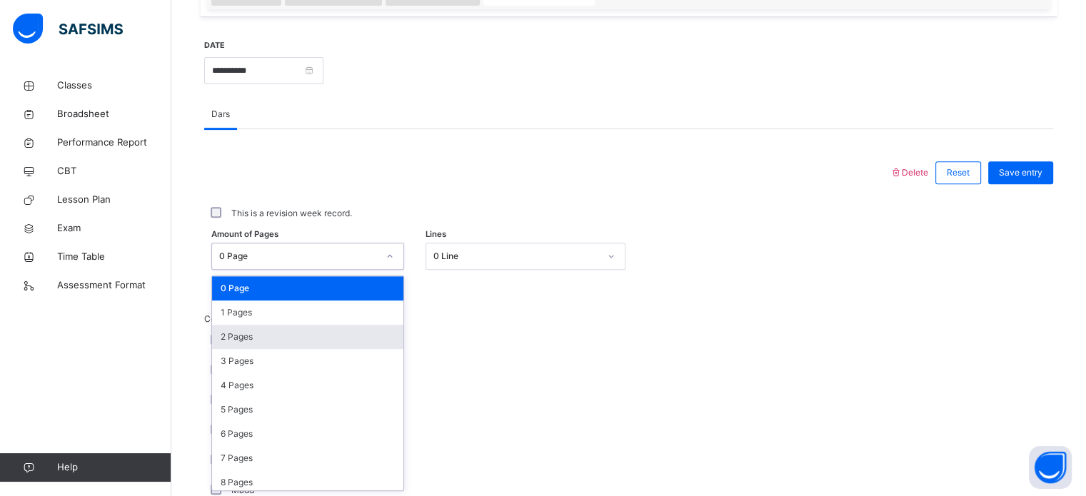
click at [301, 342] on div "2 Pages" at bounding box center [307, 337] width 191 height 24
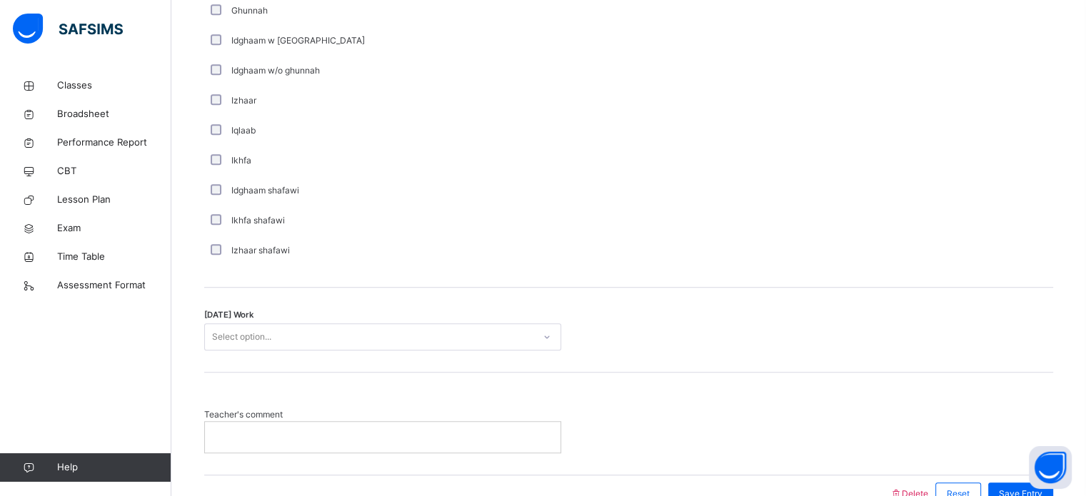
scroll to position [1113, 0]
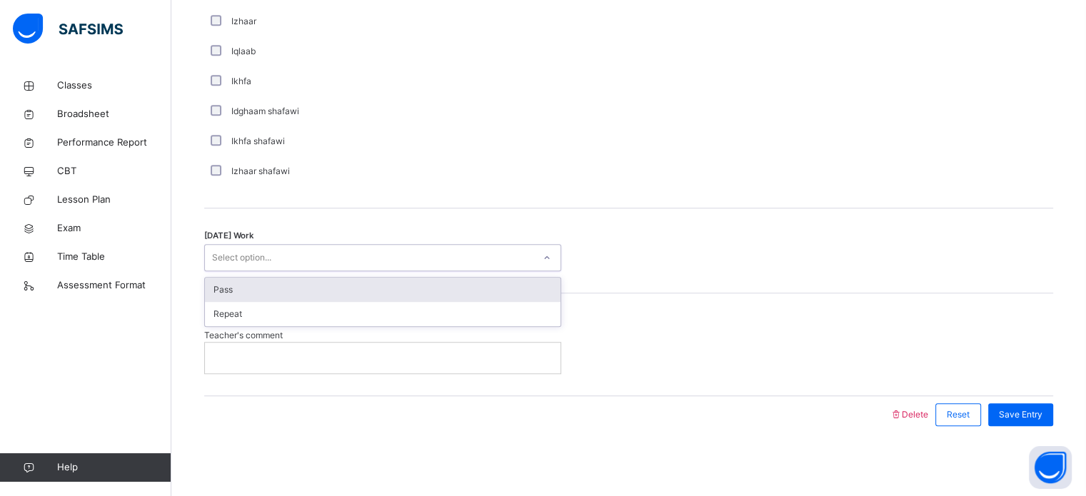
click at [483, 291] on div "Pass" at bounding box center [383, 290] width 356 height 24
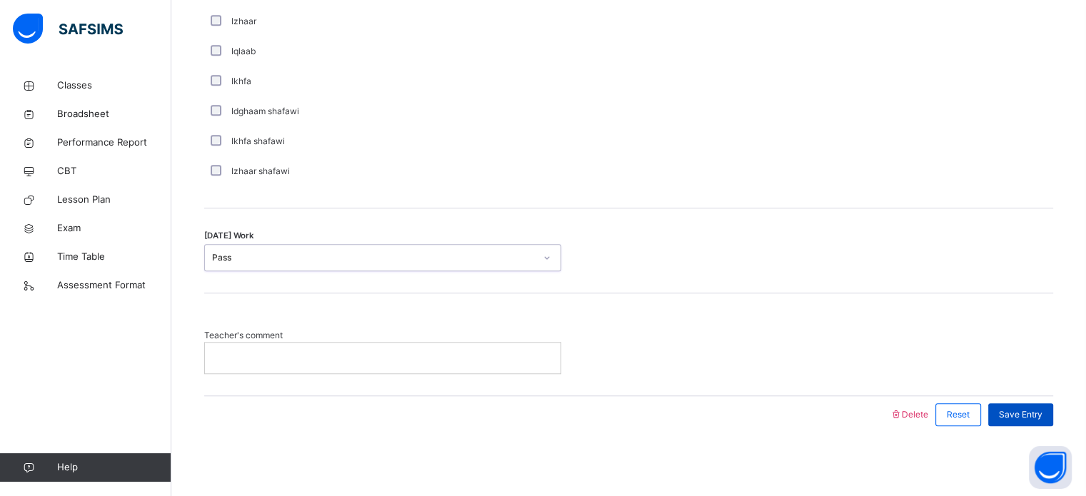
click at [1040, 418] on span "Save Entry" at bounding box center [1021, 415] width 44 height 13
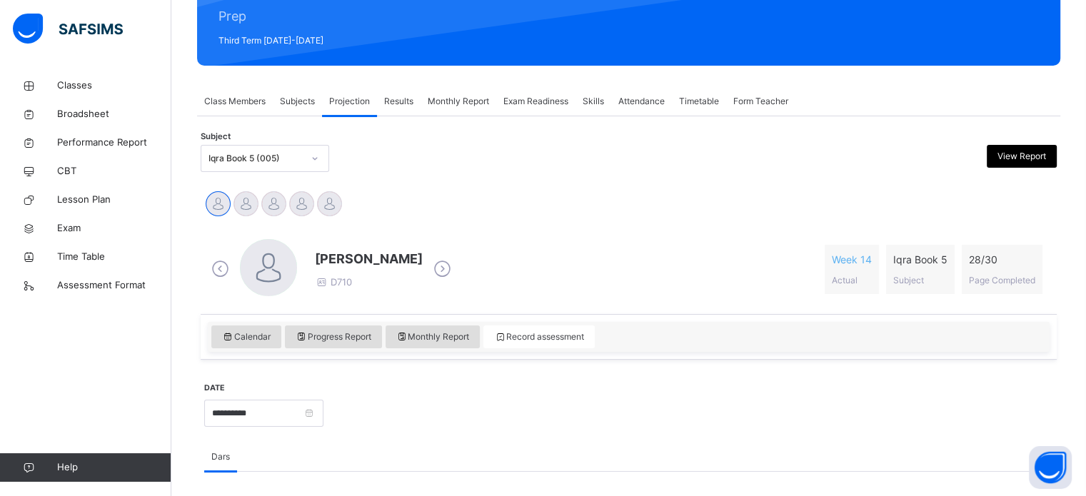
scroll to position [183, 0]
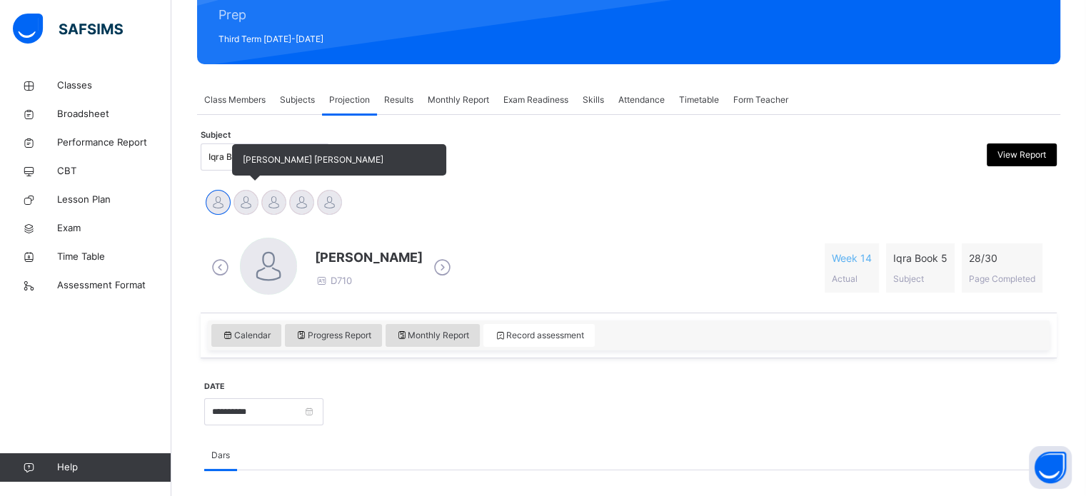
click at [244, 204] on div at bounding box center [246, 202] width 25 height 25
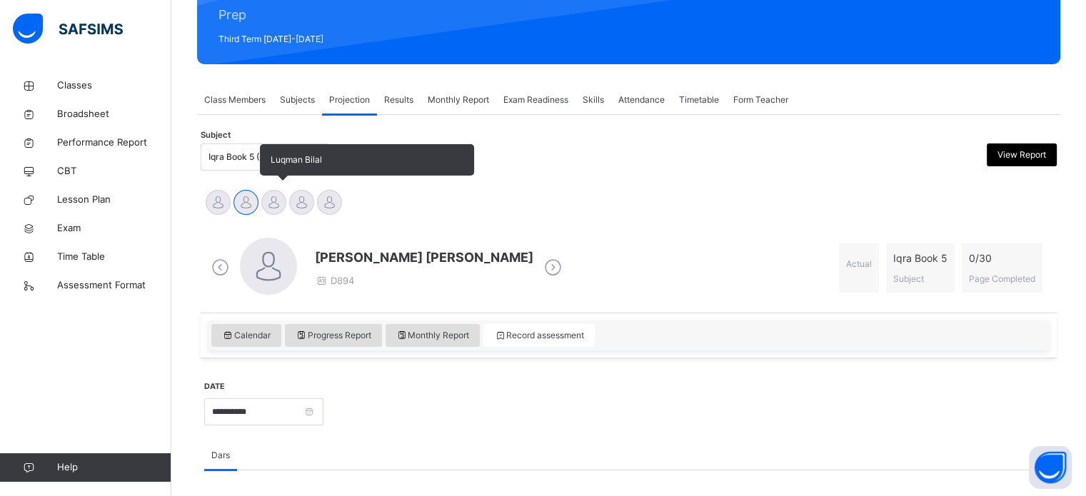
click at [269, 204] on div at bounding box center [273, 202] width 25 height 25
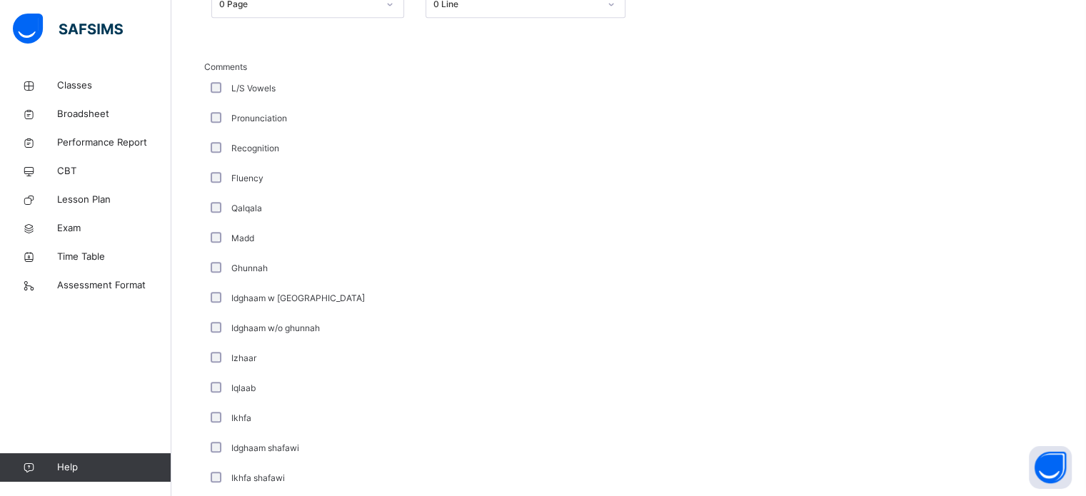
scroll to position [1113, 0]
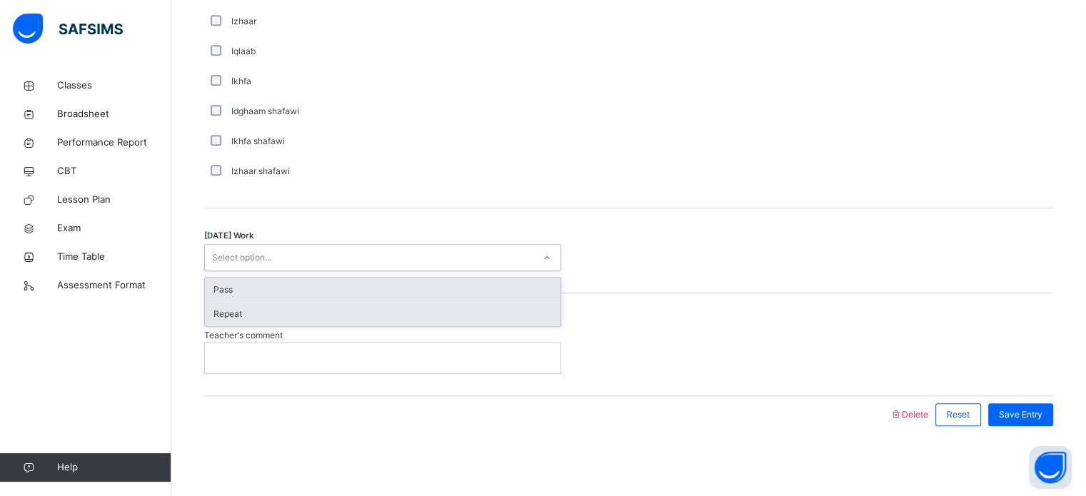
click at [418, 315] on div "Repeat" at bounding box center [383, 314] width 356 height 24
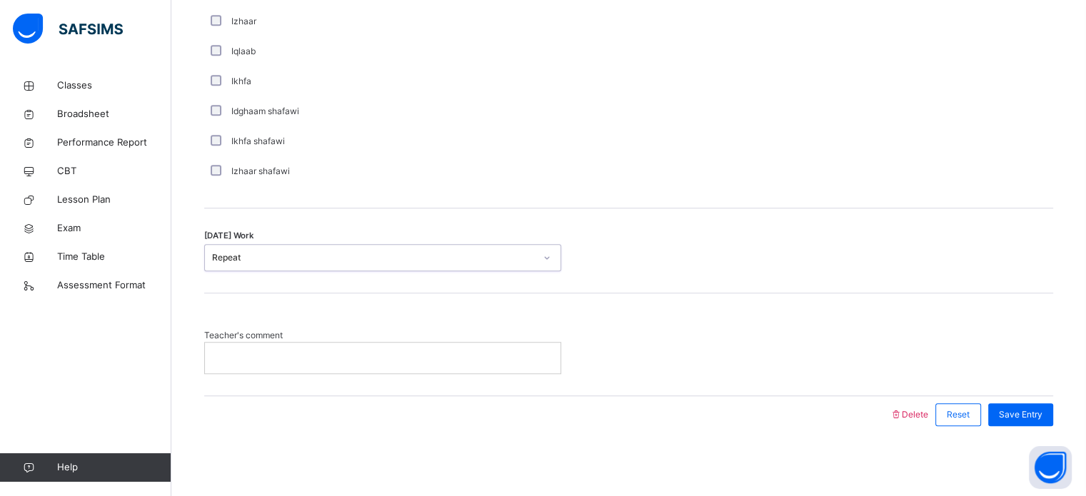
click at [389, 363] on p at bounding box center [383, 357] width 334 height 13
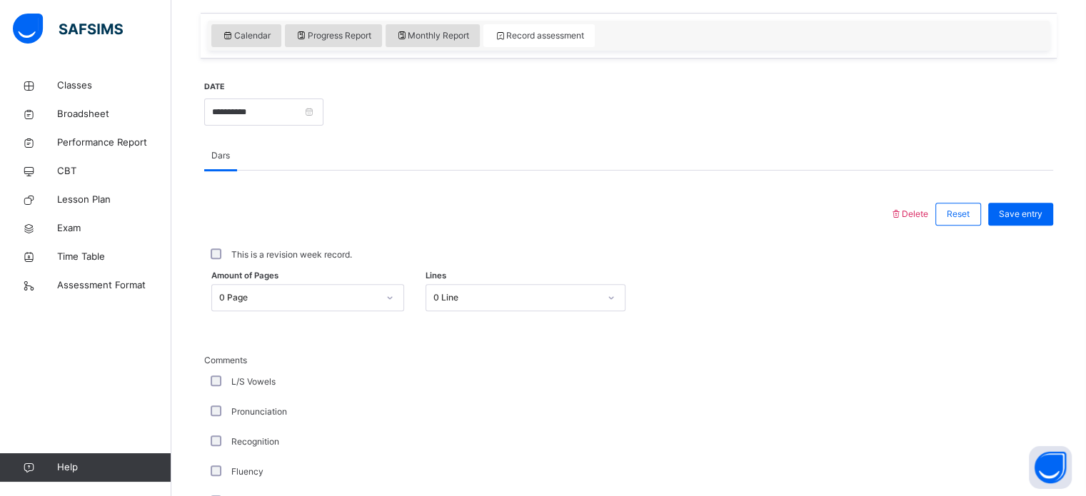
scroll to position [486, 0]
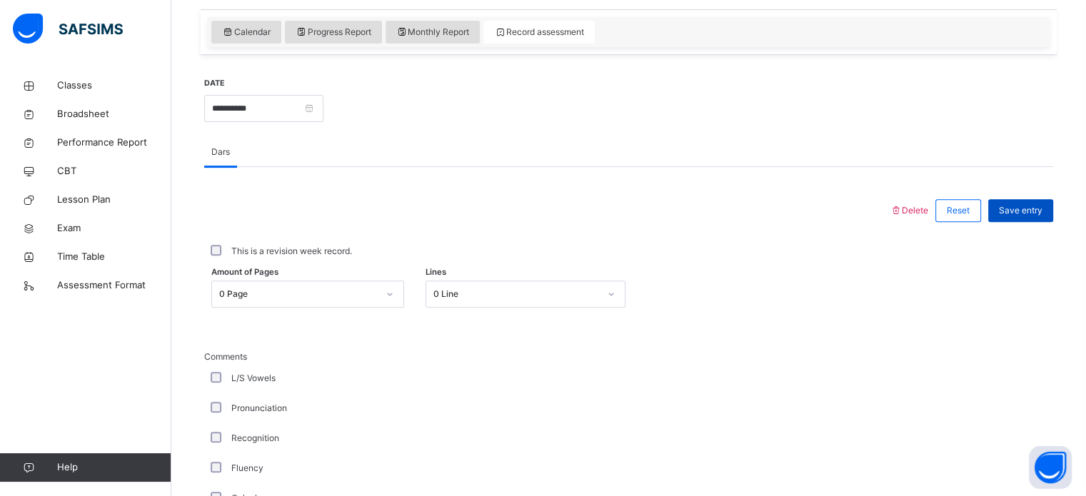
click at [1043, 213] on span "Save entry" at bounding box center [1021, 210] width 44 height 13
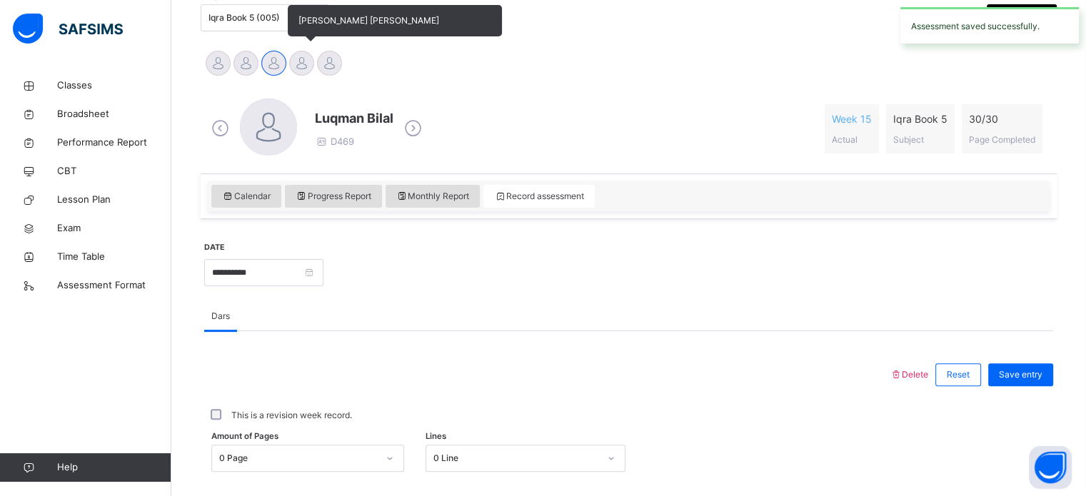
click at [311, 57] on div at bounding box center [301, 63] width 25 height 25
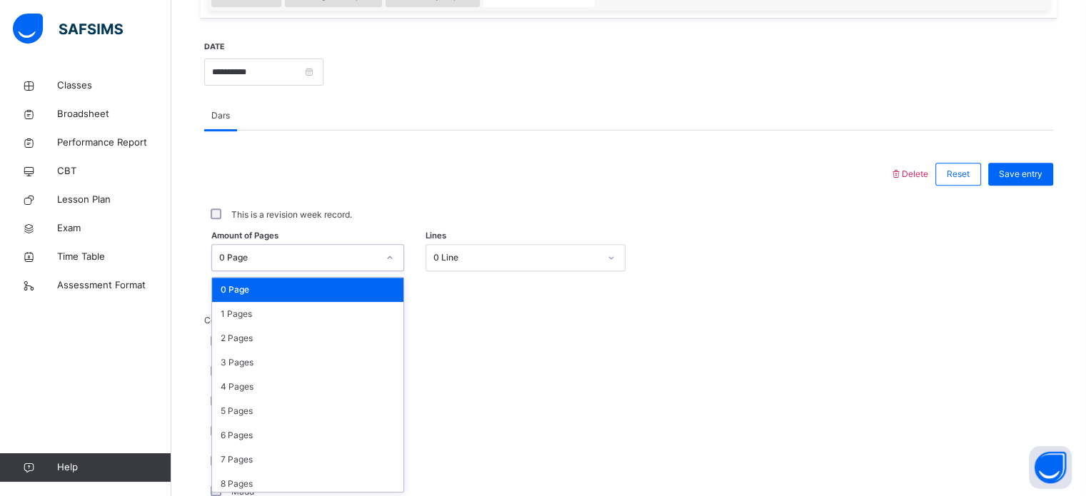
scroll to position [524, 0]
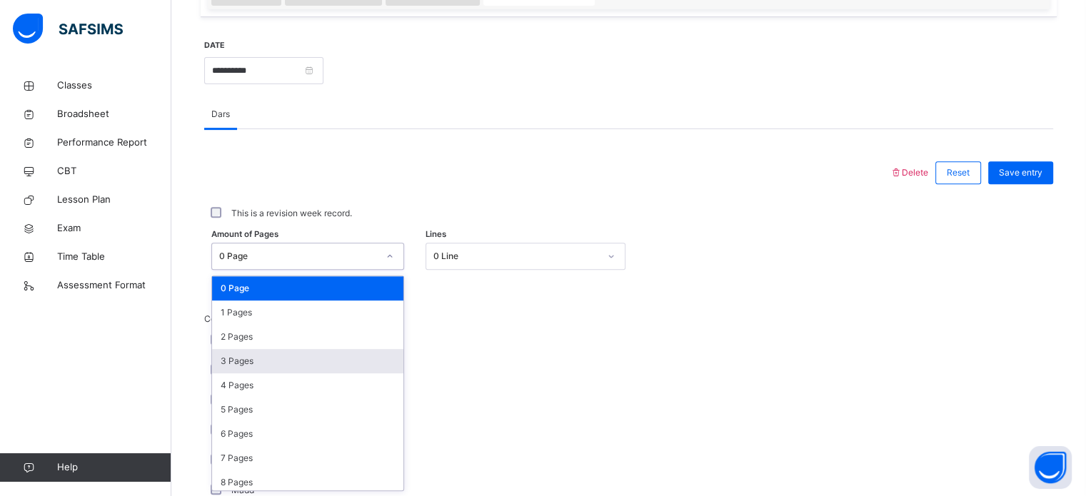
click at [366, 363] on div "3 Pages" at bounding box center [307, 361] width 191 height 24
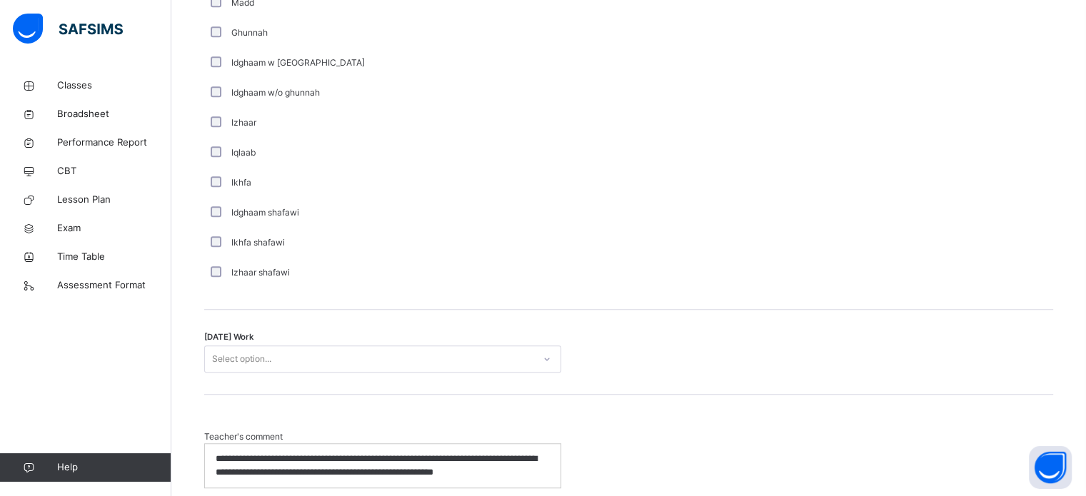
scroll to position [1044, 0]
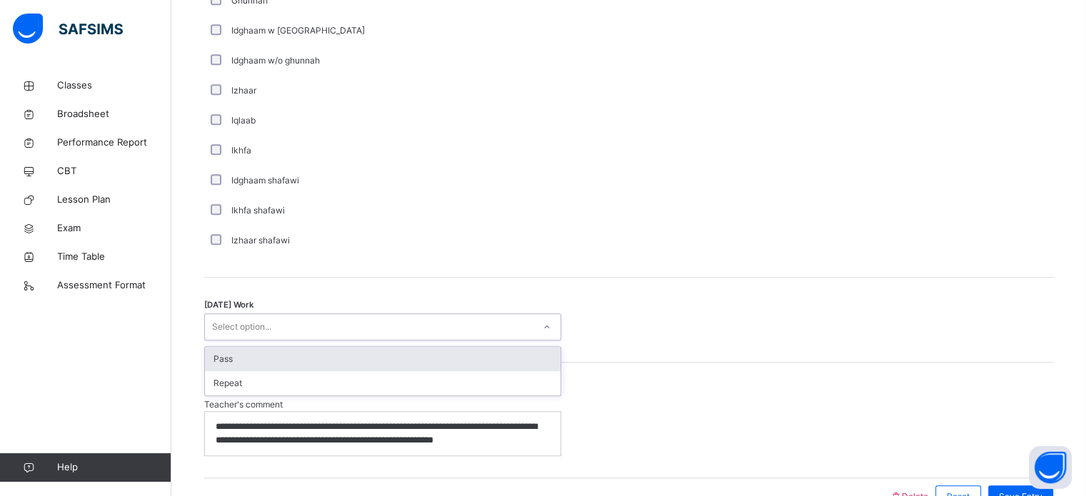
click at [508, 369] on div "Pass" at bounding box center [383, 359] width 356 height 24
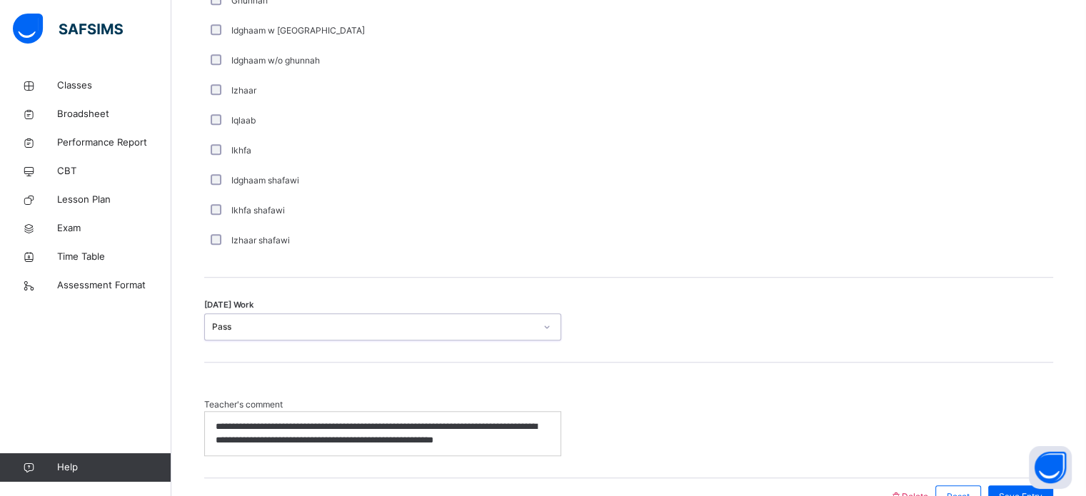
click at [510, 452] on div "**********" at bounding box center [383, 434] width 356 height 44
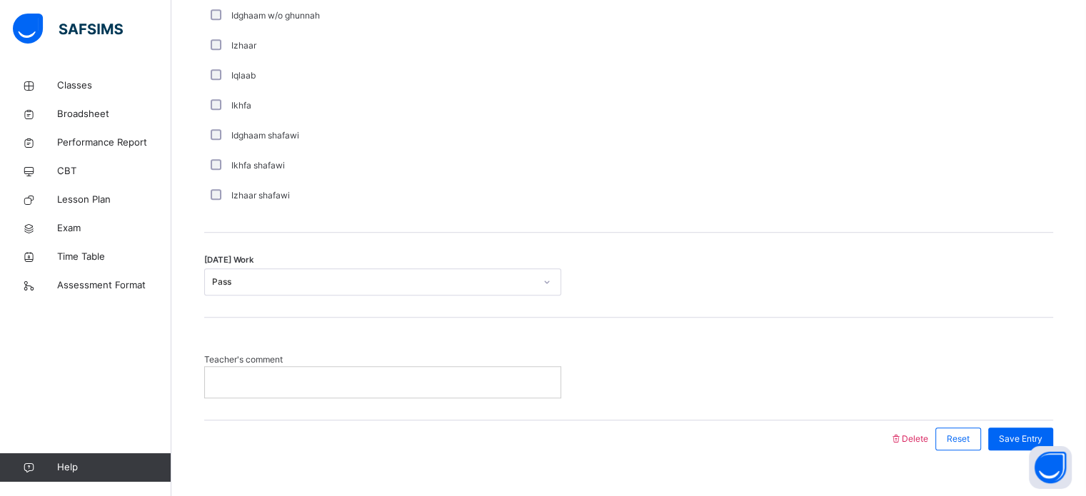
scroll to position [1113, 0]
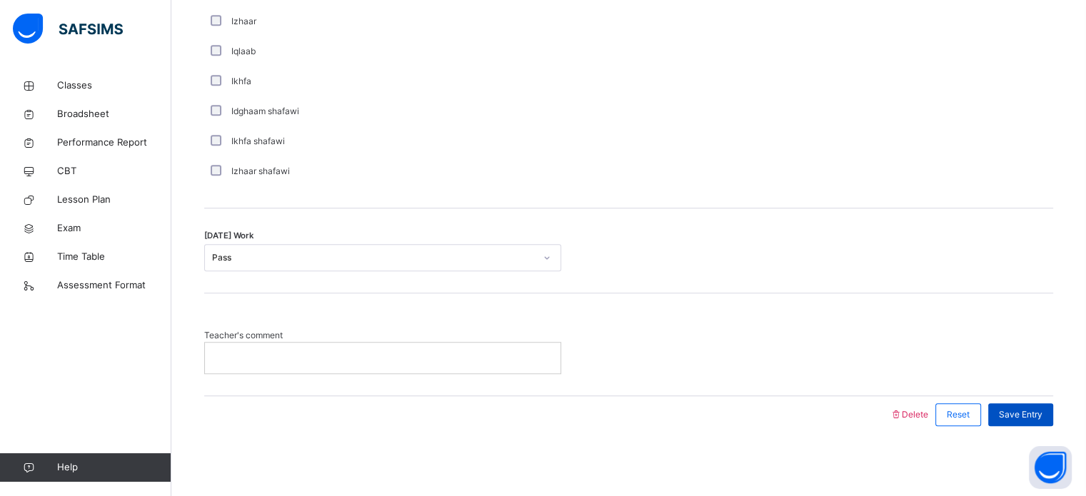
click at [1030, 409] on span "Save Entry" at bounding box center [1021, 415] width 44 height 13
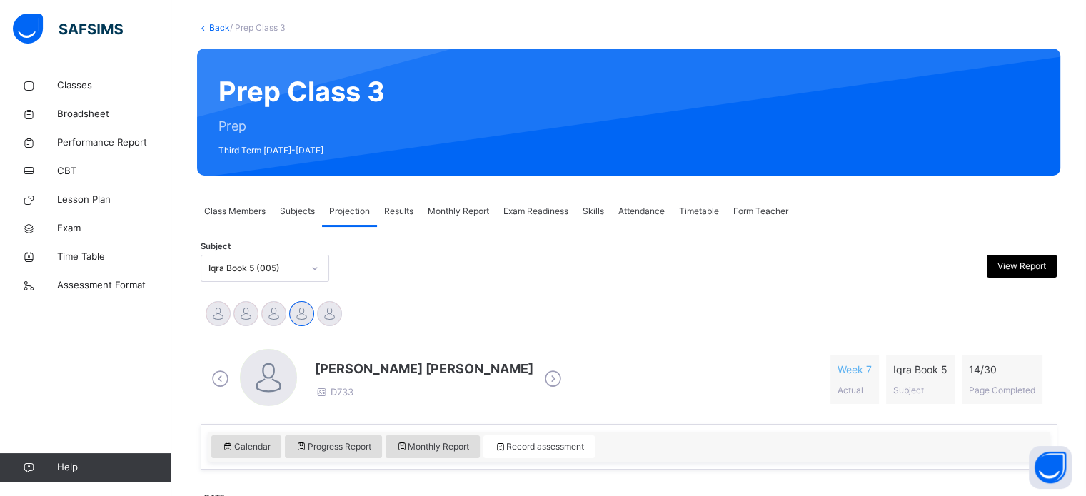
scroll to position [71, 0]
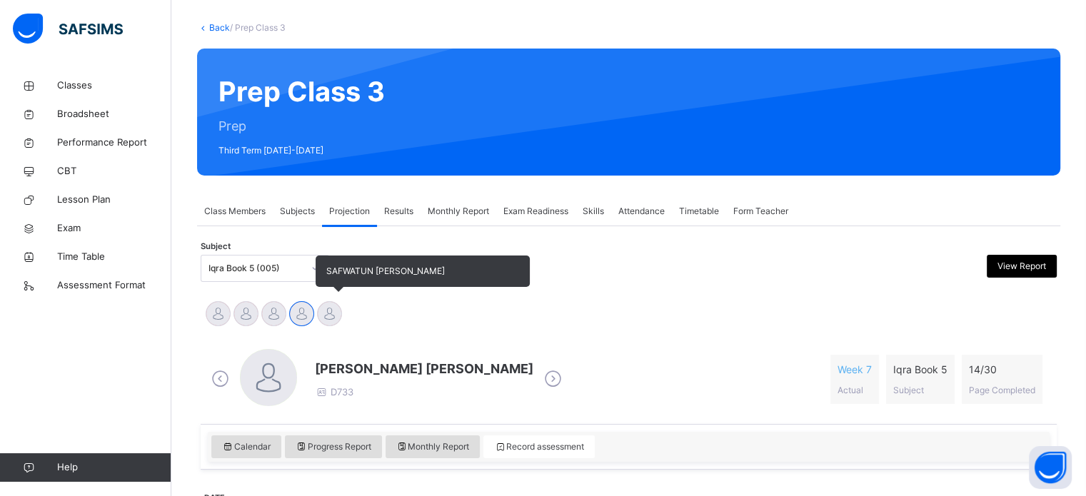
click at [331, 324] on div at bounding box center [329, 313] width 25 height 25
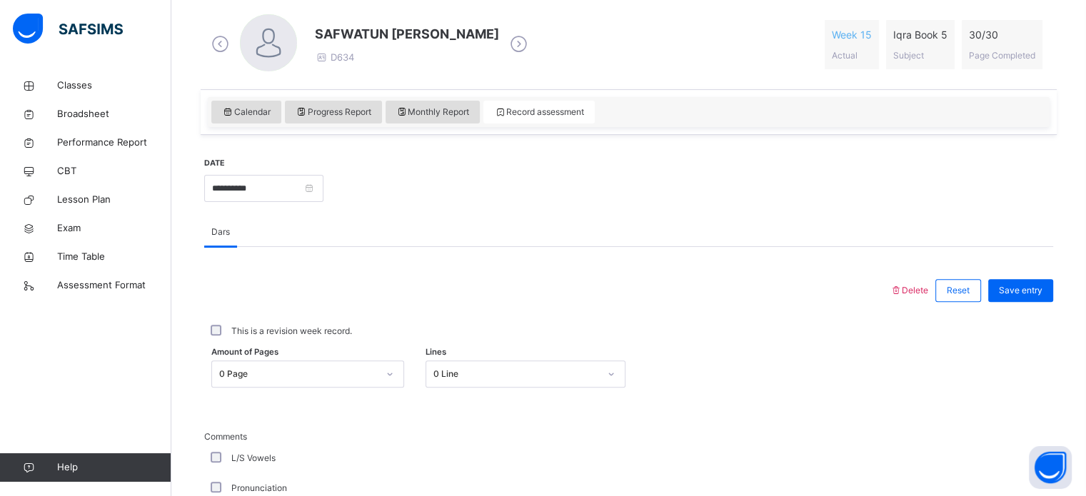
scroll to position [484, 0]
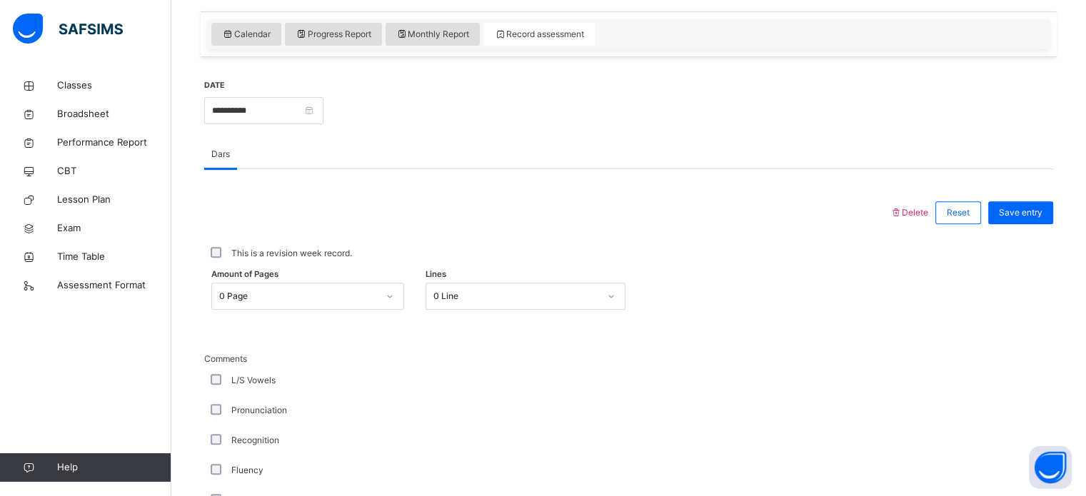
click at [325, 261] on div "This is a revision week record." at bounding box center [628, 254] width 849 height 30
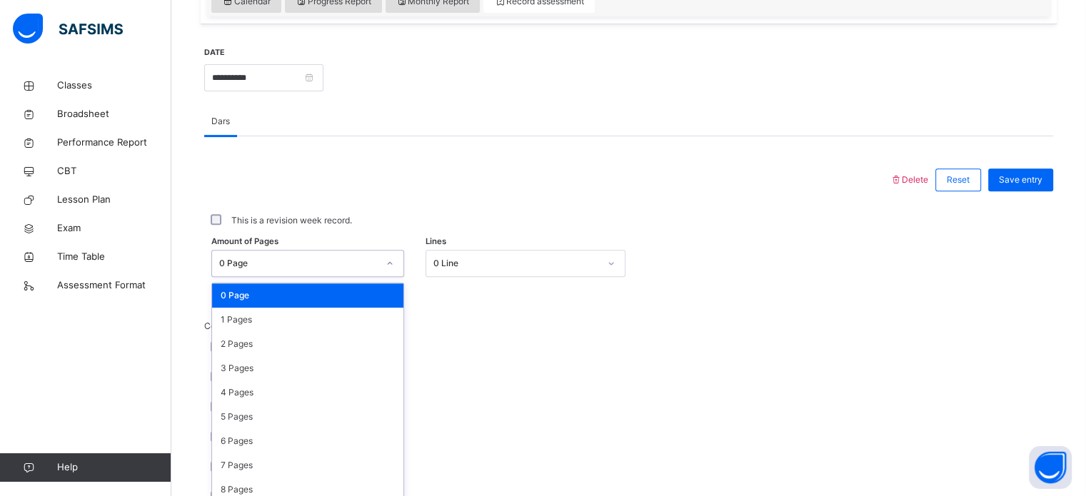
scroll to position [524, 0]
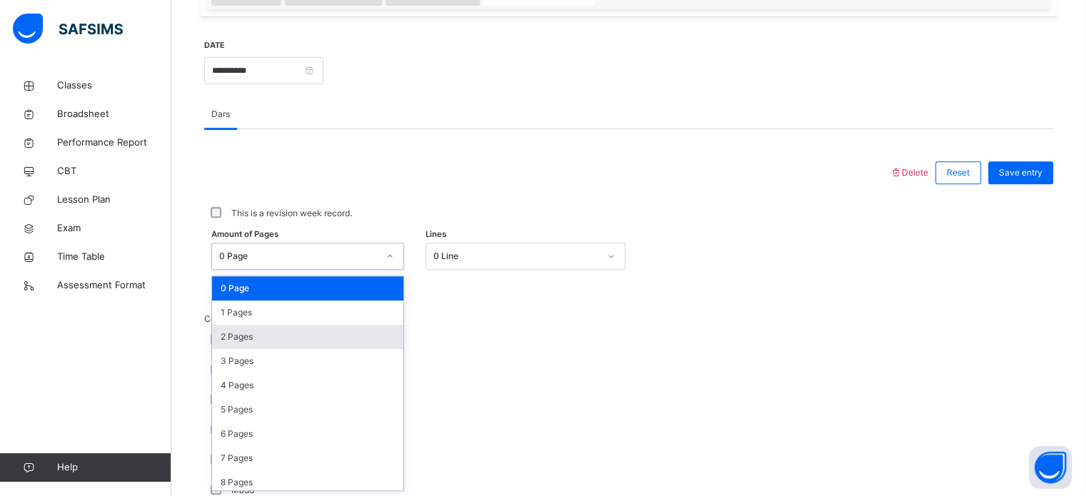
click at [351, 340] on div "2 Pages" at bounding box center [307, 337] width 191 height 24
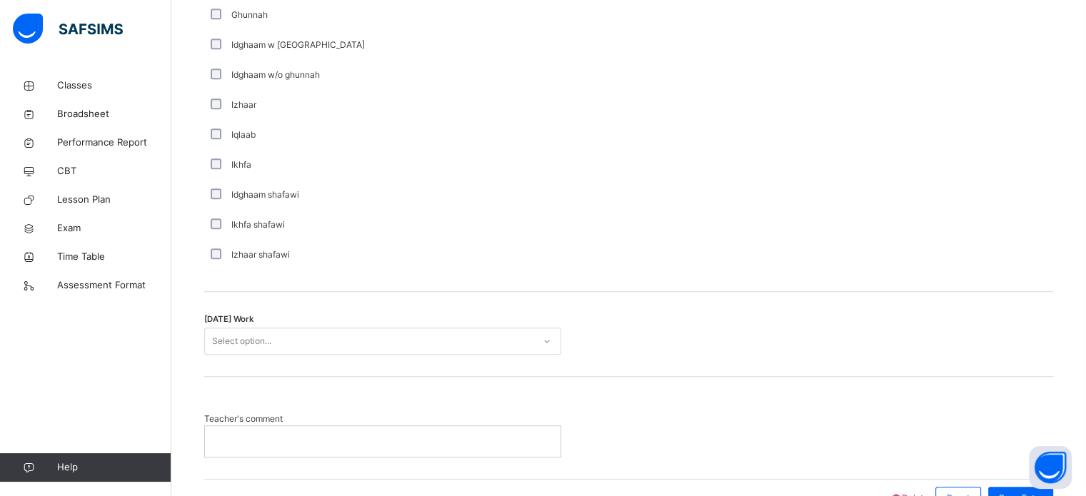
scroll to position [1113, 0]
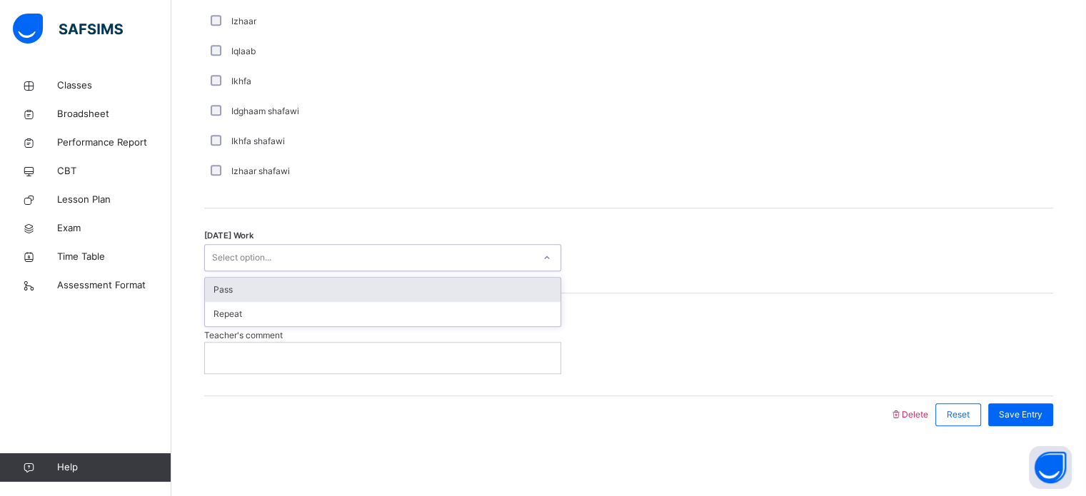
click at [459, 296] on div "Pass" at bounding box center [383, 290] width 356 height 24
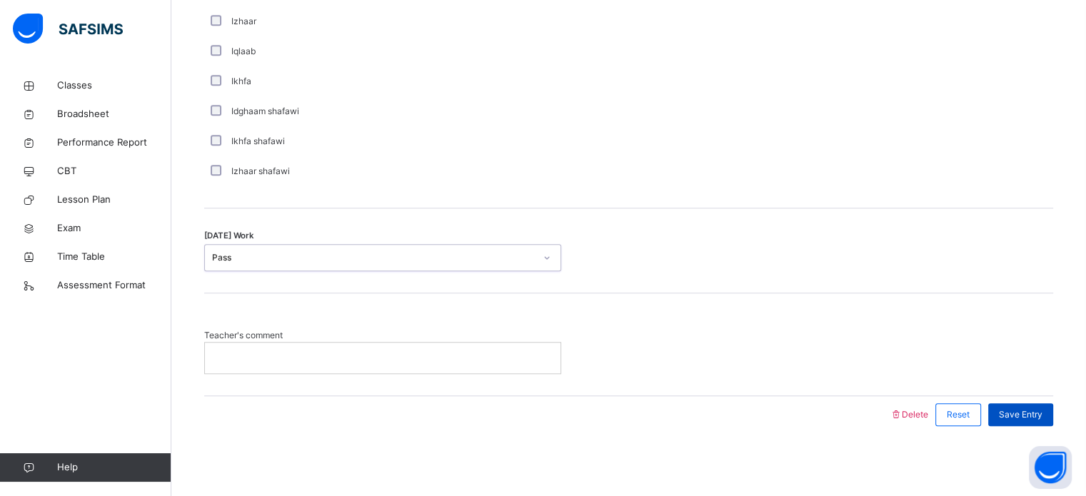
click at [1031, 414] on span "Save Entry" at bounding box center [1021, 415] width 44 height 13
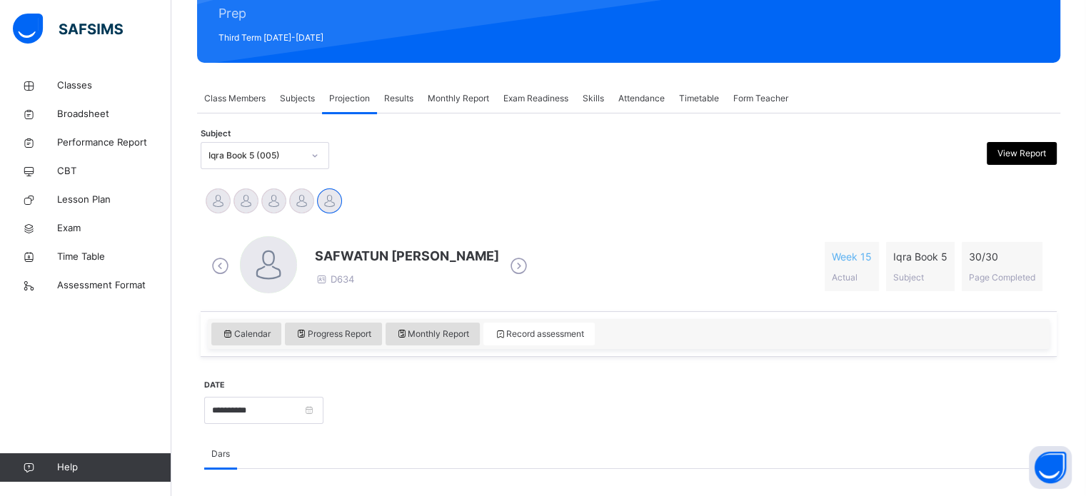
scroll to position [178, 0]
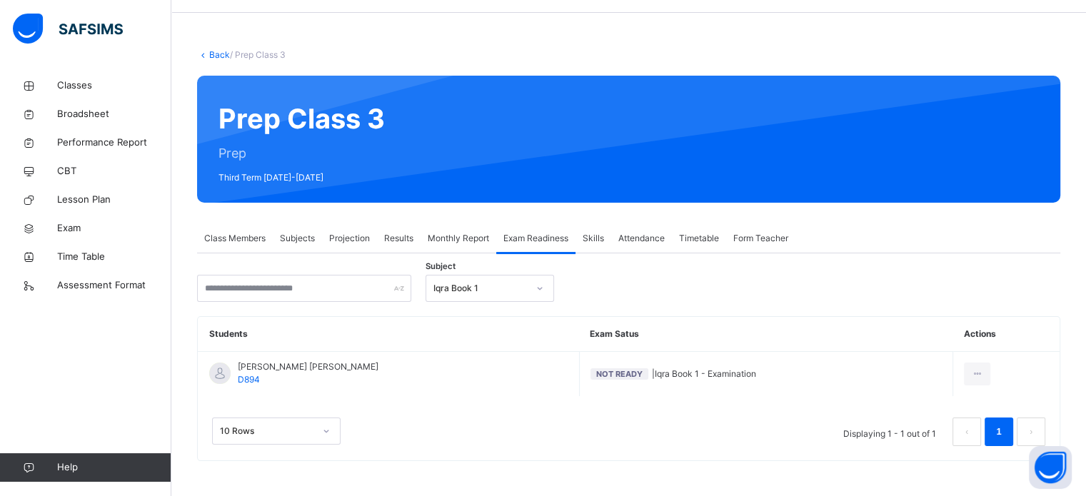
scroll to position [44, 0]
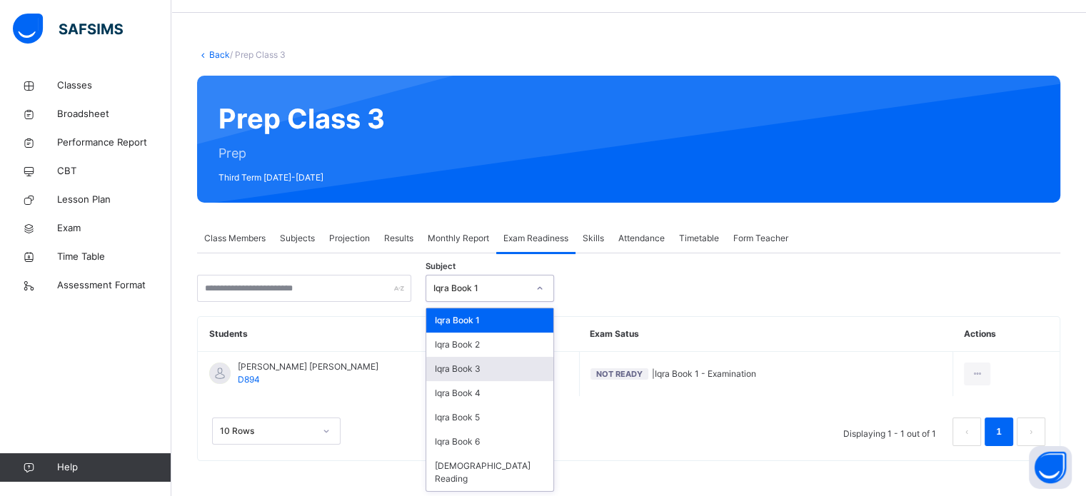
click at [514, 371] on div "Iqra Book 3" at bounding box center [489, 369] width 127 height 24
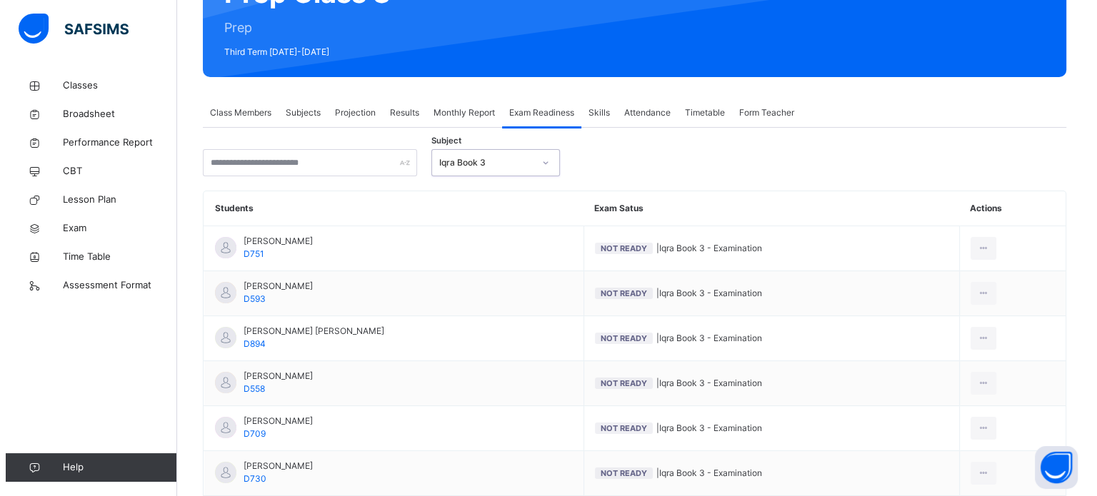
scroll to position [171, 0]
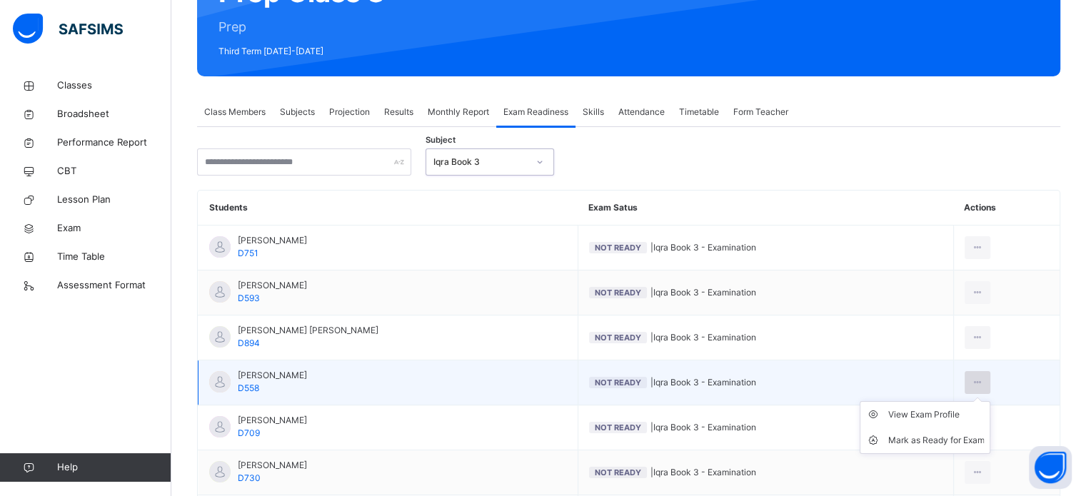
click at [981, 381] on icon at bounding box center [978, 382] width 12 height 13
click at [928, 441] on div "Mark as Ready for Exam" at bounding box center [936, 441] width 96 height 14
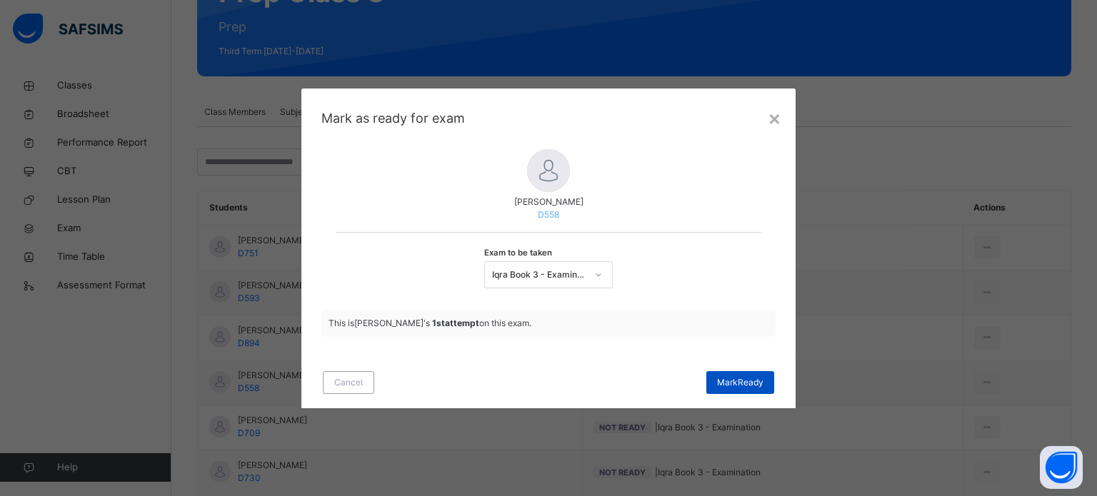
click at [751, 385] on span "Mark Ready" at bounding box center [740, 382] width 46 height 13
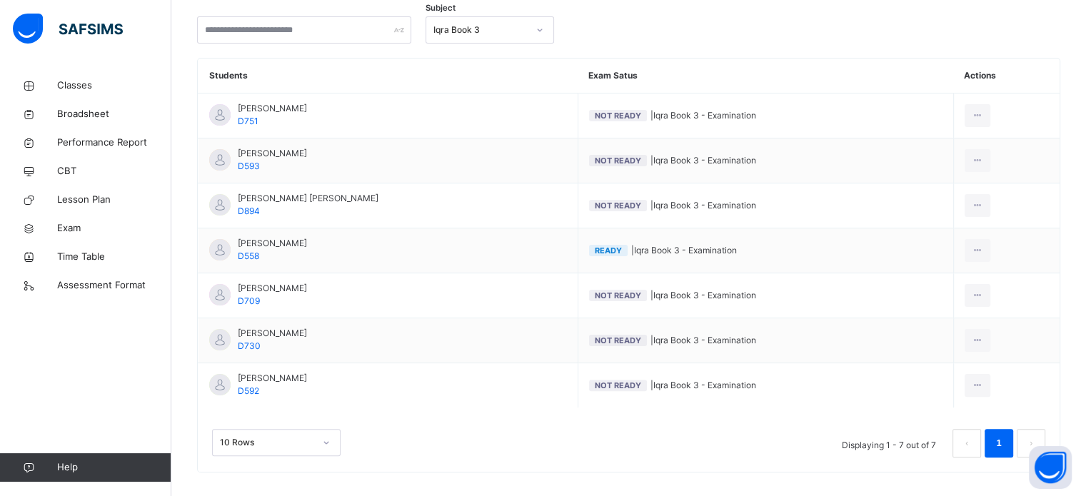
scroll to position [314, 0]
